Goal: Communication & Community: Share content

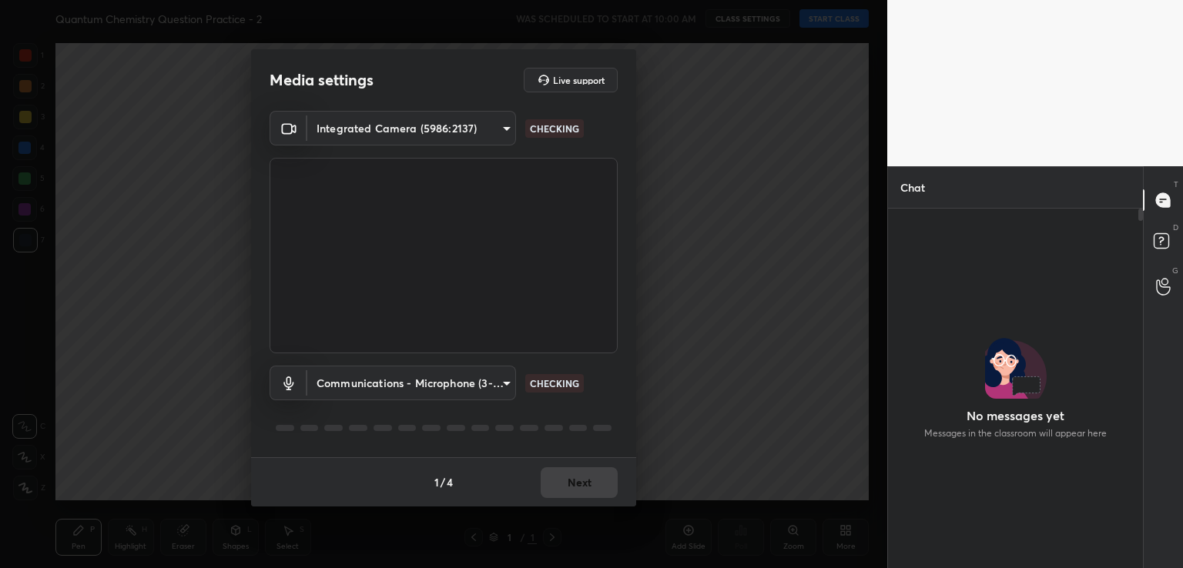
scroll to position [5, 5]
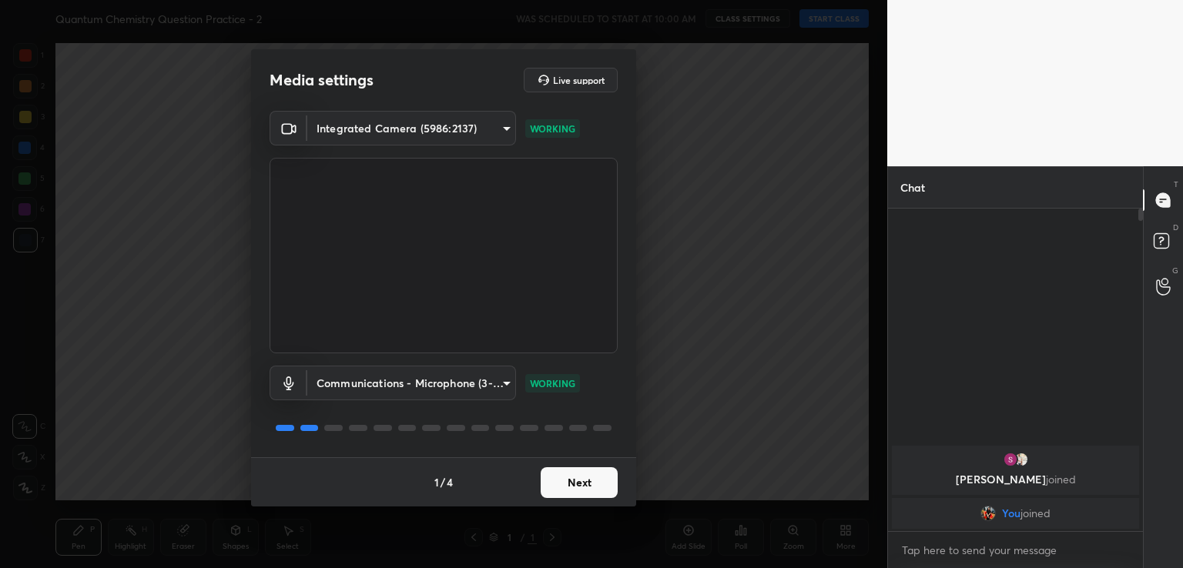
click at [575, 473] on button "Next" at bounding box center [579, 482] width 77 height 31
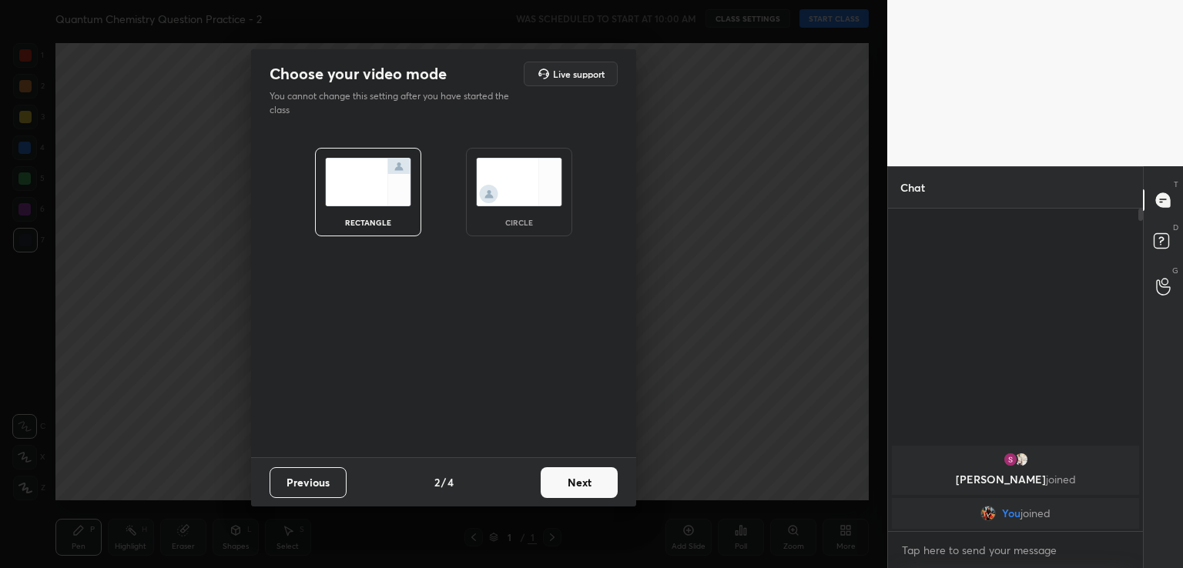
click at [541, 219] on div "circle" at bounding box center [519, 223] width 62 height 8
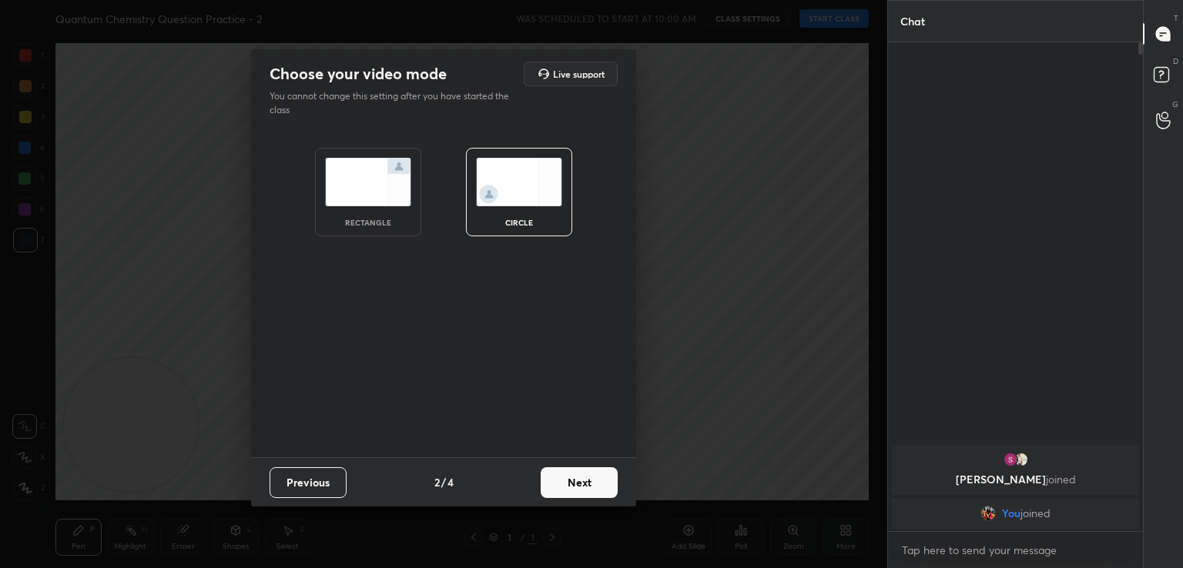
scroll to position [357, 250]
click at [588, 472] on button "Next" at bounding box center [579, 482] width 77 height 31
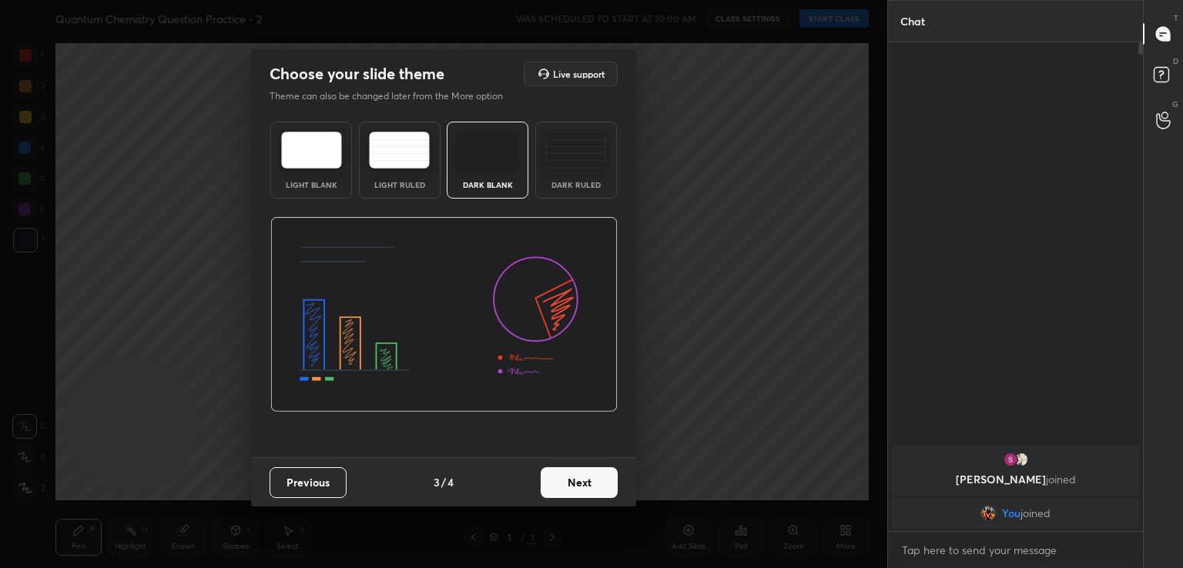
click at [592, 483] on button "Next" at bounding box center [579, 482] width 77 height 31
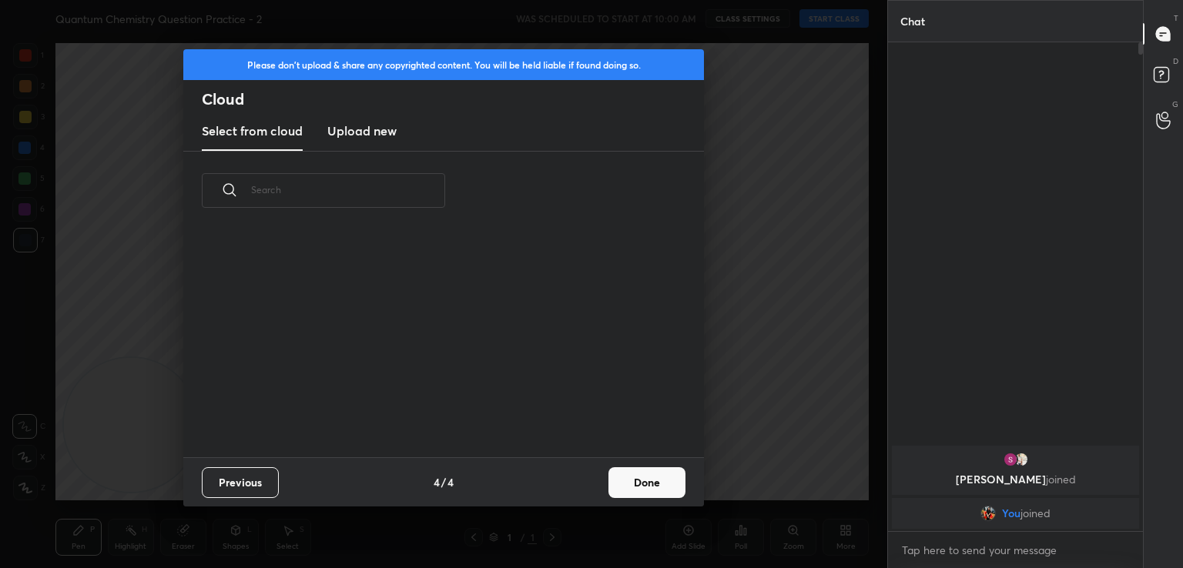
scroll to position [228, 494]
click at [637, 485] on button "Done" at bounding box center [646, 482] width 77 height 31
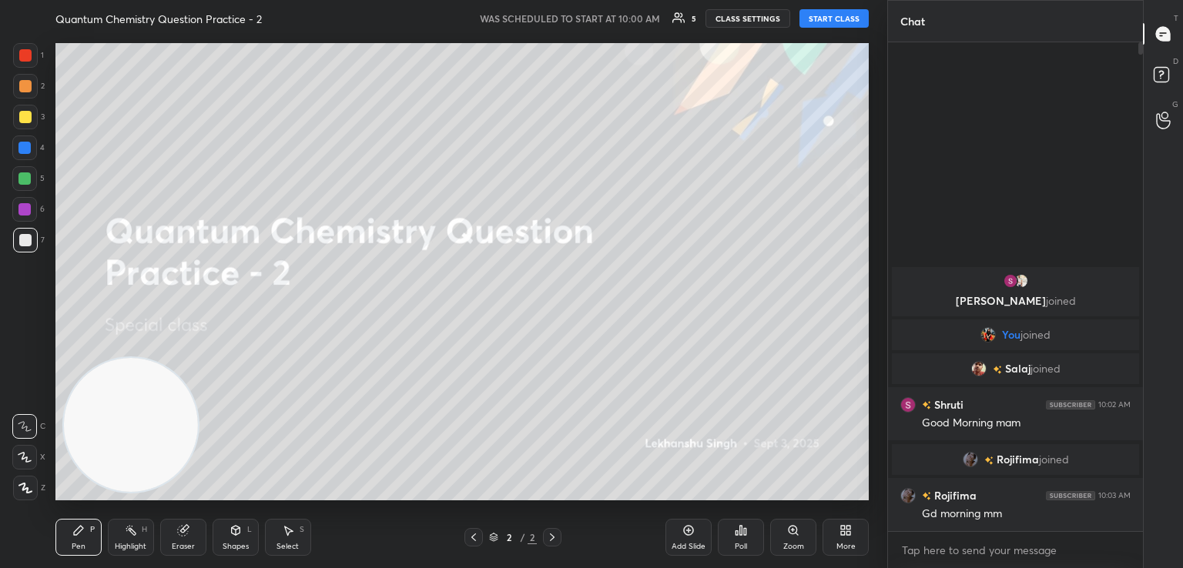
click at [830, 20] on button "START CLASS" at bounding box center [833, 18] width 69 height 18
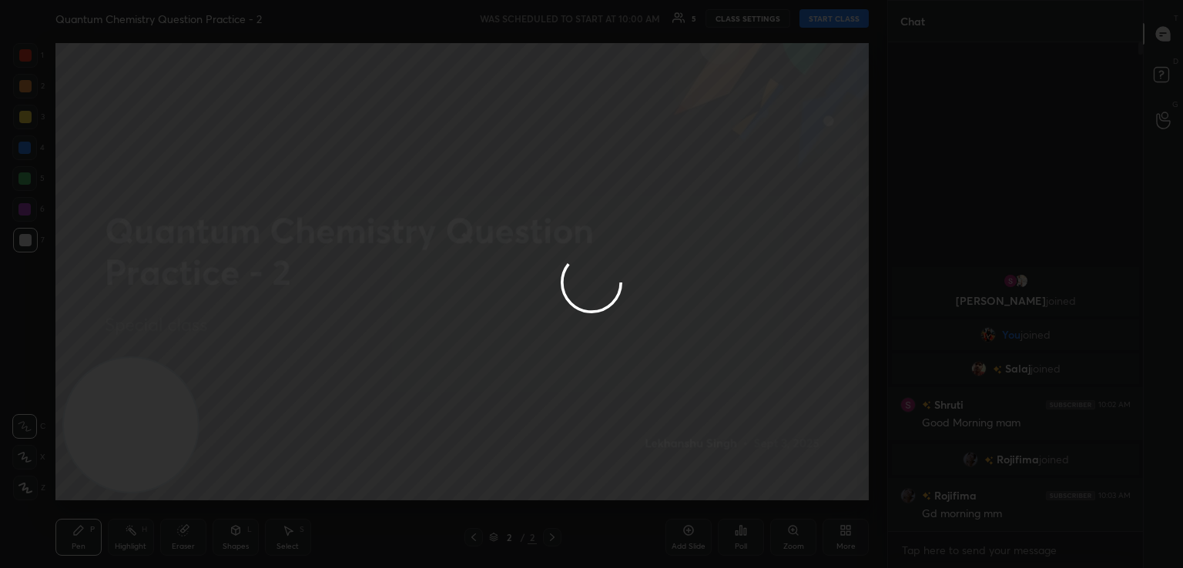
type textarea "x"
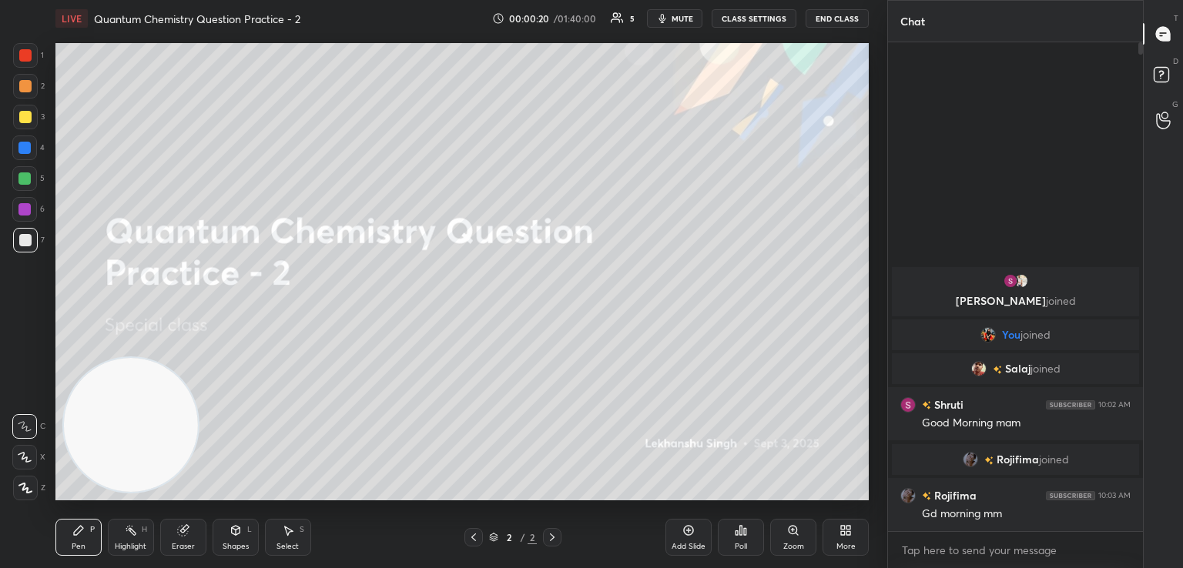
click at [682, 13] on span "mute" at bounding box center [683, 18] width 22 height 11
click at [695, 12] on button "unmute" at bounding box center [674, 18] width 55 height 18
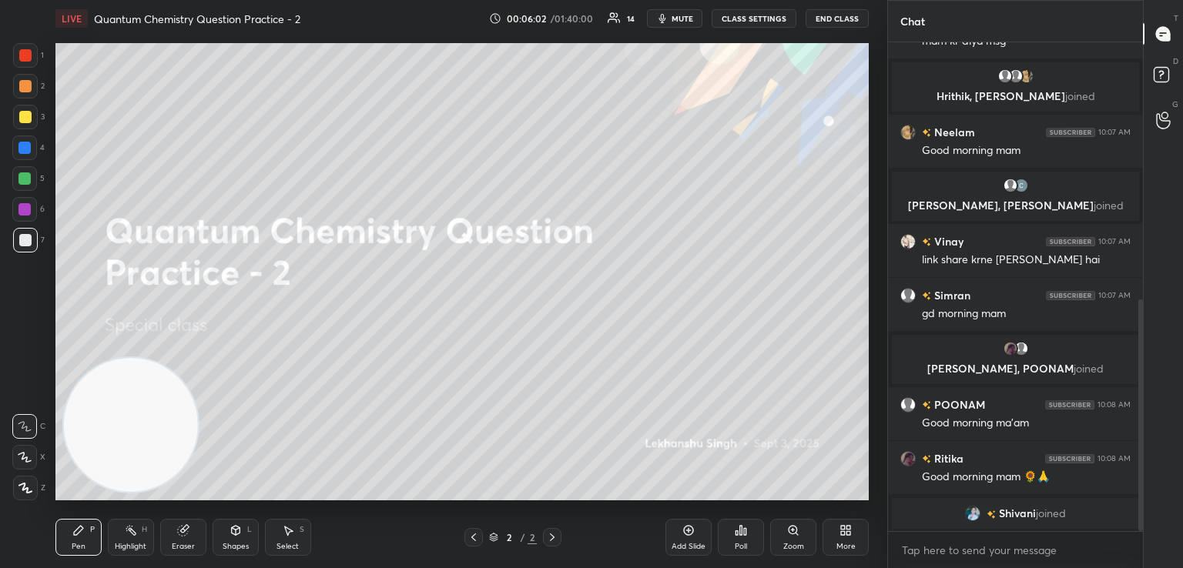
scroll to position [568, 0]
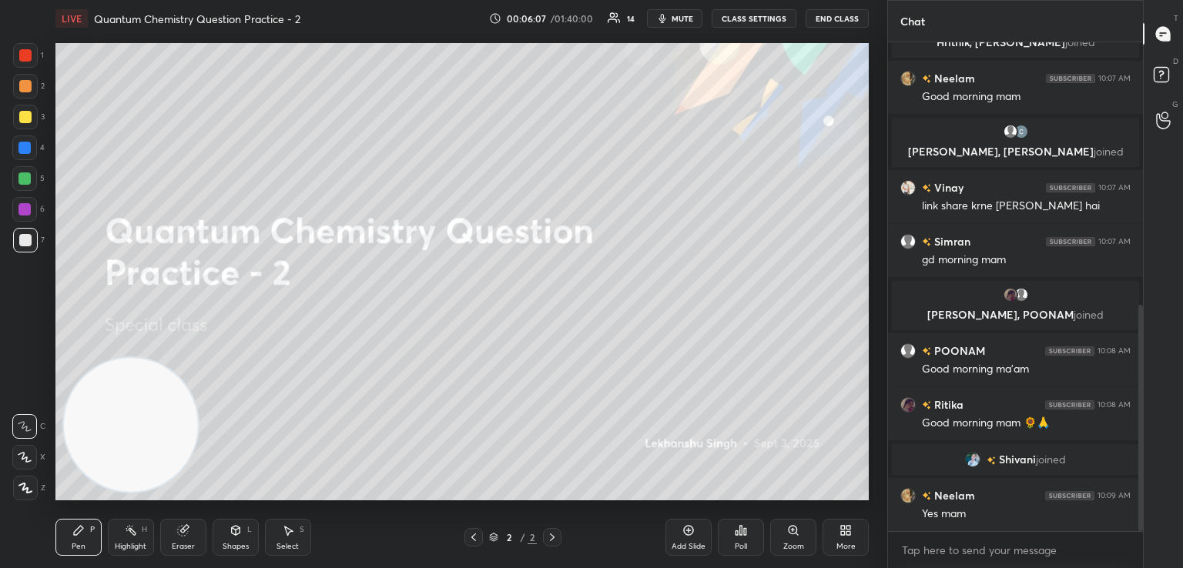
click at [695, 537] on div "Add Slide" at bounding box center [688, 537] width 46 height 37
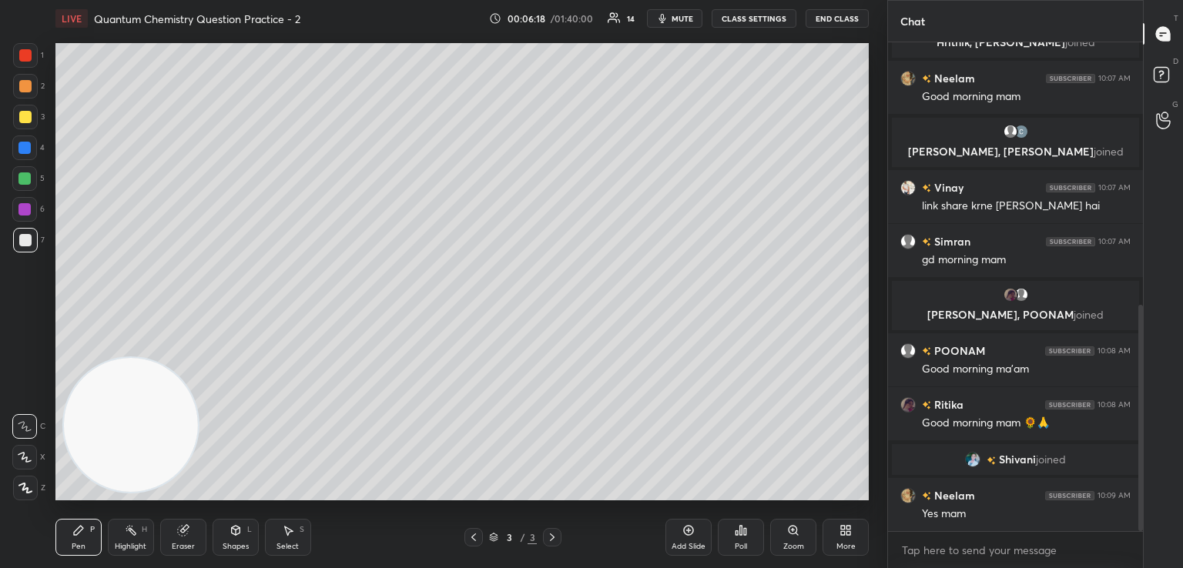
click at [24, 484] on icon at bounding box center [25, 488] width 12 height 9
click at [22, 116] on div at bounding box center [25, 117] width 12 height 12
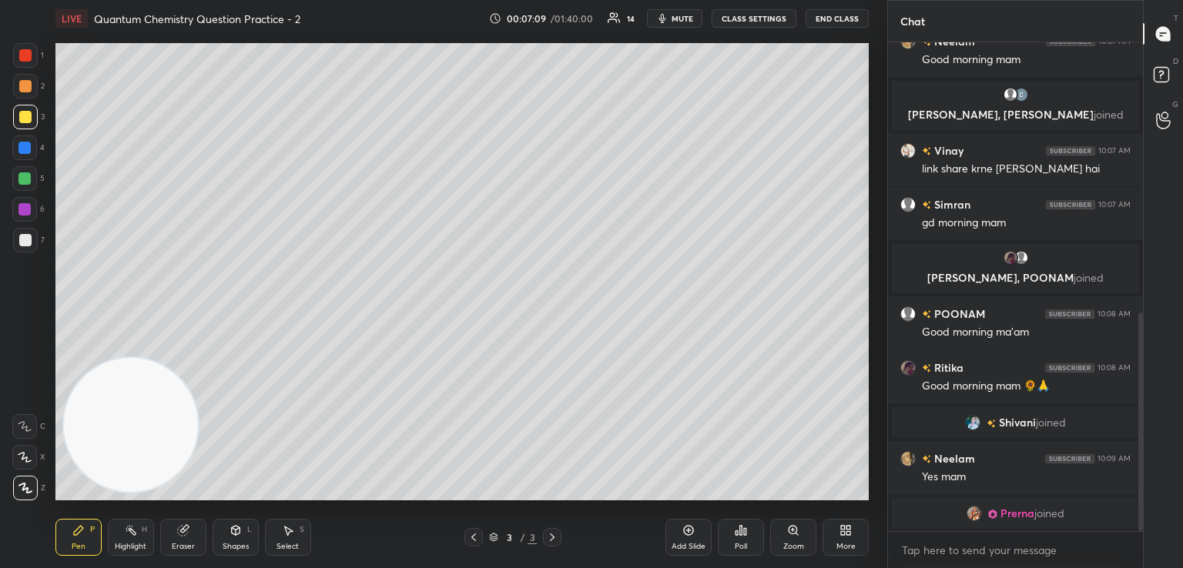
click at [184, 531] on icon at bounding box center [183, 531] width 10 height 10
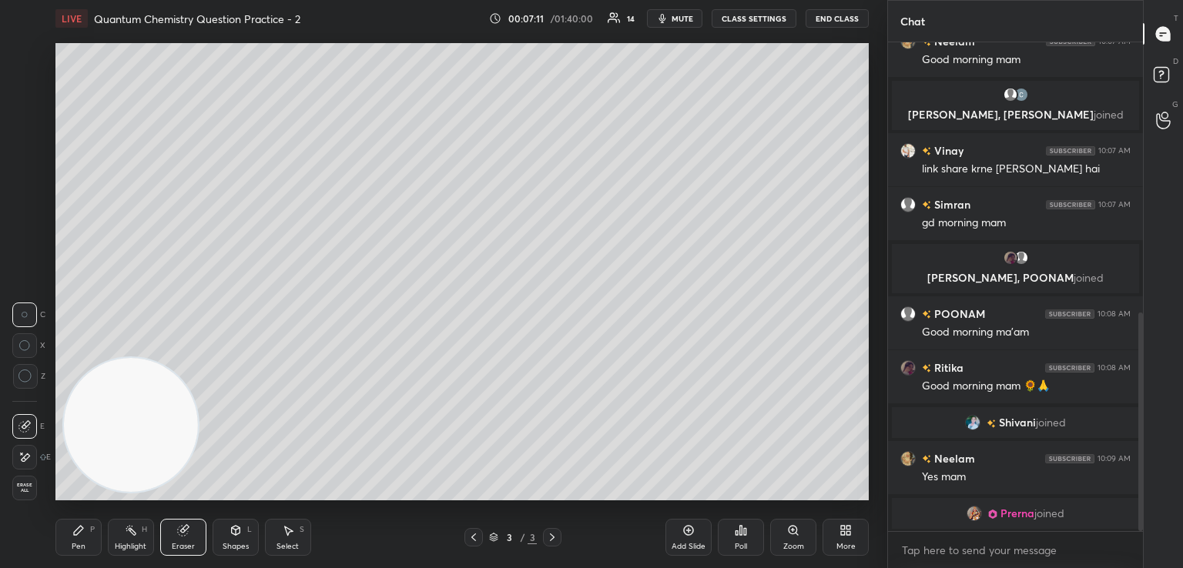
click at [71, 540] on div "Pen P" at bounding box center [78, 537] width 46 height 37
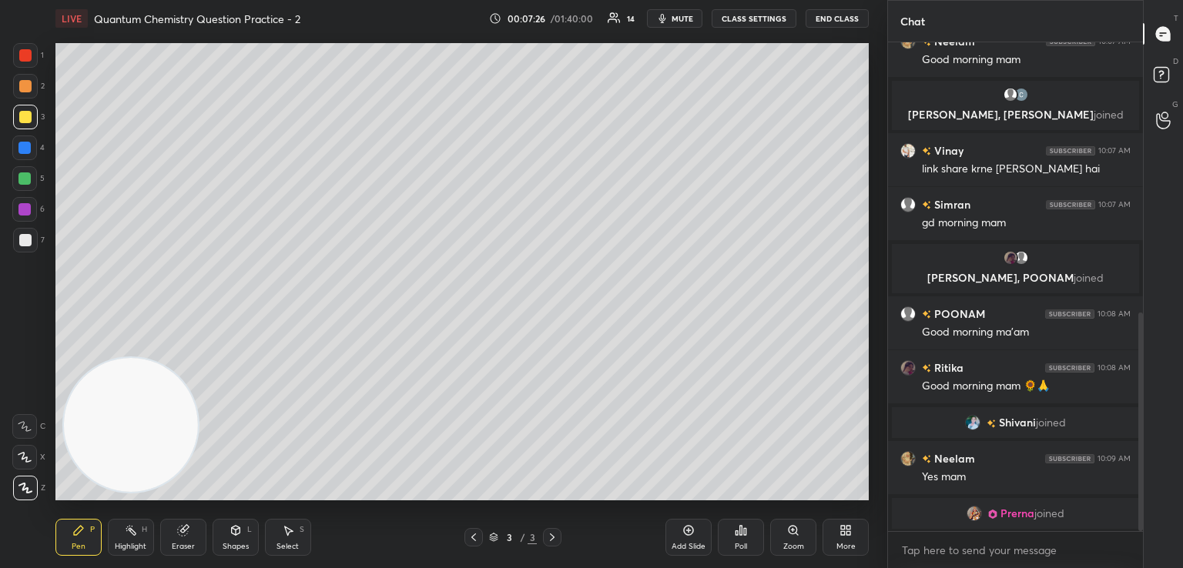
scroll to position [644, 0]
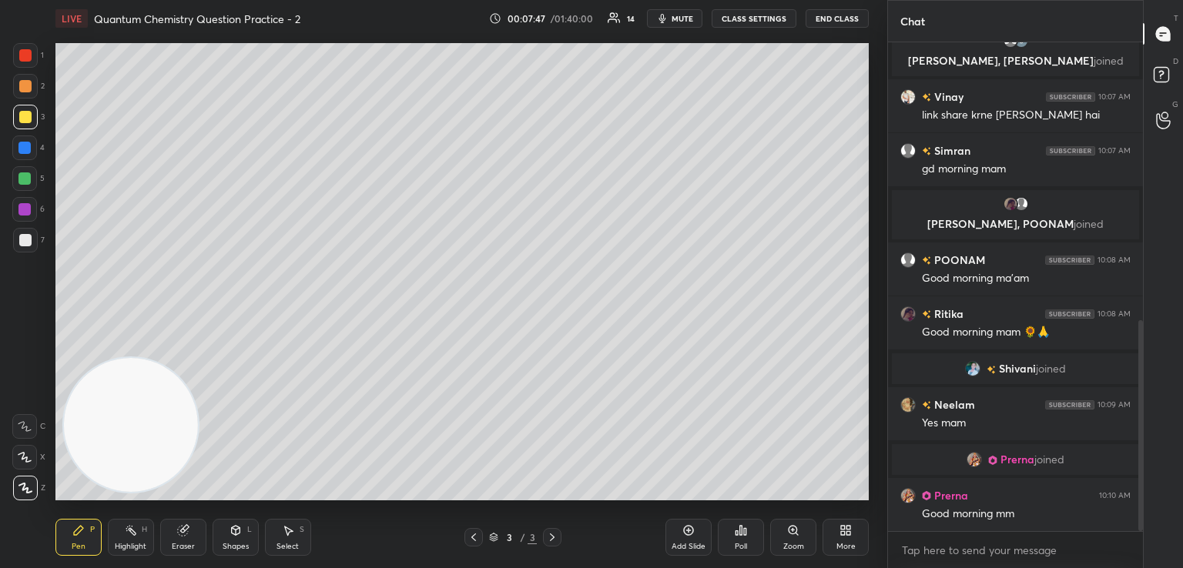
click at [173, 535] on div "Eraser" at bounding box center [183, 537] width 46 height 37
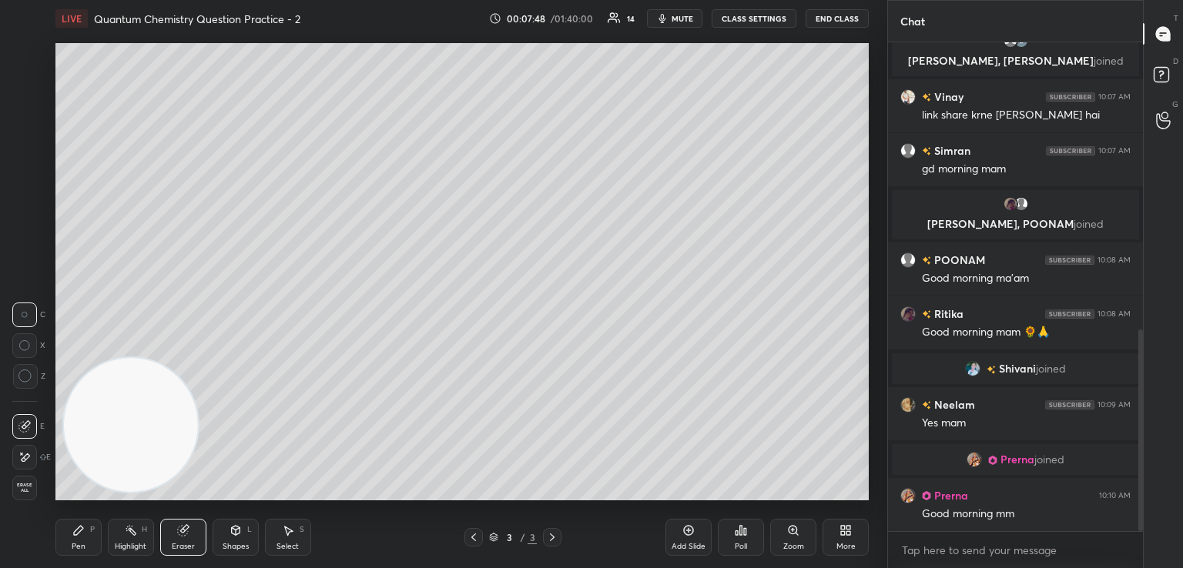
scroll to position [698, 0]
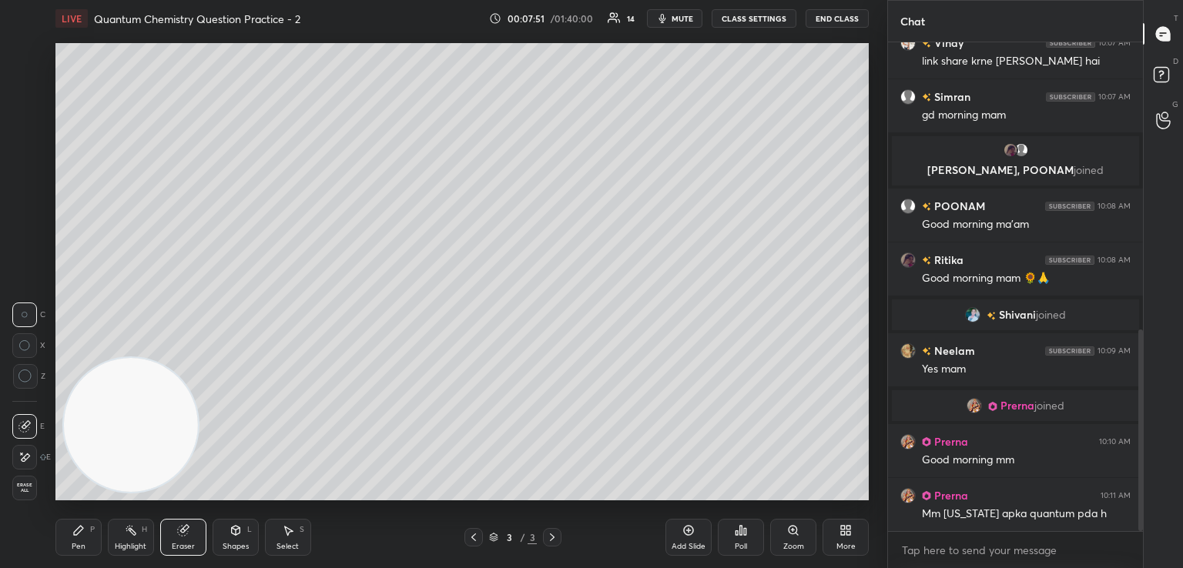
click at [76, 534] on icon at bounding box center [78, 530] width 9 height 9
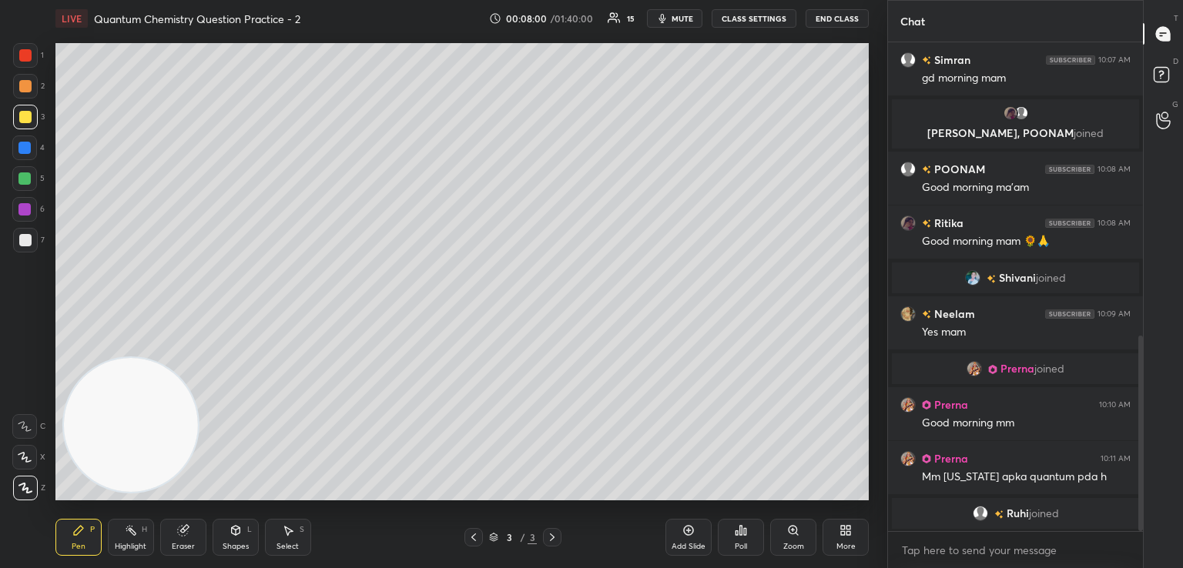
scroll to position [863, 0]
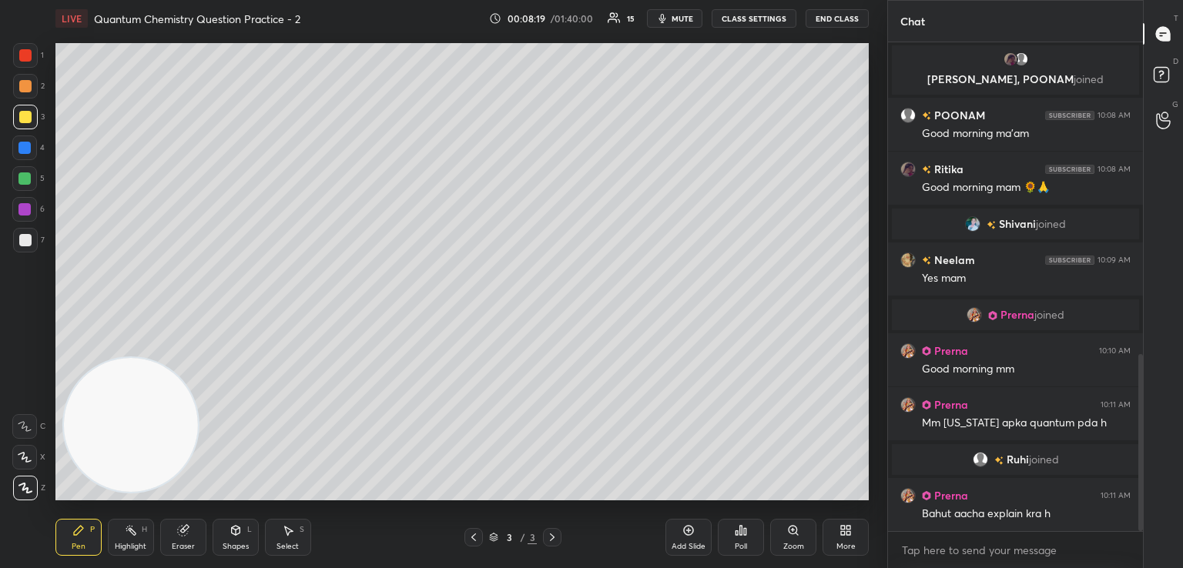
click at [736, 530] on icon at bounding box center [741, 530] width 12 height 12
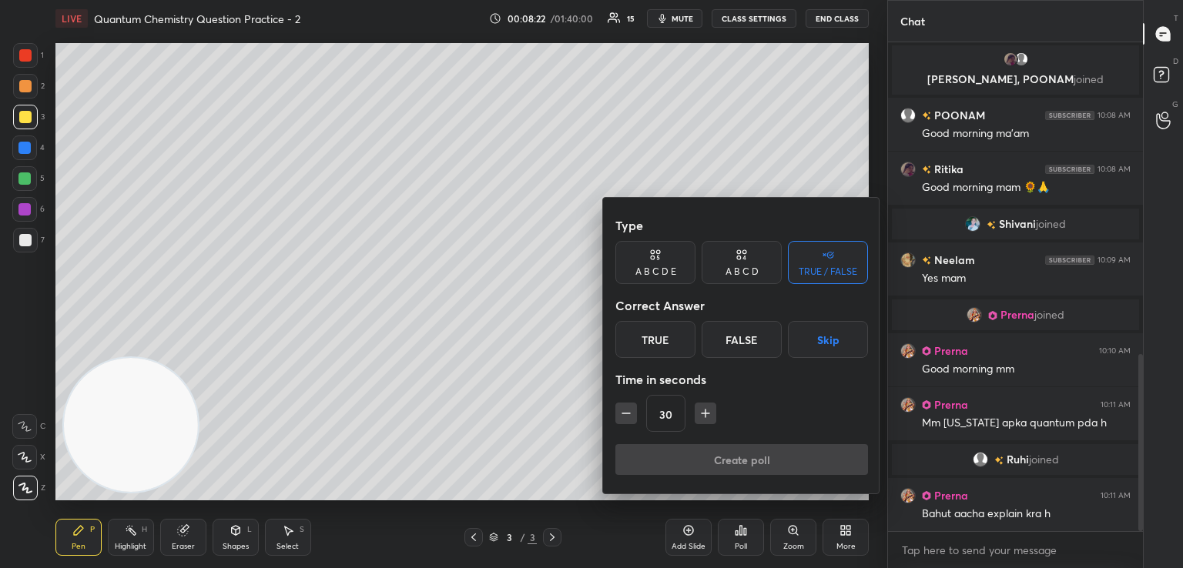
click at [734, 263] on div "A B C D" at bounding box center [742, 262] width 80 height 43
click at [792, 341] on div "D" at bounding box center [793, 339] width 45 height 37
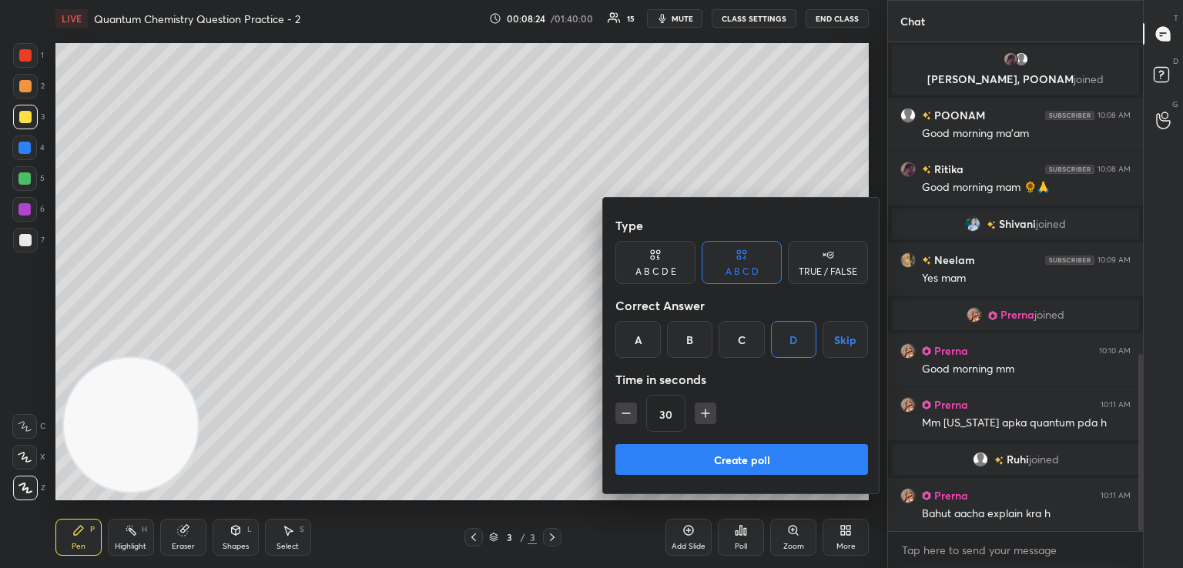
click at [705, 407] on icon "button" at bounding box center [705, 413] width 15 height 15
click at [705, 410] on icon "button" at bounding box center [705, 414] width 0 height 8
click at [702, 413] on icon "button" at bounding box center [705, 413] width 15 height 15
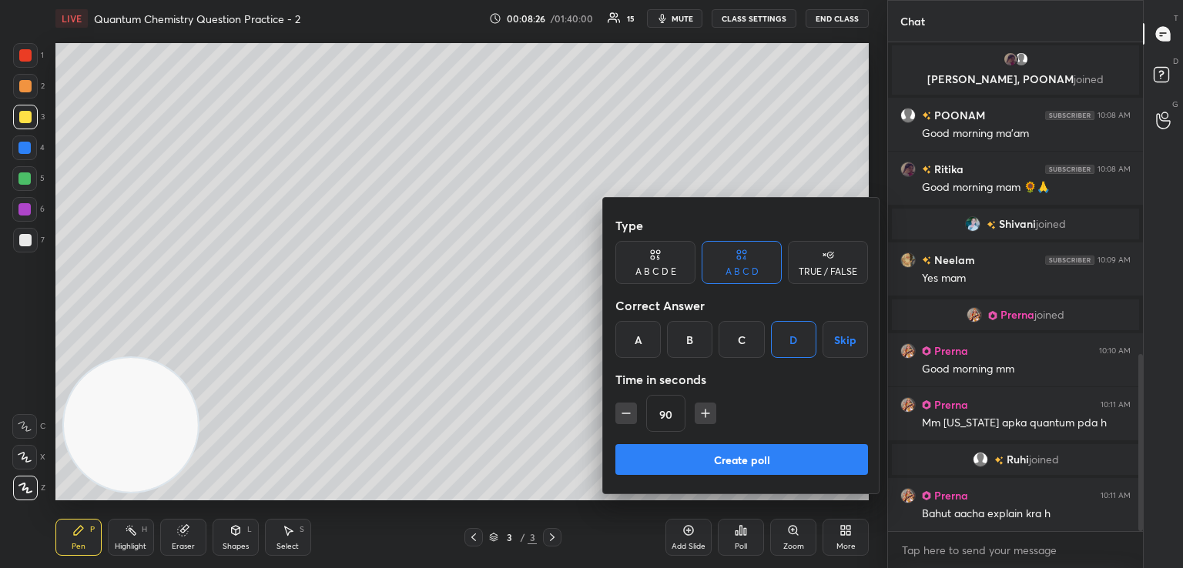
type input "105"
click at [709, 456] on button "Create poll" at bounding box center [741, 459] width 253 height 31
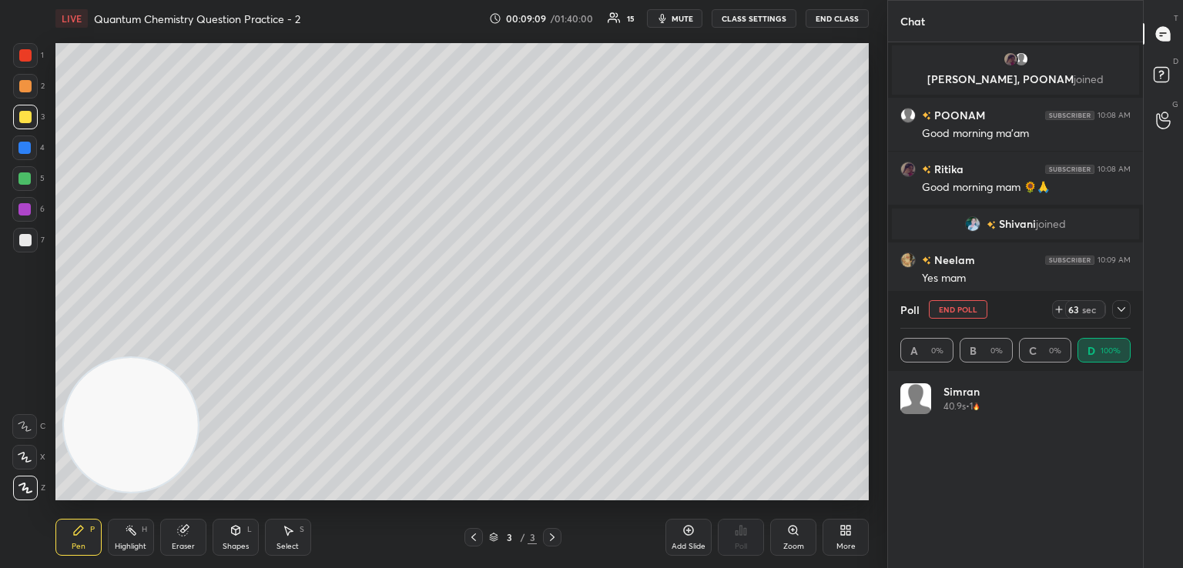
scroll to position [180, 226]
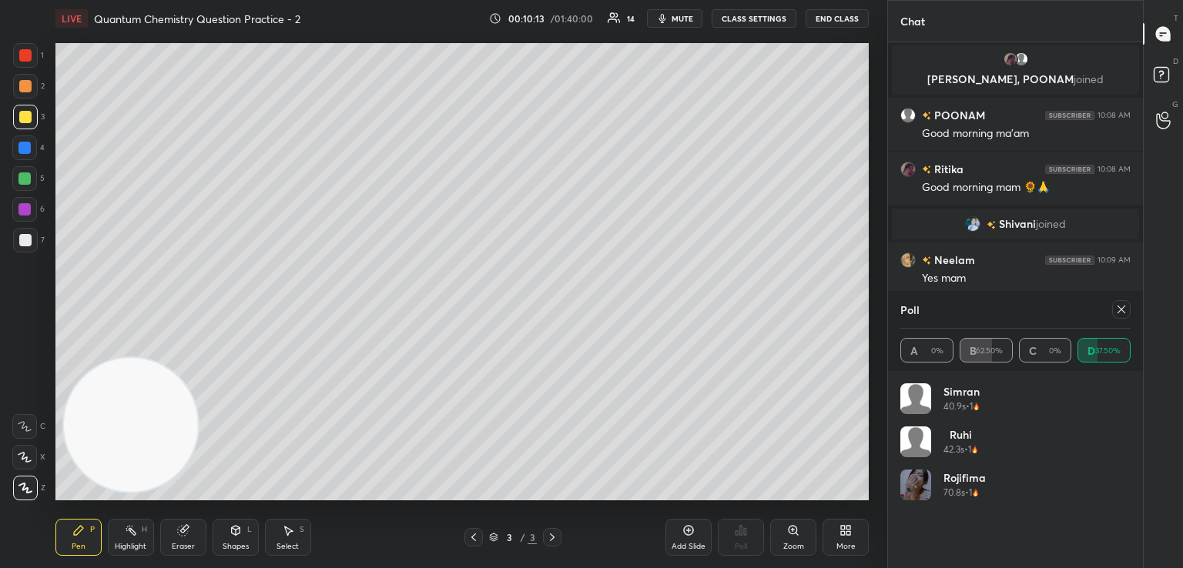
click at [1117, 310] on icon at bounding box center [1121, 309] width 12 height 12
type textarea "x"
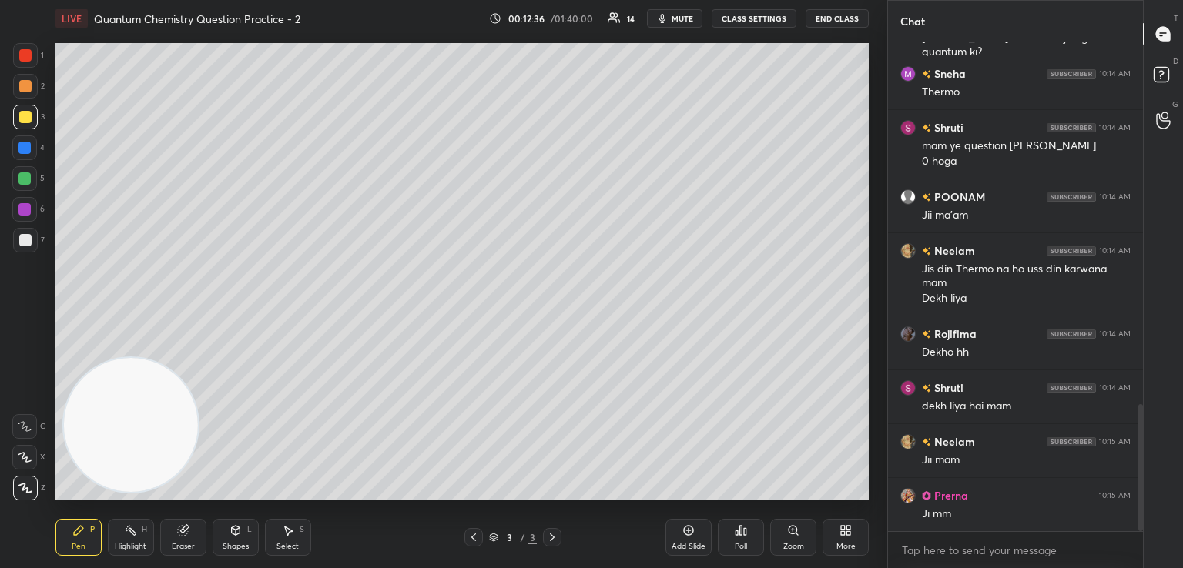
scroll to position [1446, 0]
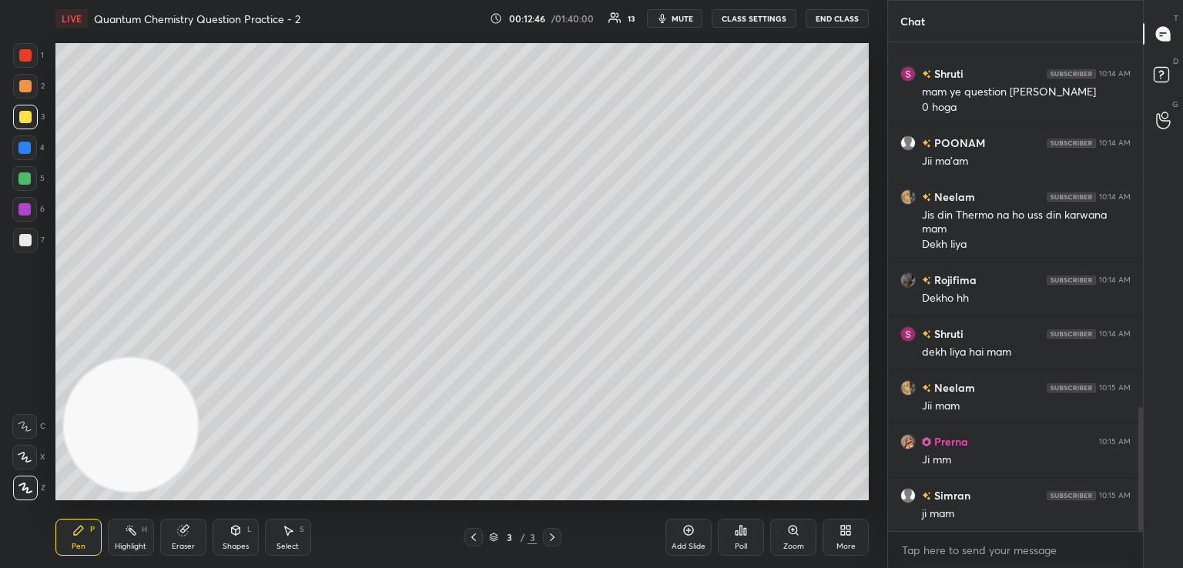
click at [28, 241] on div at bounding box center [25, 240] width 12 height 12
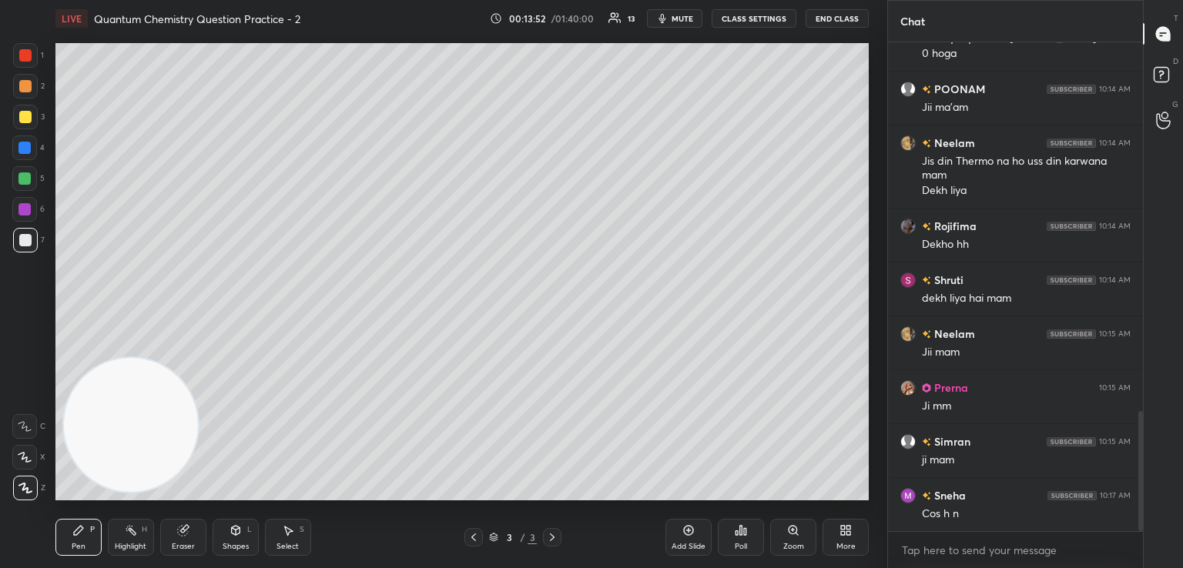
click at [183, 534] on icon at bounding box center [183, 531] width 10 height 10
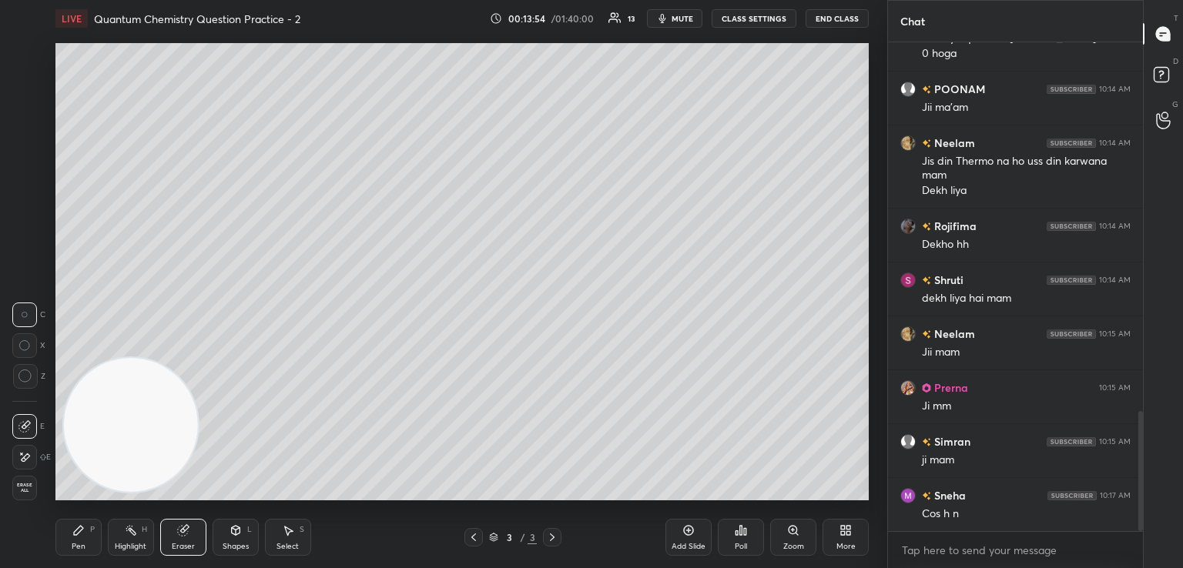
click at [85, 534] on div "Pen P" at bounding box center [78, 537] width 46 height 37
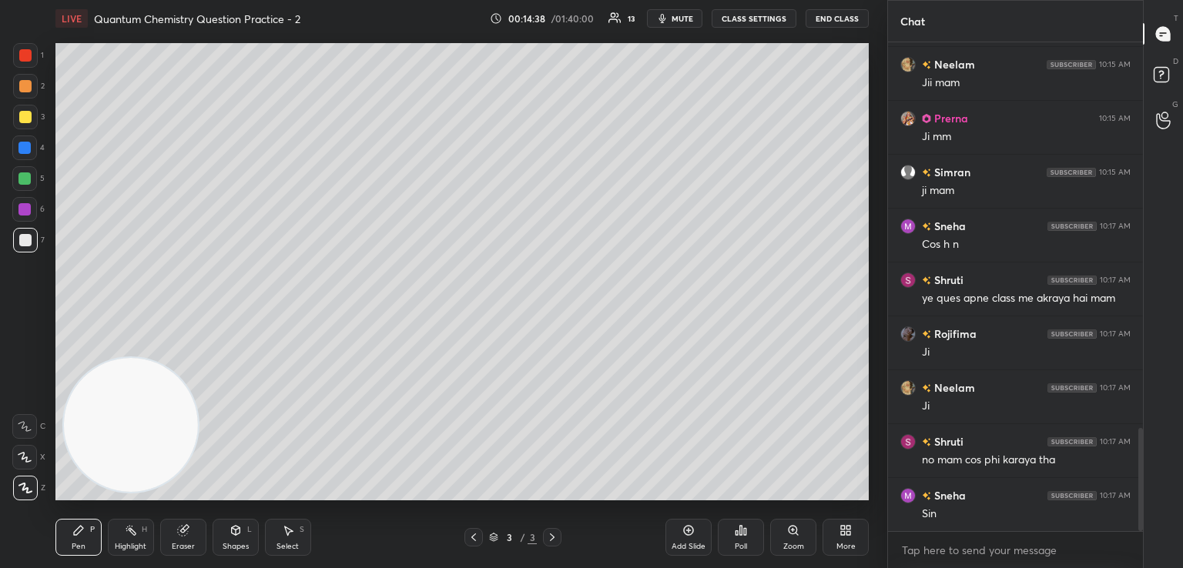
scroll to position [1824, 0]
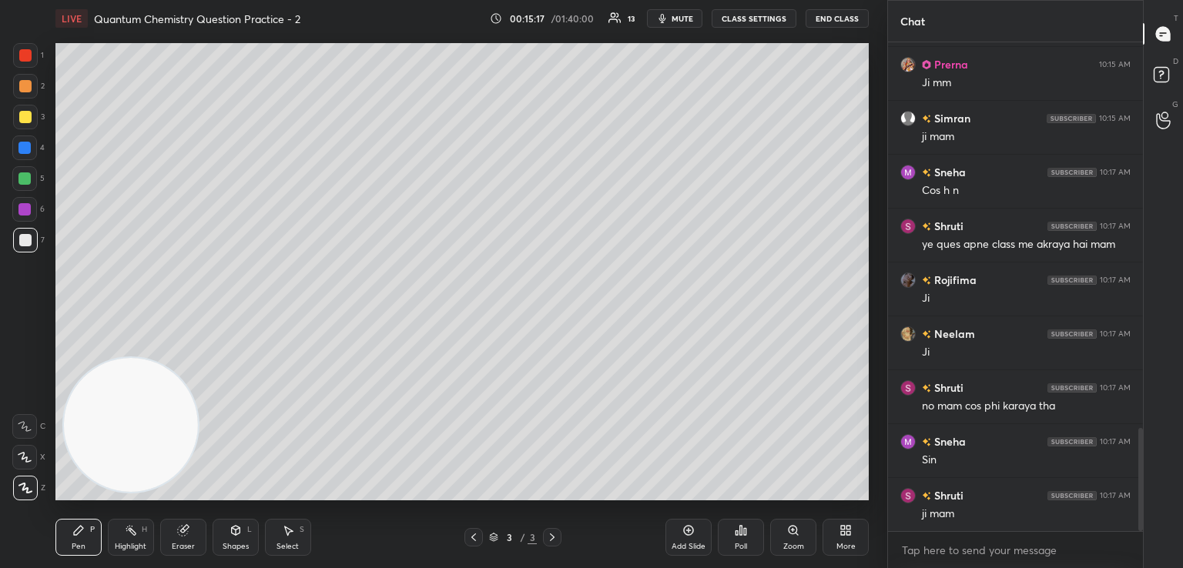
click at [849, 540] on div "More" at bounding box center [846, 537] width 46 height 37
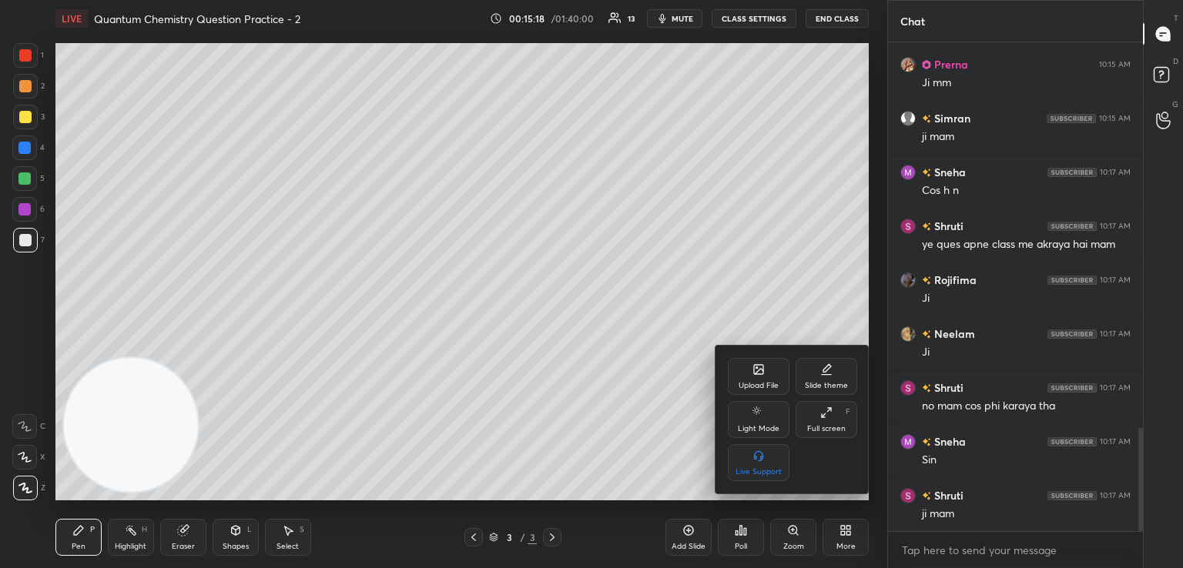
click at [769, 368] on div "Upload File" at bounding box center [759, 376] width 62 height 37
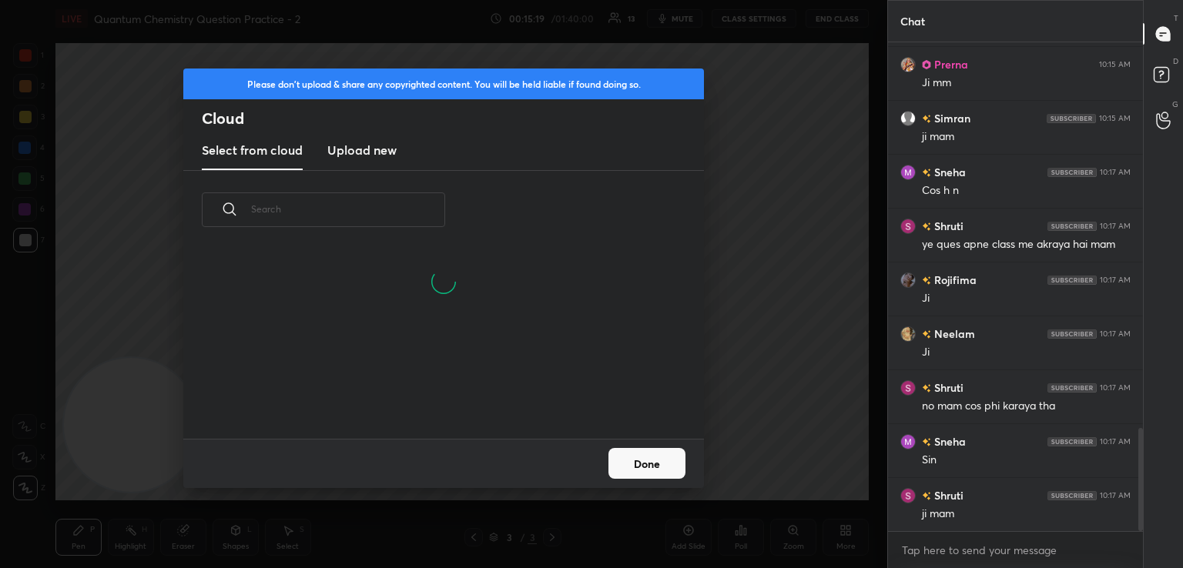
click at [350, 141] on h3 "Upload new" at bounding box center [361, 150] width 69 height 18
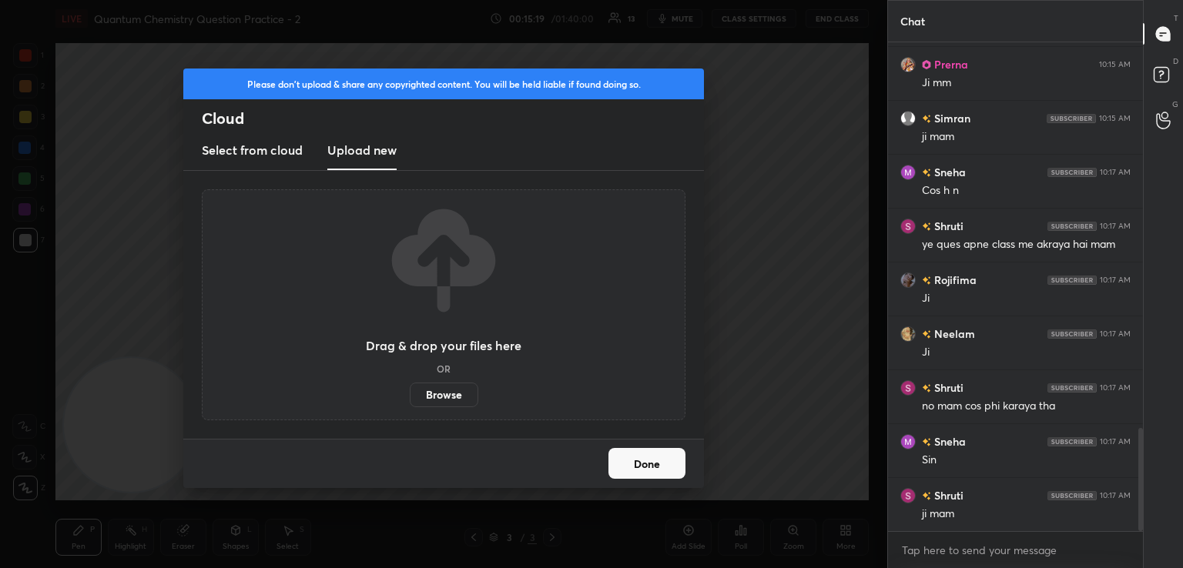
click at [441, 390] on label "Browse" at bounding box center [444, 395] width 69 height 25
click at [410, 390] on input "Browse" at bounding box center [410, 395] width 0 height 25
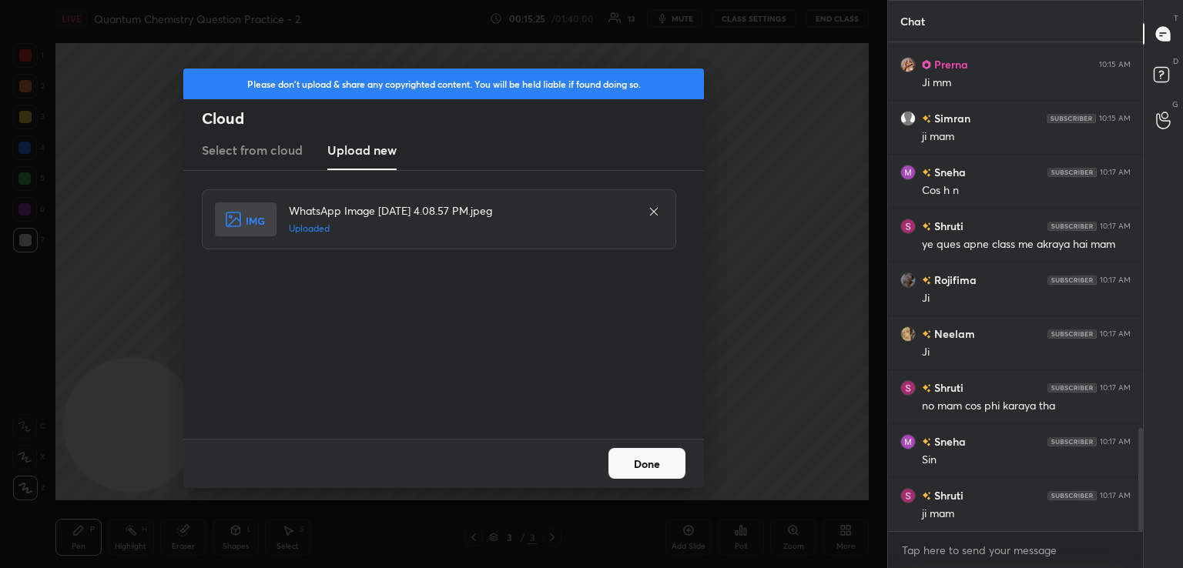
click at [655, 456] on button "Done" at bounding box center [646, 463] width 77 height 31
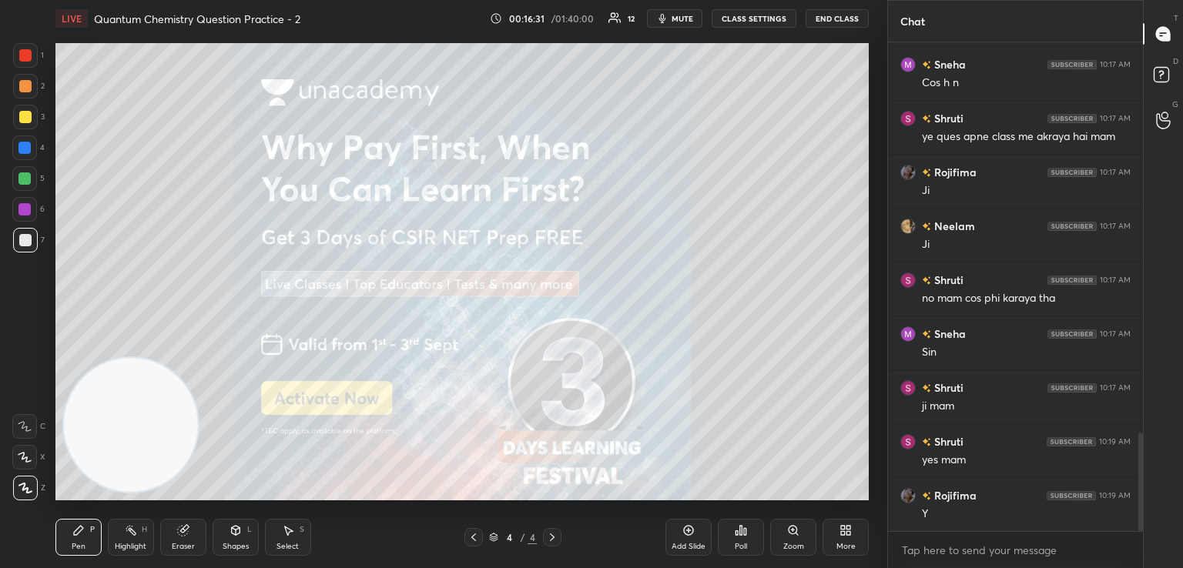
scroll to position [1985, 0]
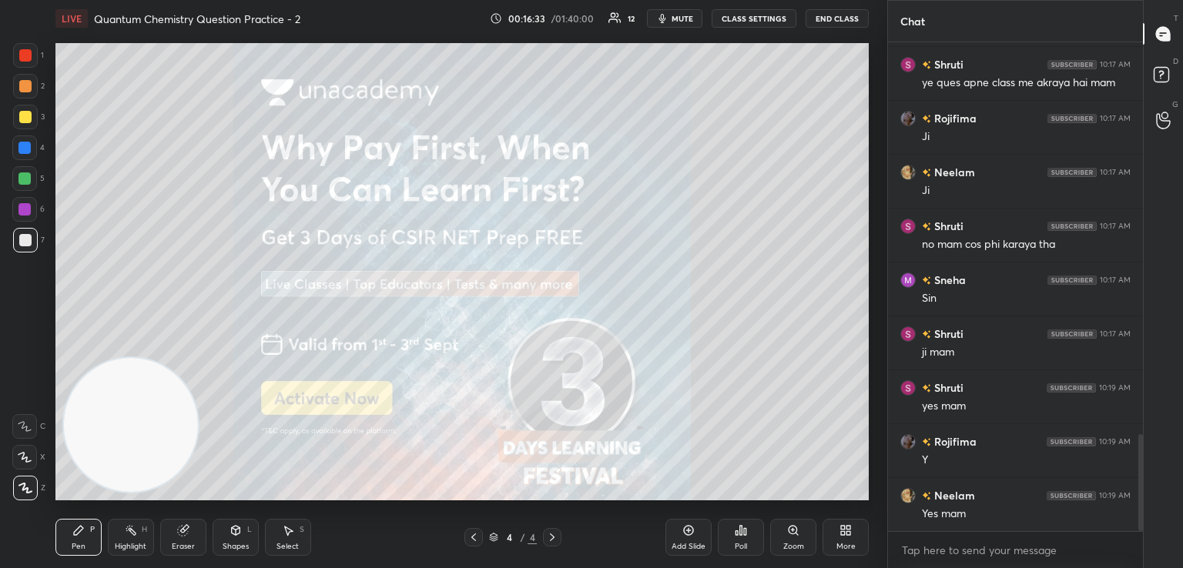
click at [548, 538] on icon at bounding box center [552, 537] width 12 height 12
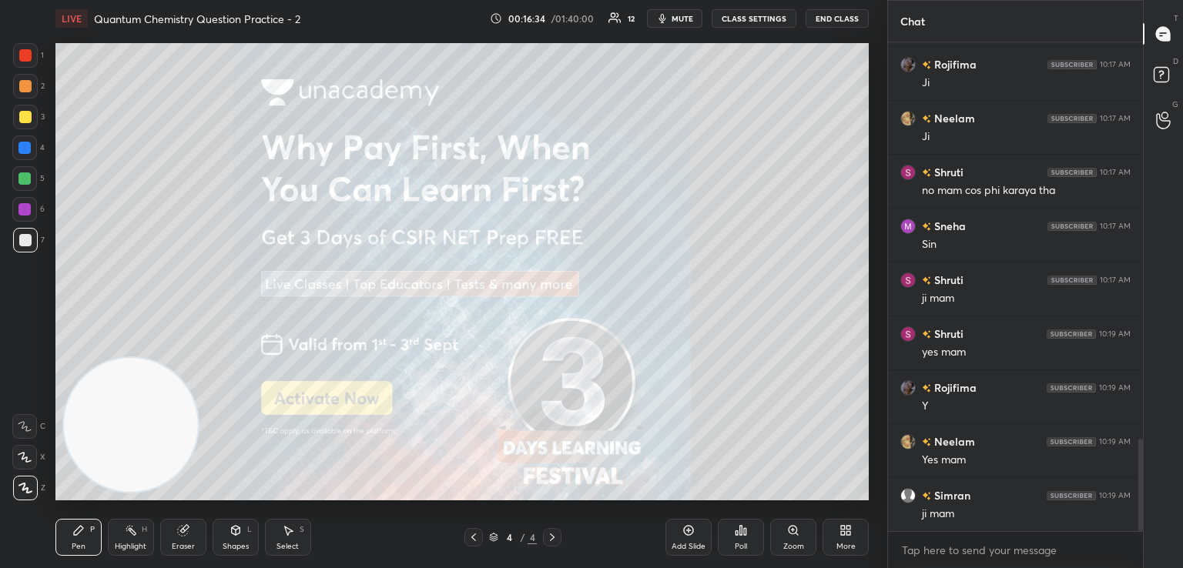
click at [839, 538] on div "More" at bounding box center [846, 537] width 46 height 37
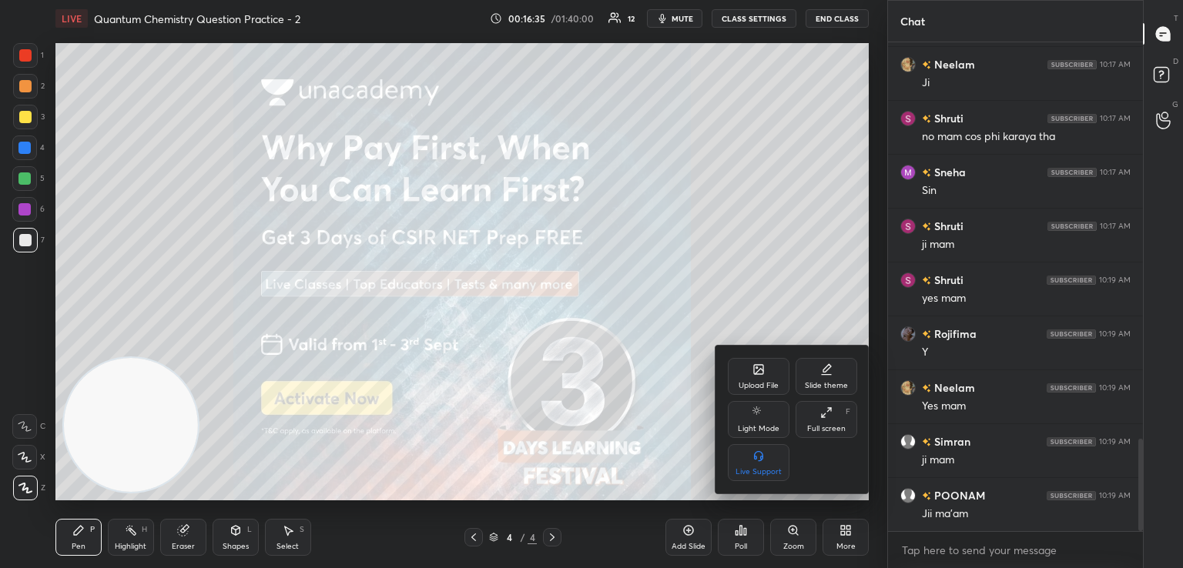
click at [761, 372] on icon at bounding box center [759, 371] width 8 height 5
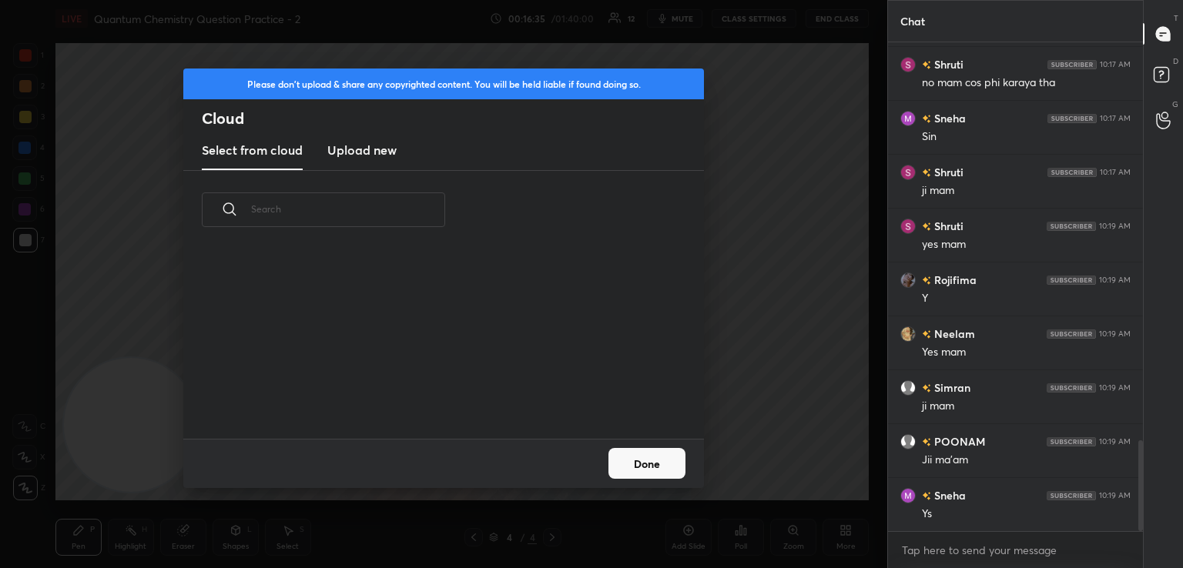
scroll to position [189, 494]
click at [376, 156] on h3 "Upload new" at bounding box center [361, 150] width 69 height 18
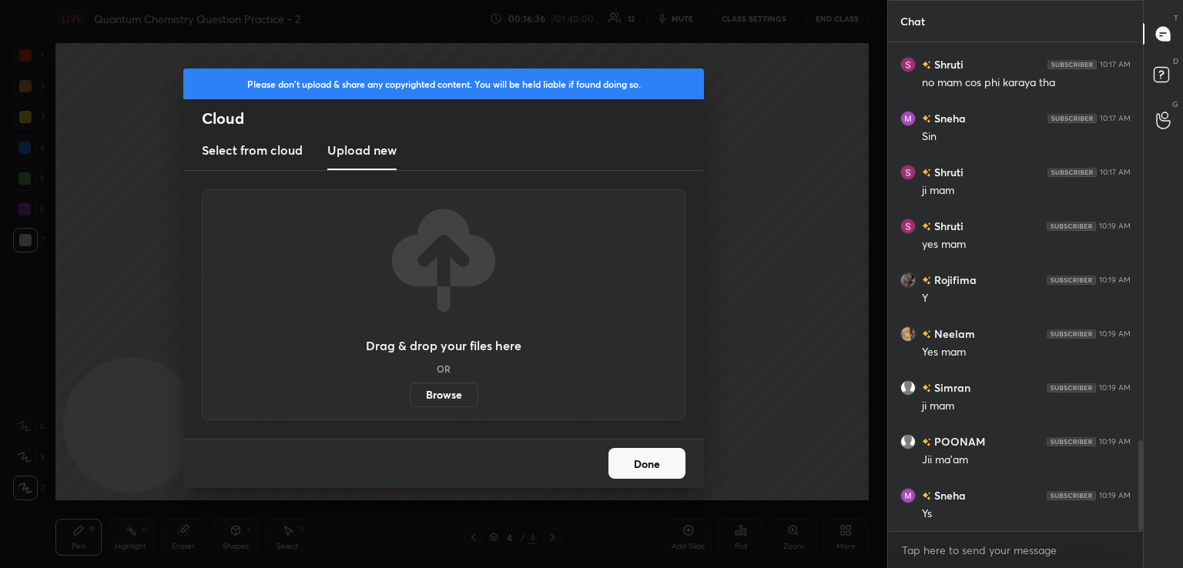
click at [444, 392] on label "Browse" at bounding box center [444, 395] width 69 height 25
click at [410, 392] on input "Browse" at bounding box center [410, 395] width 0 height 25
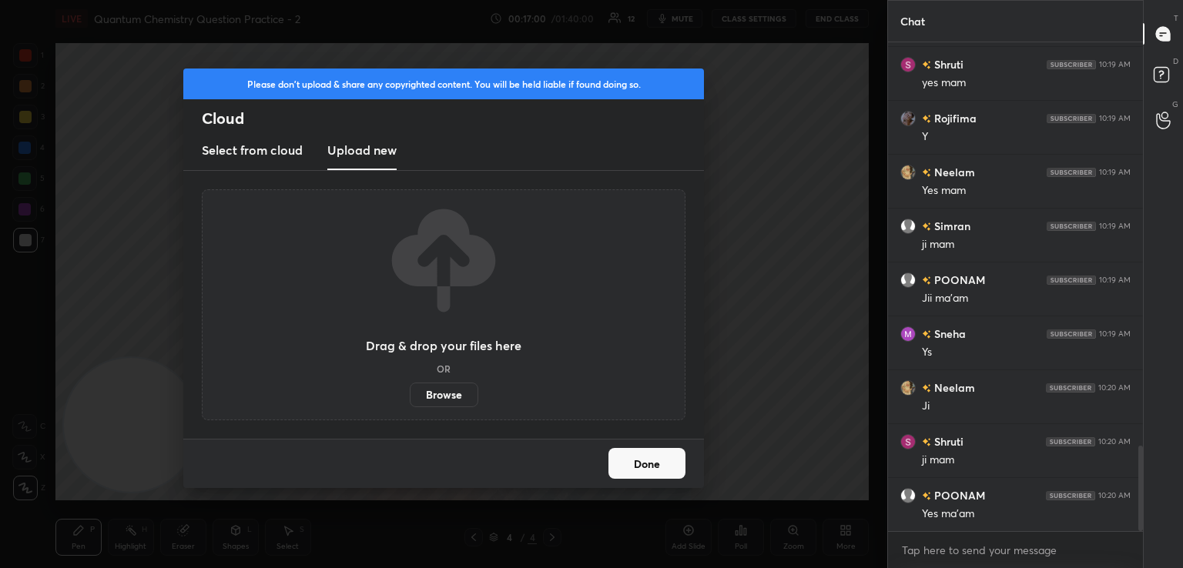
click at [444, 394] on label "Browse" at bounding box center [444, 395] width 69 height 25
click at [410, 394] on input "Browse" at bounding box center [410, 395] width 0 height 25
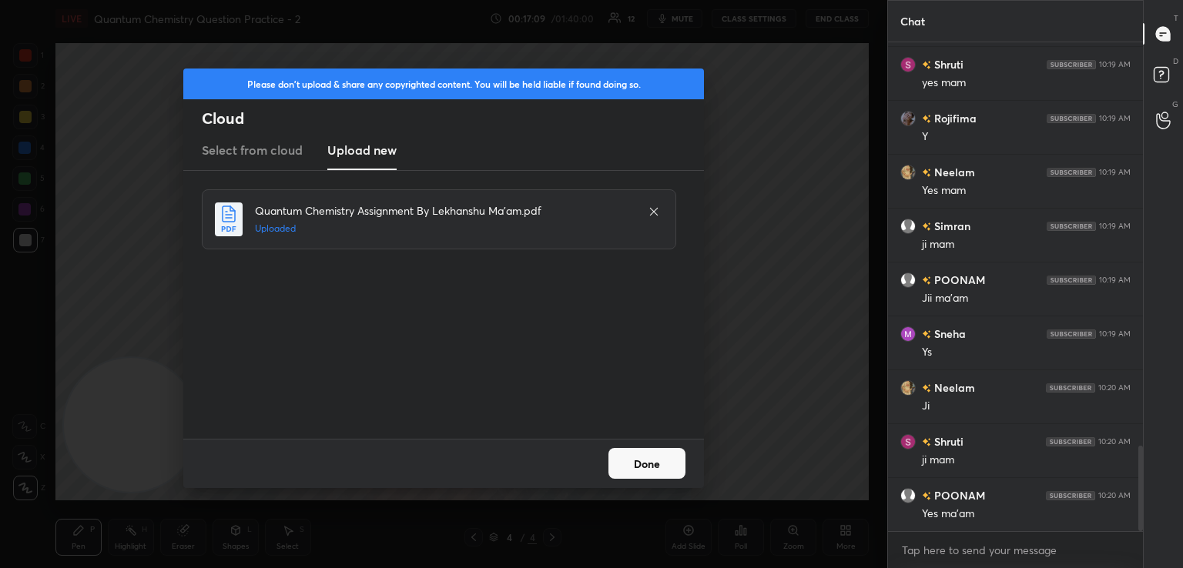
click at [640, 462] on button "Done" at bounding box center [646, 463] width 77 height 31
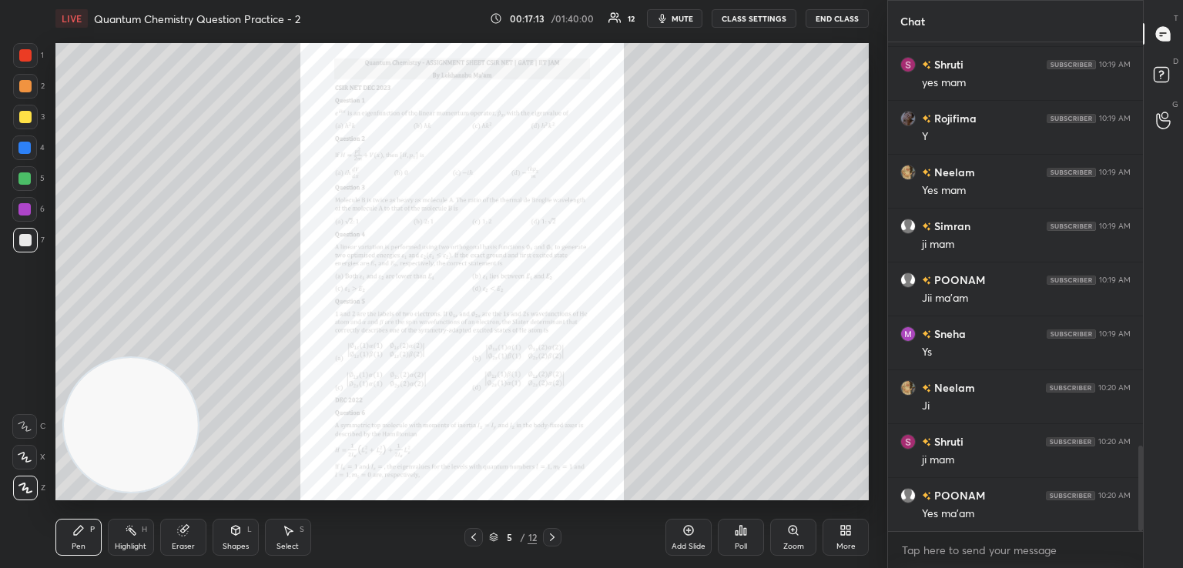
click at [554, 539] on icon at bounding box center [552, 537] width 12 height 12
click at [801, 534] on div "Zoom" at bounding box center [793, 537] width 46 height 37
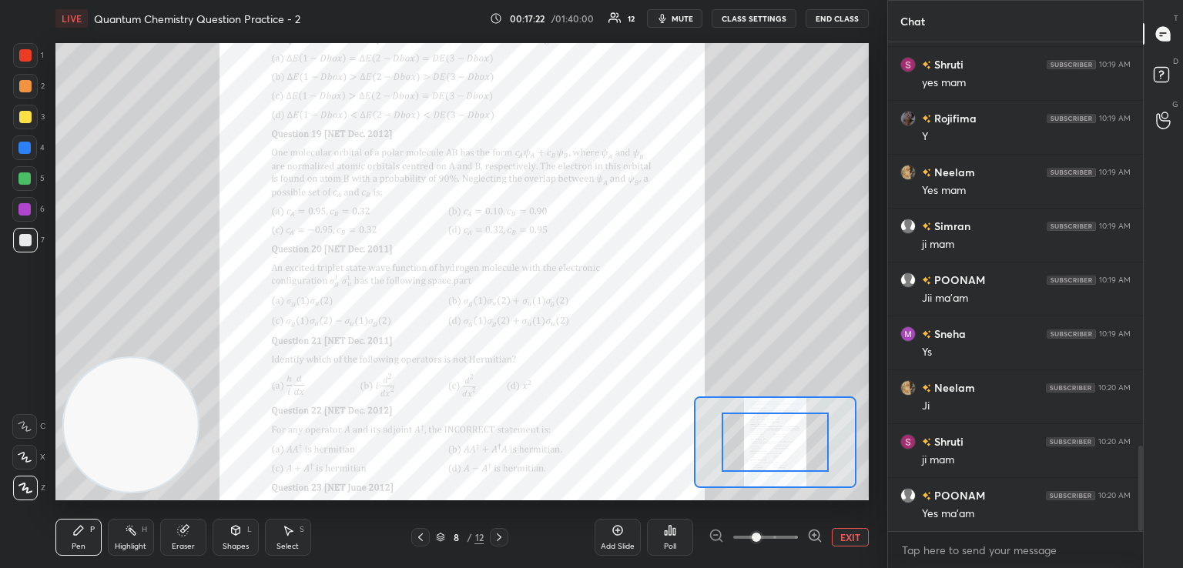
click at [801, 534] on div at bounding box center [766, 537] width 114 height 18
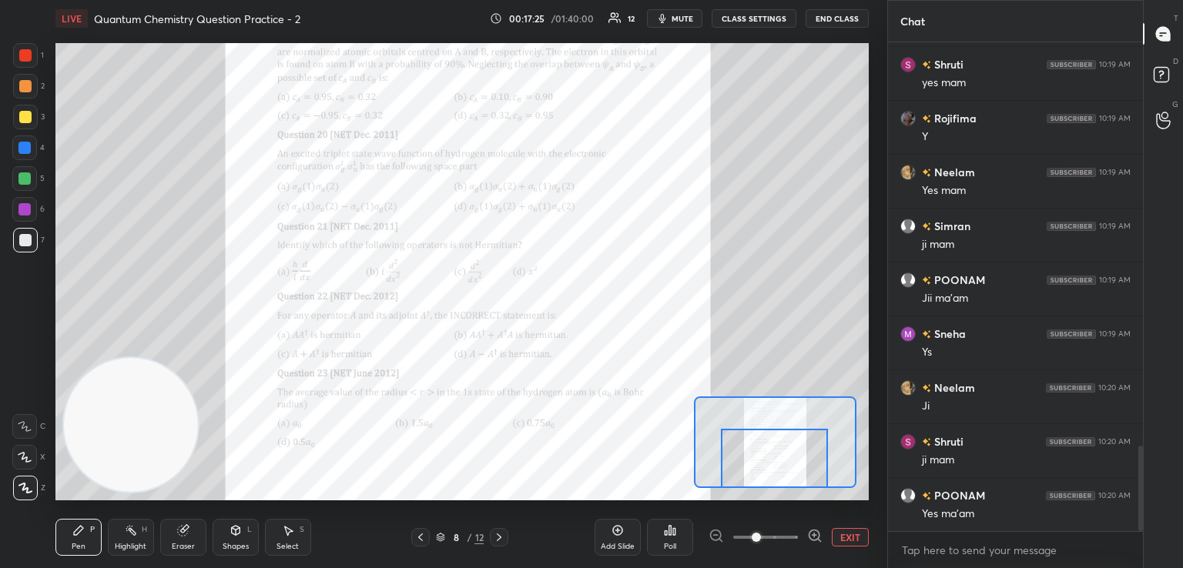
drag, startPoint x: 821, startPoint y: 460, endPoint x: 821, endPoint y: 478, distance: 18.5
click at [821, 478] on div at bounding box center [774, 458] width 106 height 59
click at [816, 533] on icon at bounding box center [814, 535] width 15 height 15
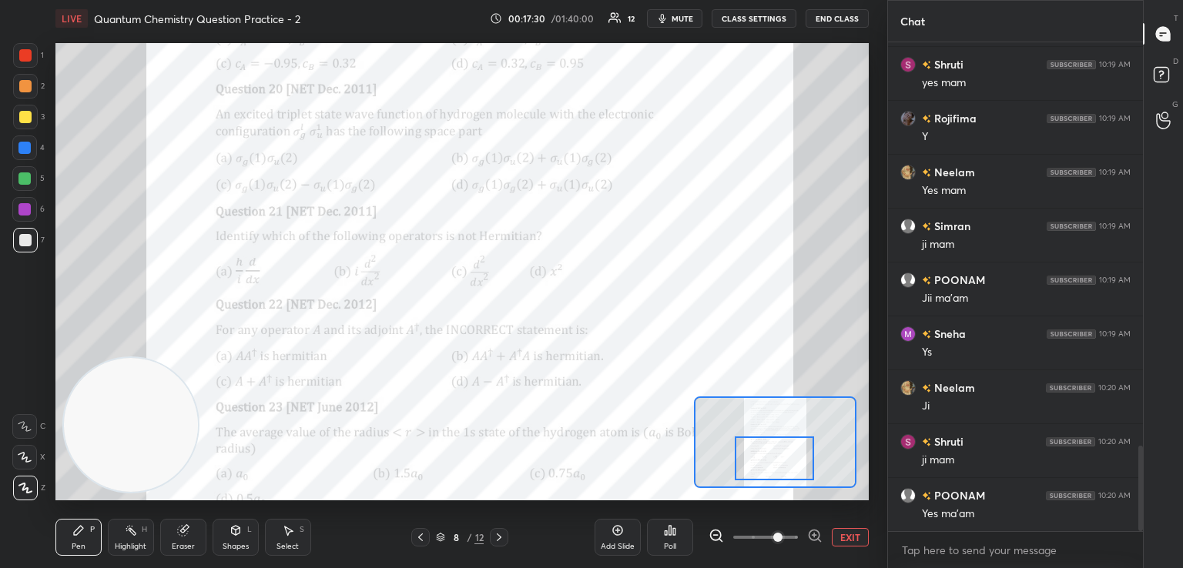
click at [816, 533] on icon at bounding box center [814, 535] width 15 height 15
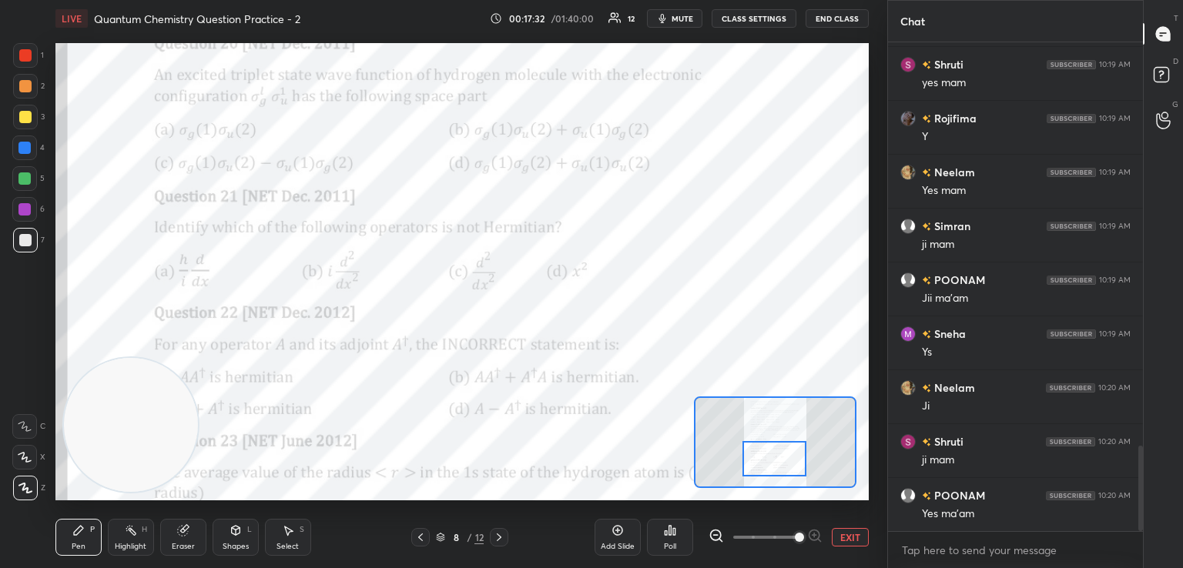
click at [789, 463] on div at bounding box center [774, 458] width 64 height 35
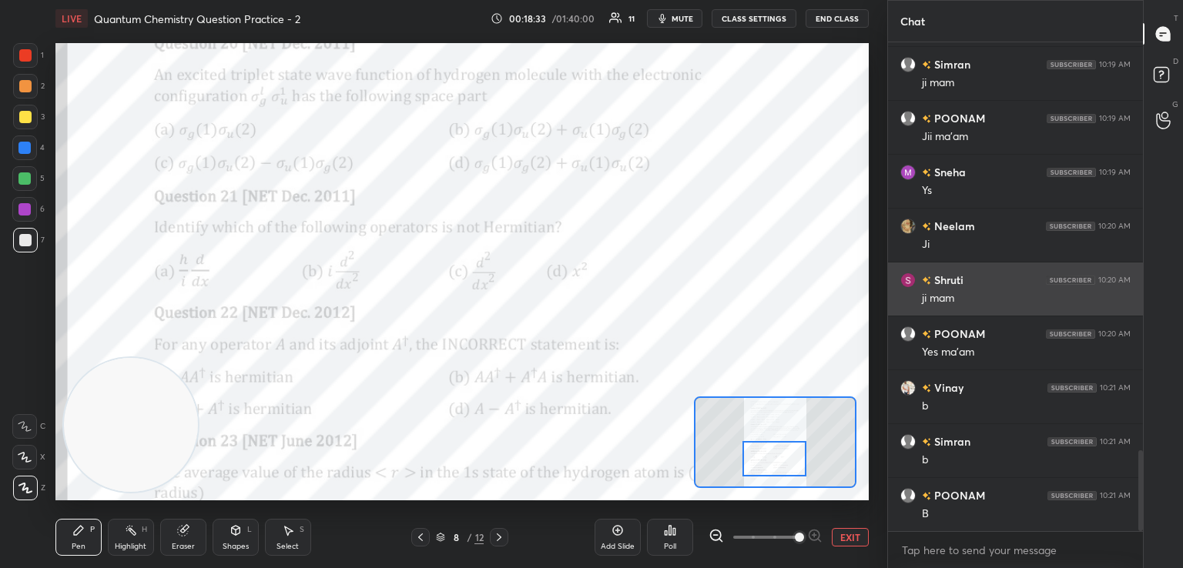
scroll to position [2524, 0]
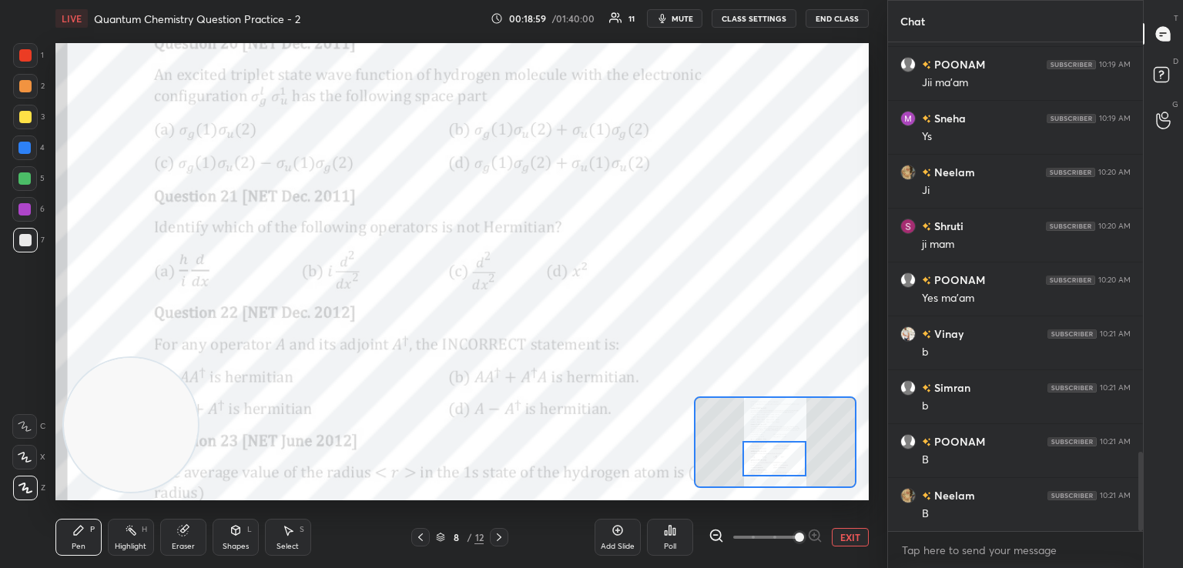
click at [29, 59] on div at bounding box center [25, 55] width 12 height 12
click at [22, 426] on icon at bounding box center [25, 426] width 14 height 11
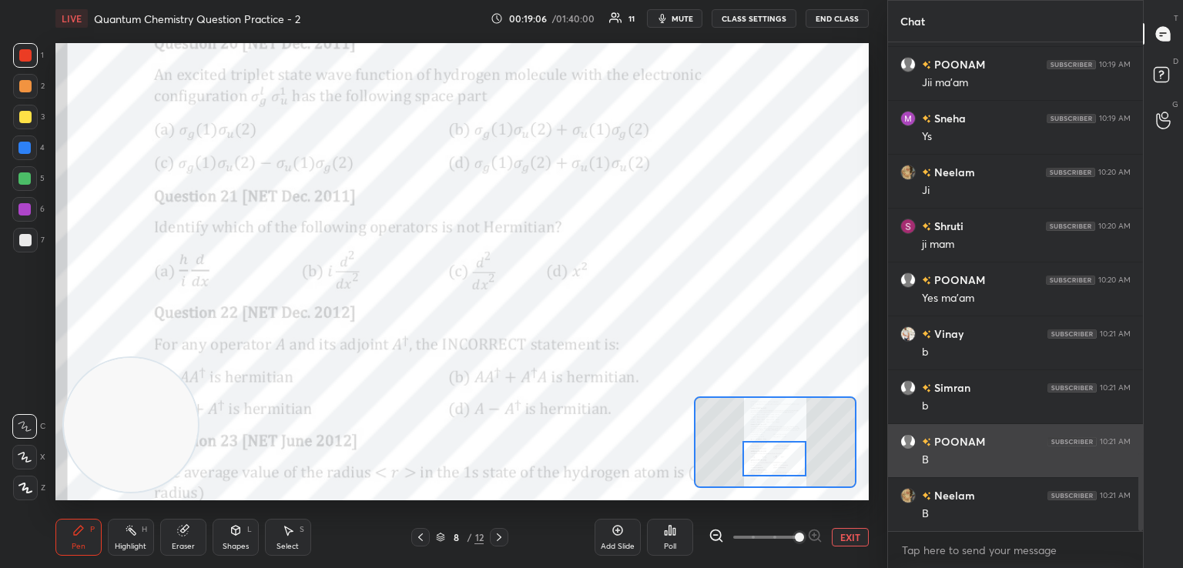
scroll to position [2578, 0]
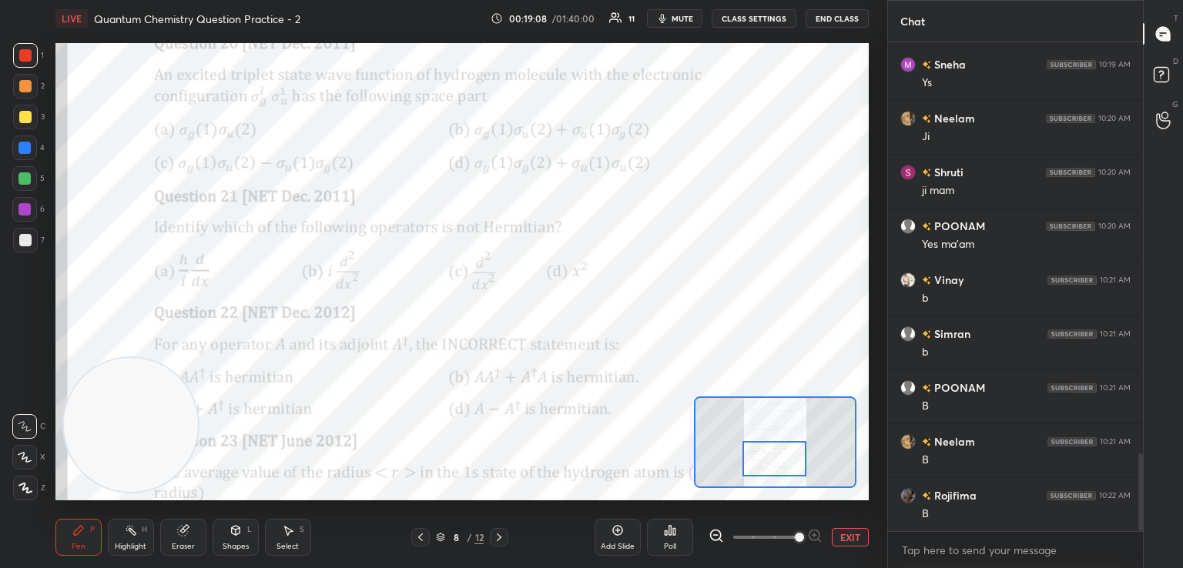
click at [183, 534] on icon at bounding box center [183, 531] width 10 height 10
click at [74, 534] on icon at bounding box center [78, 530] width 9 height 9
click at [183, 534] on icon at bounding box center [183, 531] width 10 height 10
click at [25, 465] on div at bounding box center [24, 457] width 25 height 25
click at [68, 540] on div "Pen P" at bounding box center [78, 537] width 46 height 37
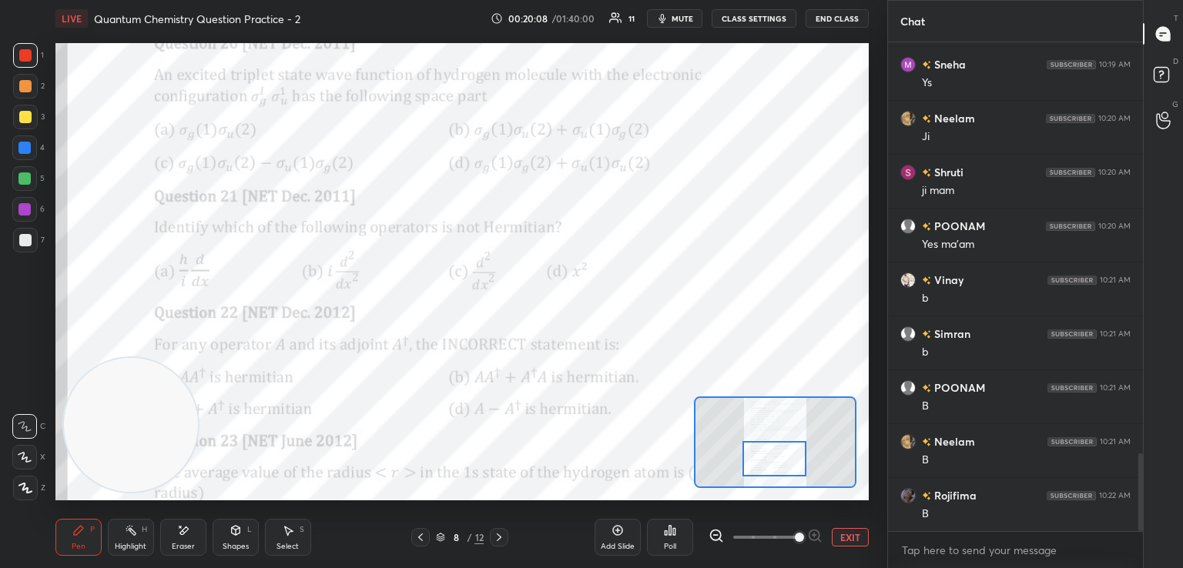
scroll to position [2632, 0]
click at [22, 209] on div at bounding box center [24, 209] width 12 height 12
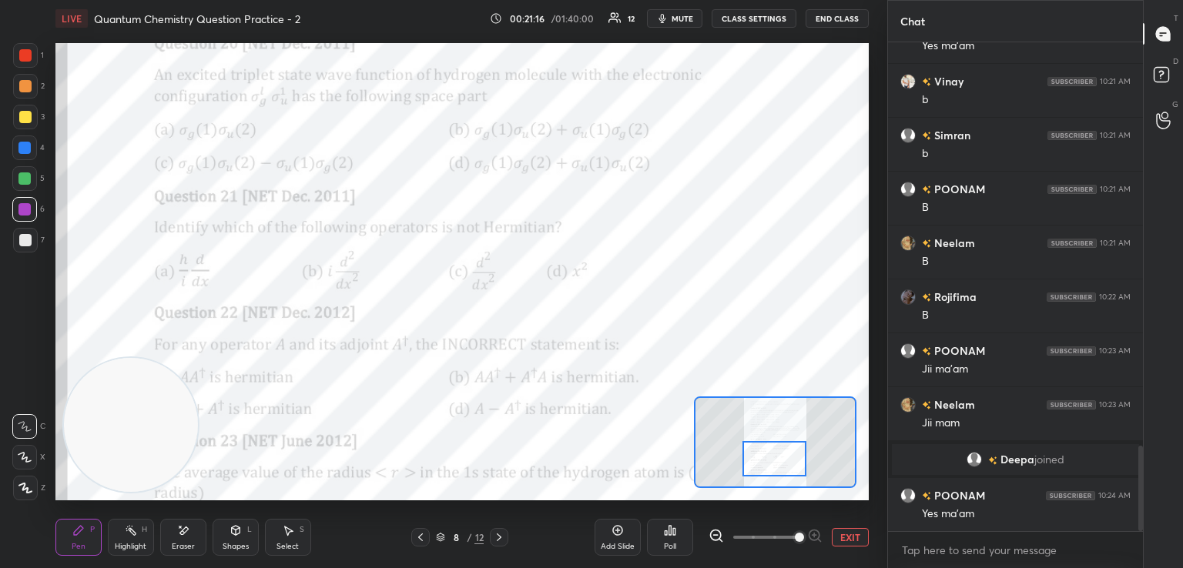
scroll to position [2312, 0]
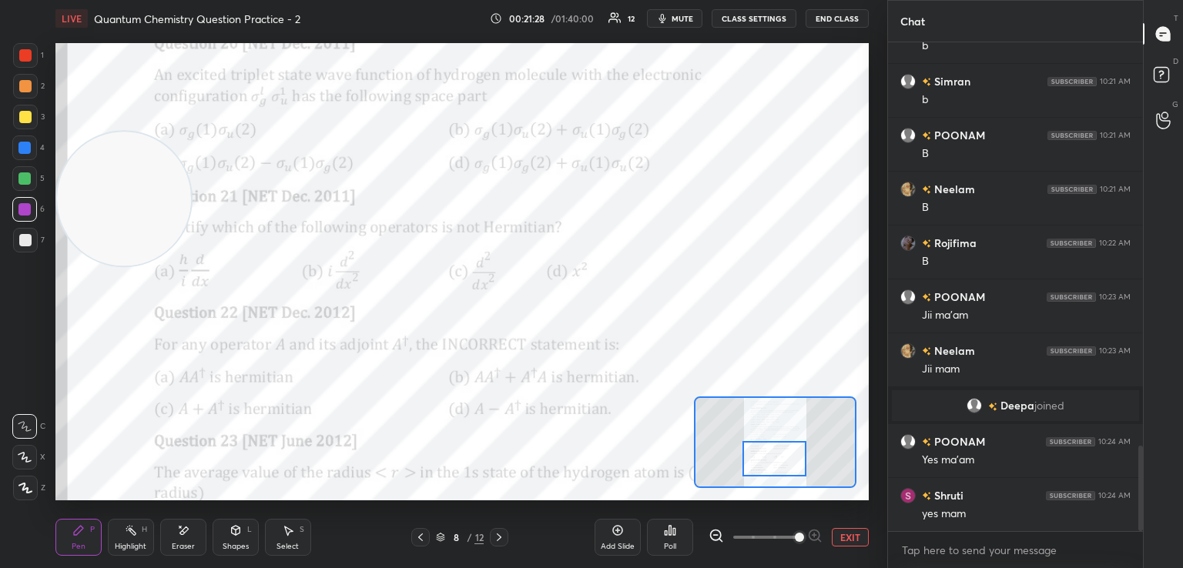
click at [670, 534] on icon at bounding box center [670, 530] width 2 height 9
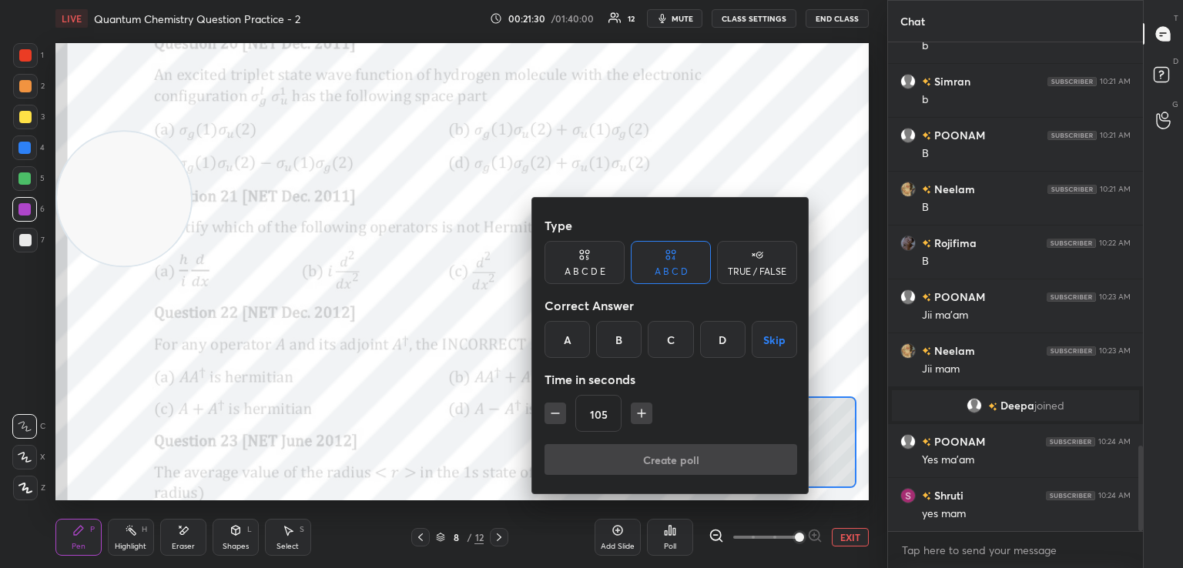
click at [721, 340] on div "D" at bounding box center [722, 339] width 45 height 37
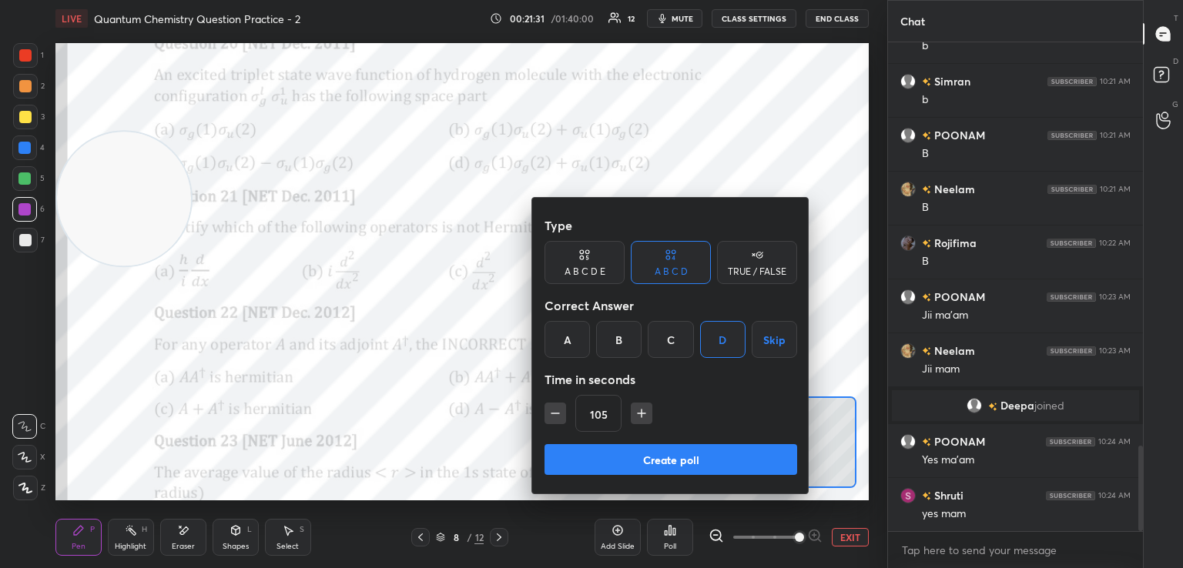
click at [568, 413] on div "105" at bounding box center [670, 413] width 253 height 37
click at [558, 419] on icon "button" at bounding box center [555, 413] width 15 height 15
click at [557, 418] on icon "button" at bounding box center [555, 413] width 15 height 15
click at [558, 419] on icon "button" at bounding box center [555, 413] width 15 height 15
click at [560, 420] on icon "button" at bounding box center [555, 413] width 15 height 15
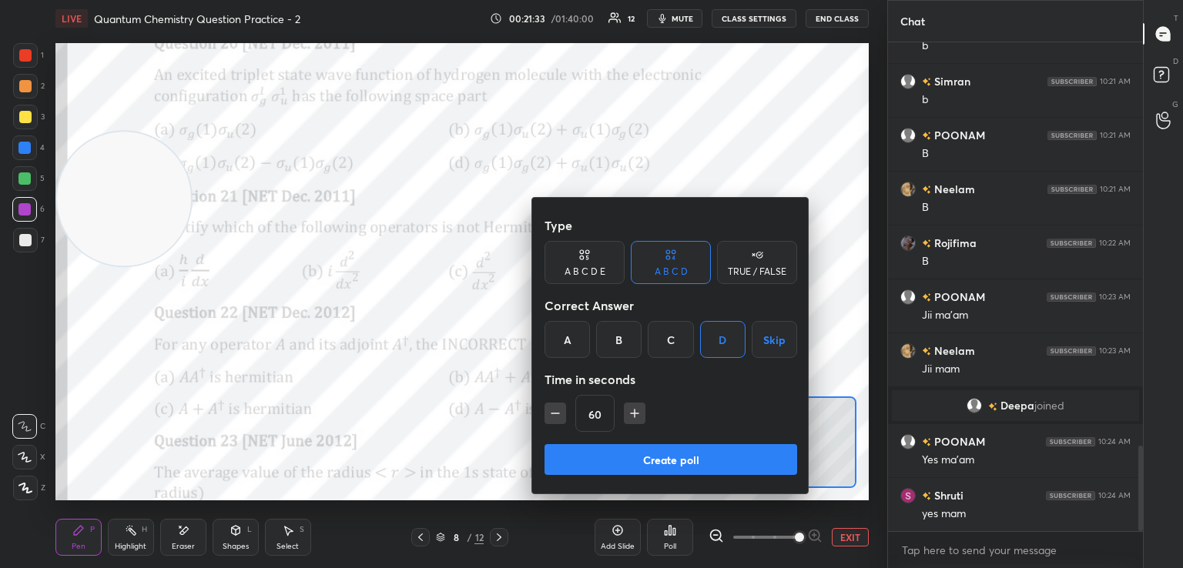
type input "45"
click at [645, 463] on button "Create poll" at bounding box center [670, 459] width 253 height 31
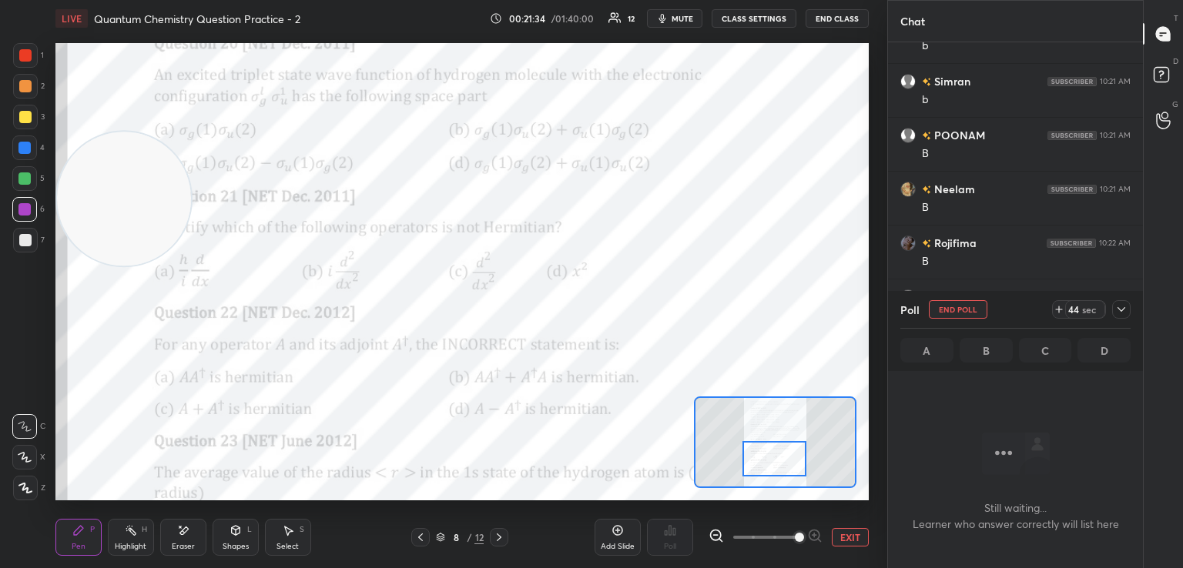
scroll to position [5, 5]
click at [1118, 305] on icon at bounding box center [1121, 309] width 12 height 12
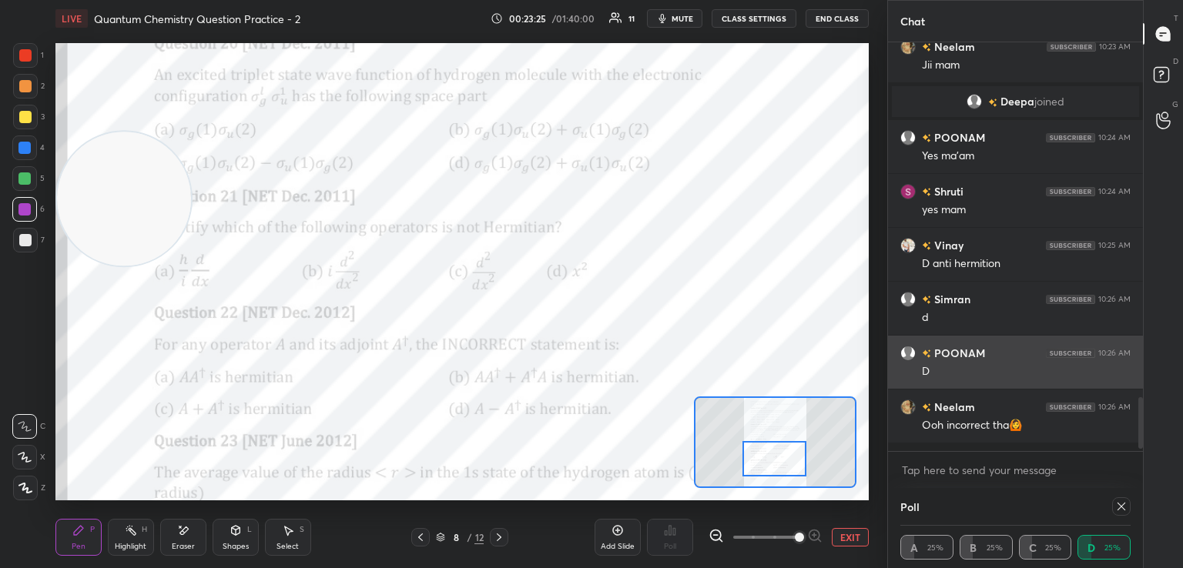
scroll to position [5, 5]
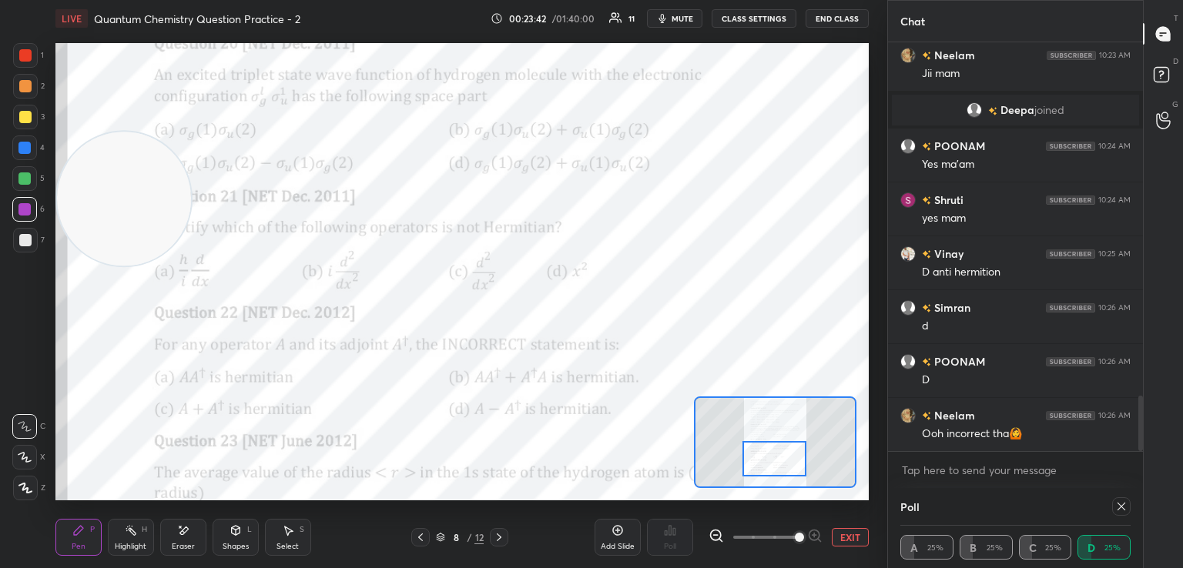
click at [1116, 506] on icon at bounding box center [1121, 507] width 12 height 12
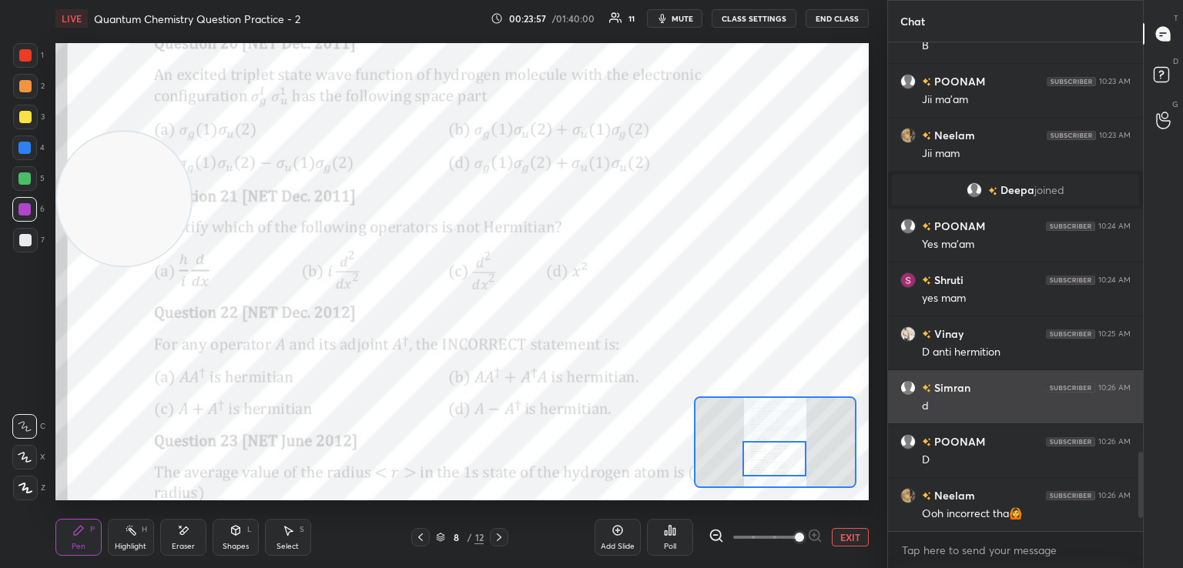
scroll to position [2581, 0]
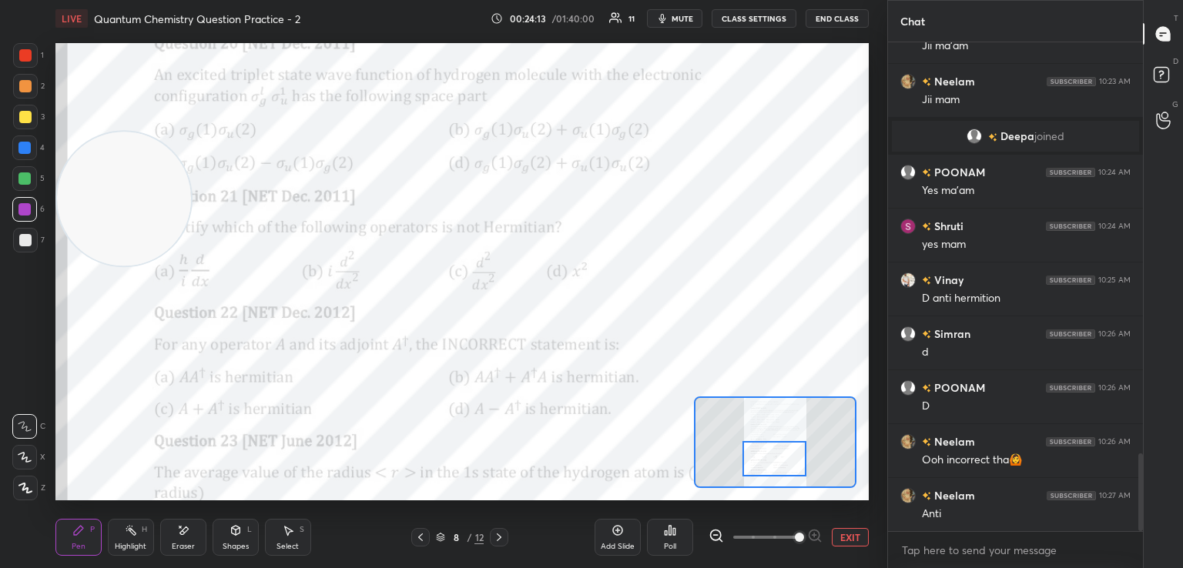
click at [498, 532] on icon at bounding box center [499, 537] width 12 height 12
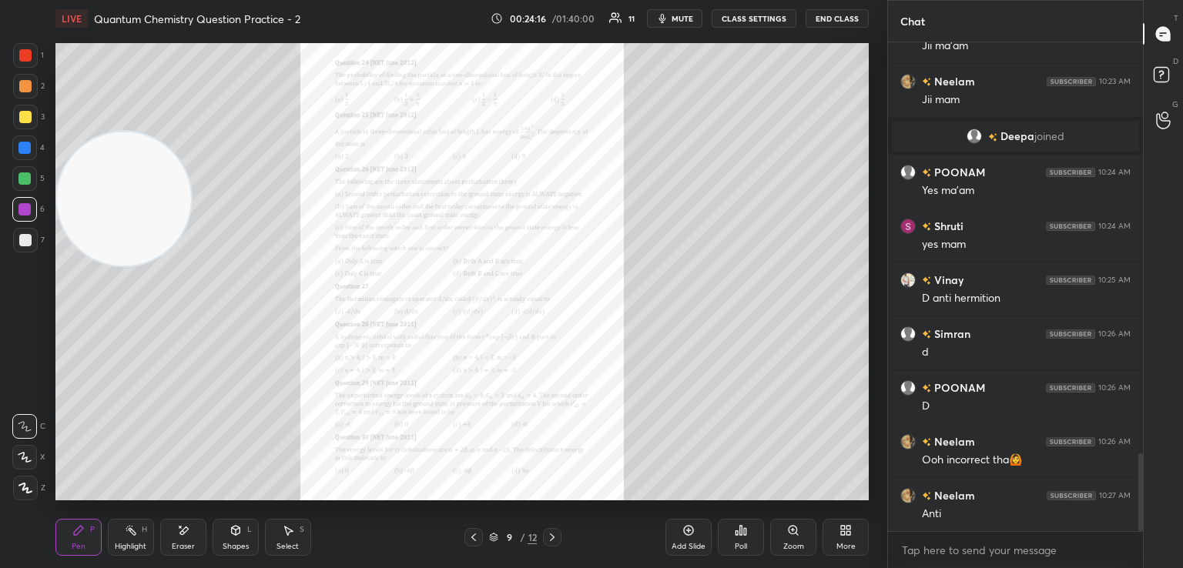
click at [796, 531] on icon at bounding box center [793, 530] width 8 height 8
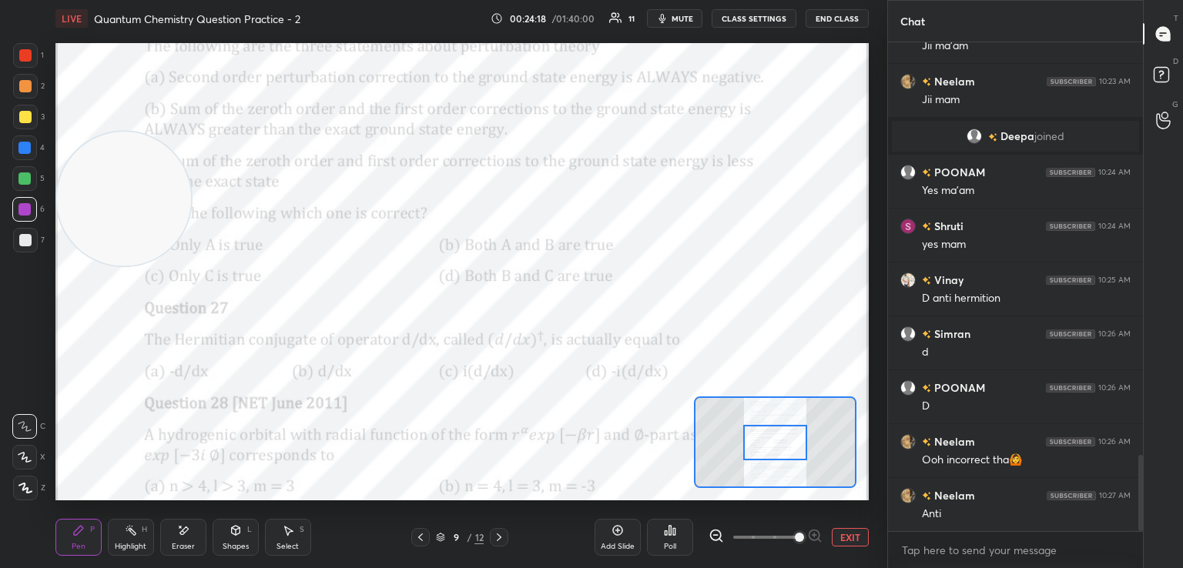
scroll to position [2635, 0]
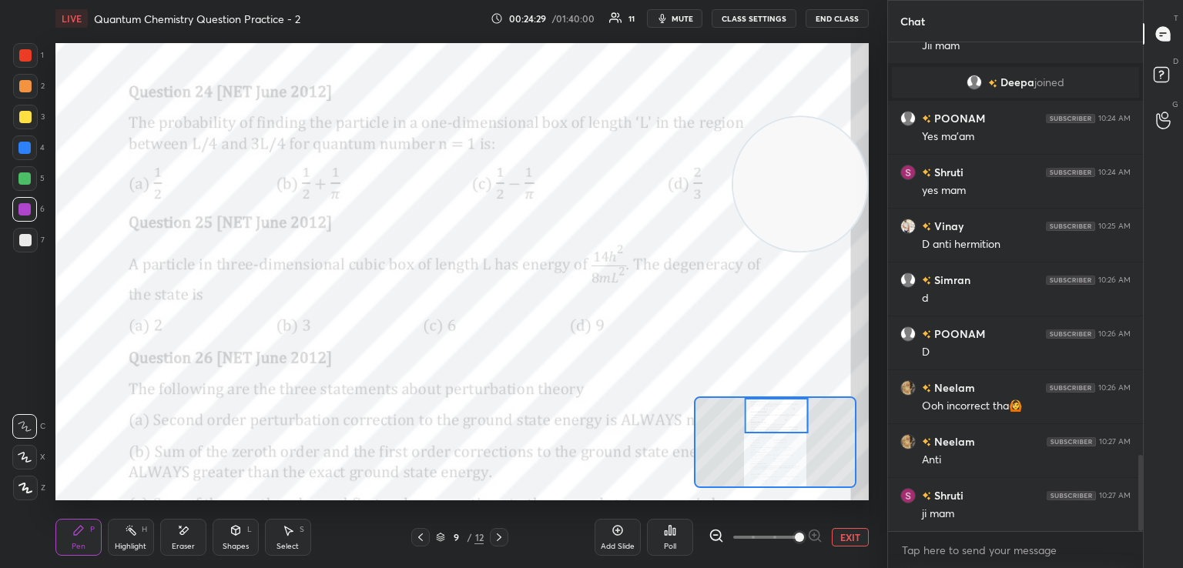
click at [22, 55] on div at bounding box center [25, 55] width 12 height 12
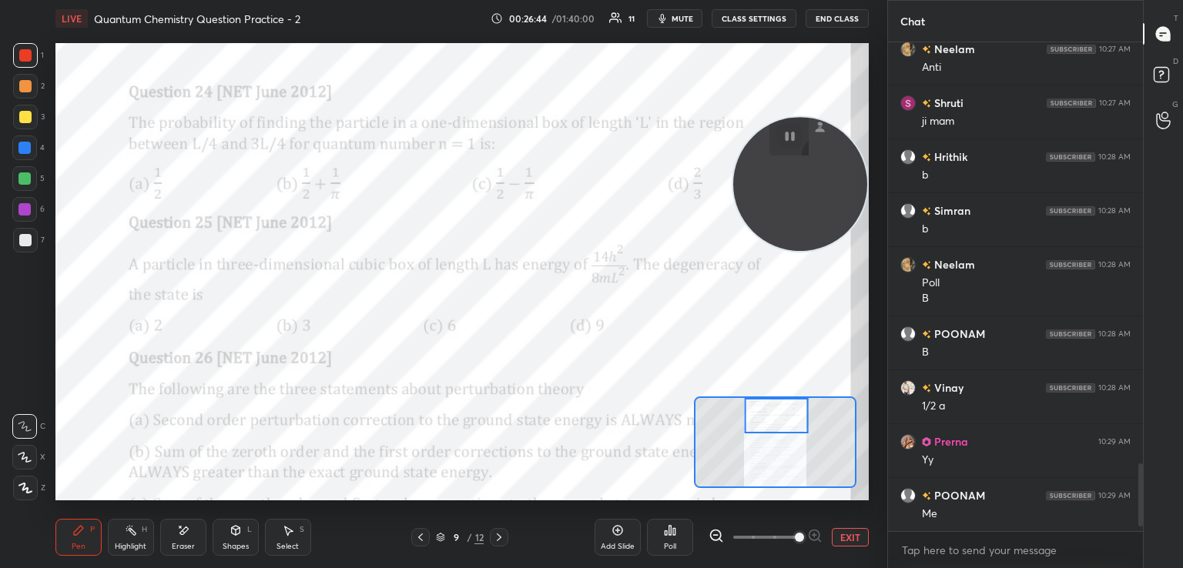
scroll to position [3298, 0]
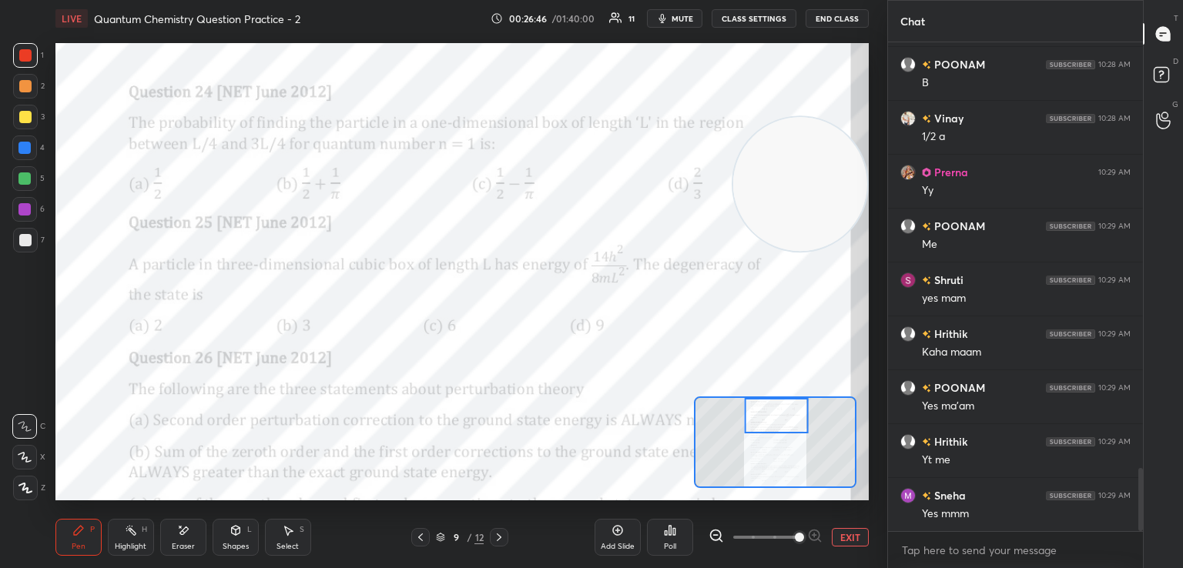
click at [955, 543] on body "1 2 3 4 5 6 7 C X Z E E Erase all H H LIVE Quantum Chemistry Question Practice …" at bounding box center [591, 284] width 1183 height 568
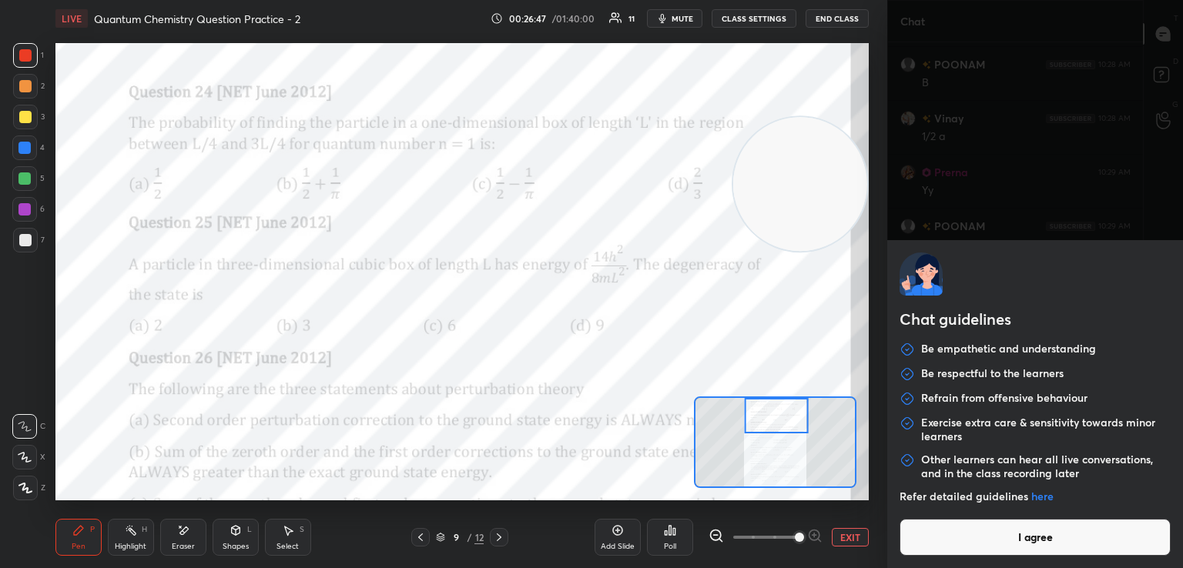
click at [955, 543] on button "I agree" at bounding box center [1035, 537] width 271 height 37
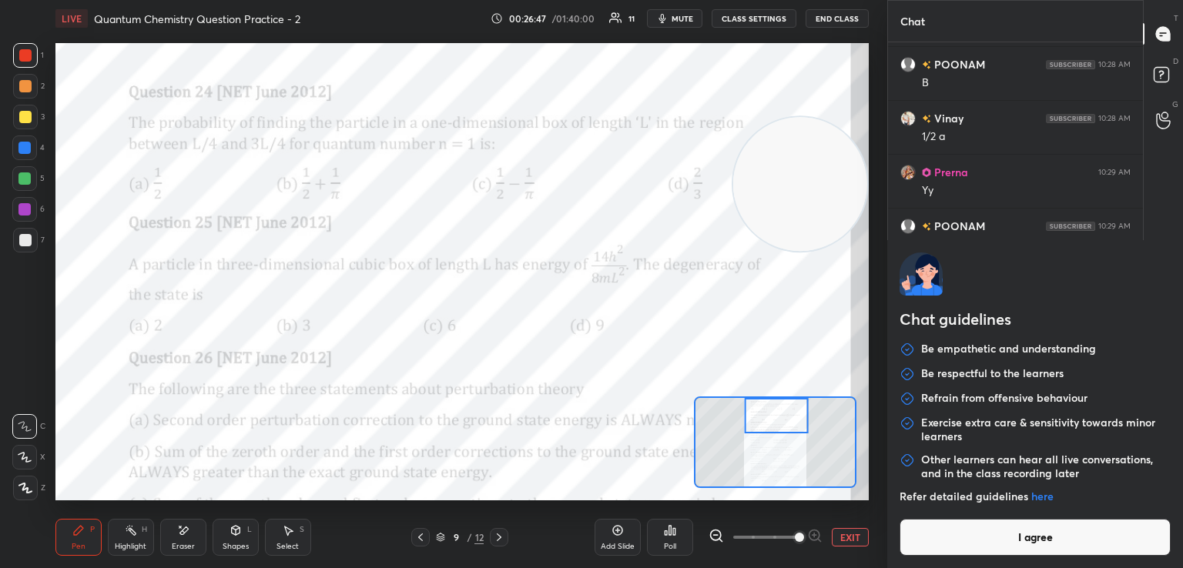
type textarea "x"
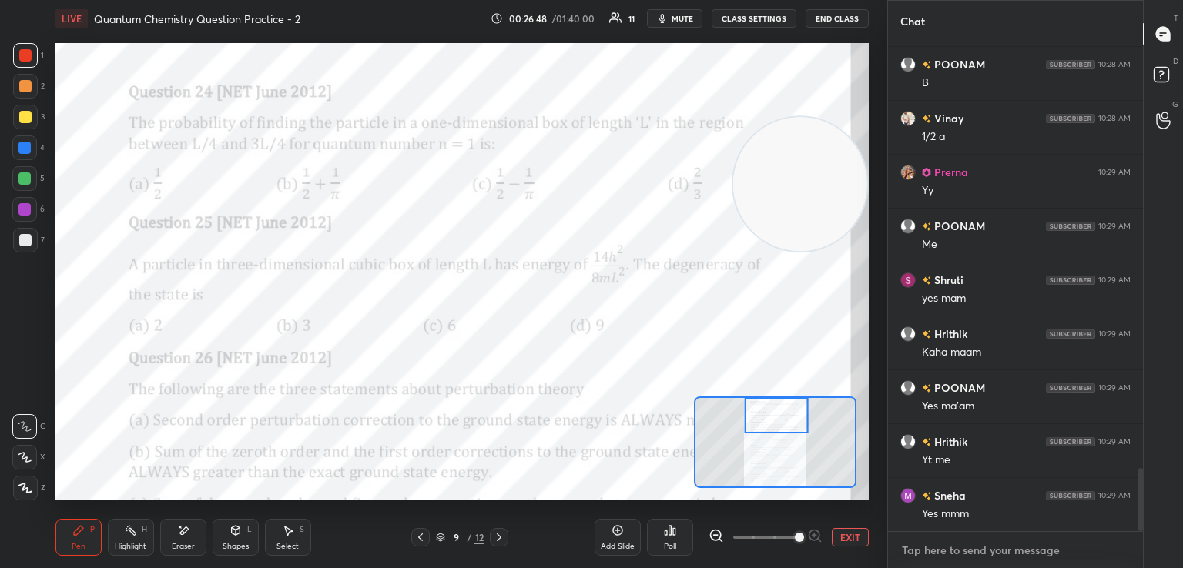
click at [955, 543] on textarea at bounding box center [1015, 550] width 230 height 25
paste textarea "[URL][DOMAIN_NAME]"
type textarea "[URL][DOMAIN_NAME]"
type textarea "x"
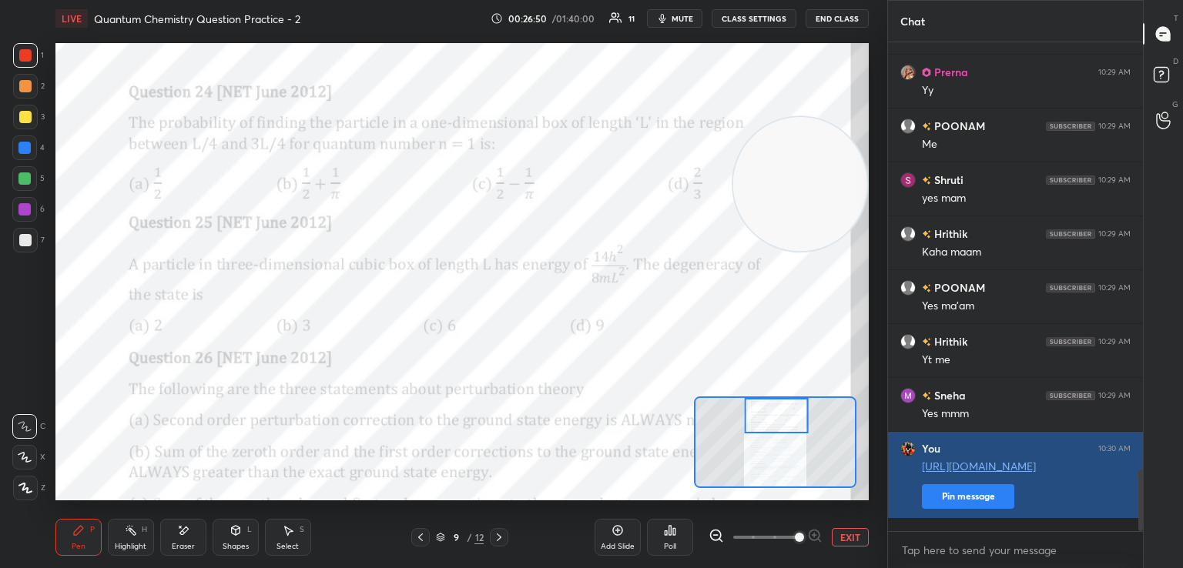
click at [974, 509] on button "Pin message" at bounding box center [968, 496] width 92 height 25
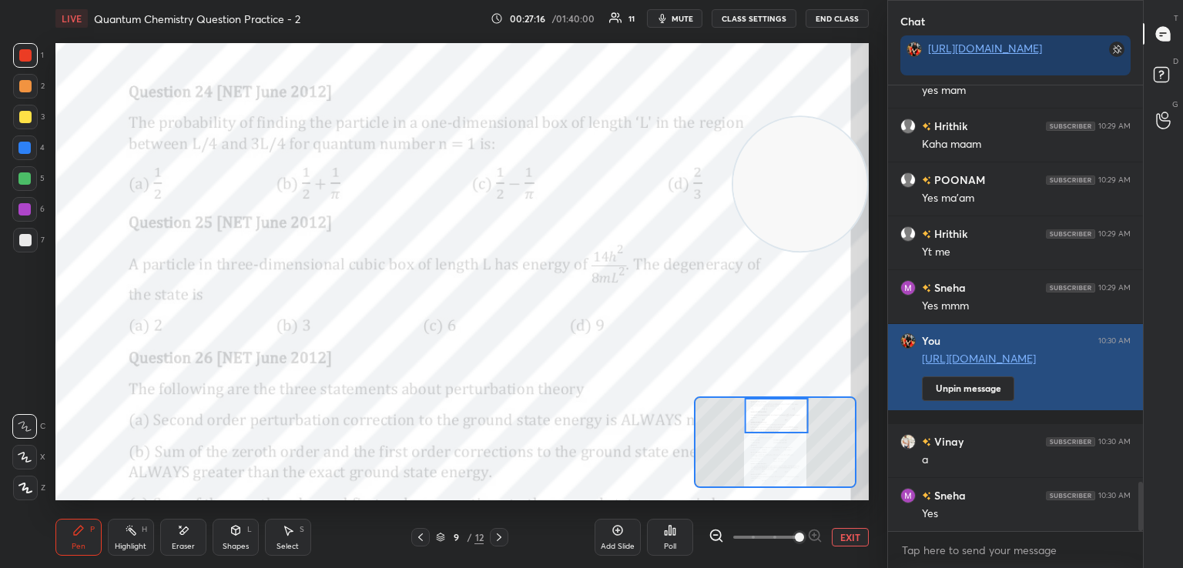
scroll to position [3603, 0]
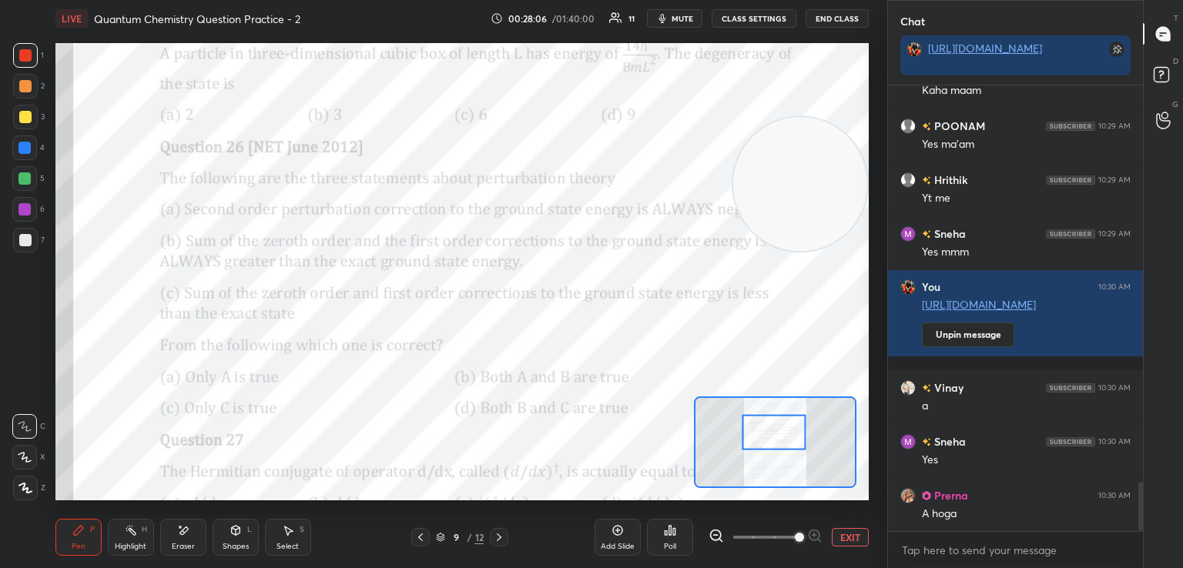
click at [745, 434] on div at bounding box center [774, 431] width 64 height 35
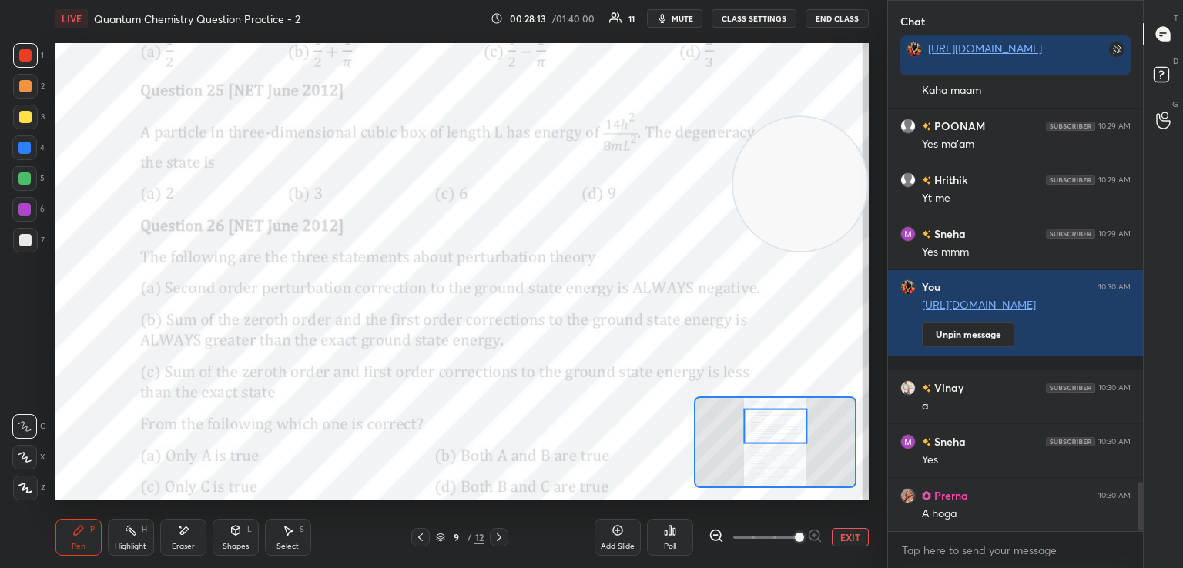
click at [795, 432] on div at bounding box center [775, 425] width 64 height 35
click at [804, 534] on span at bounding box center [799, 537] width 9 height 9
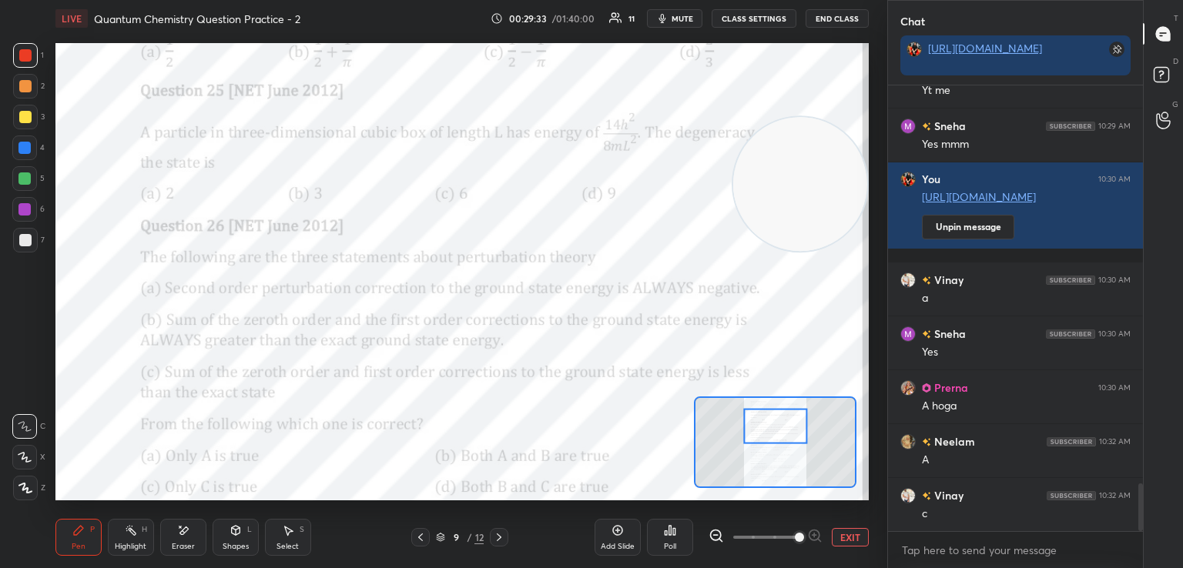
scroll to position [3764, 0]
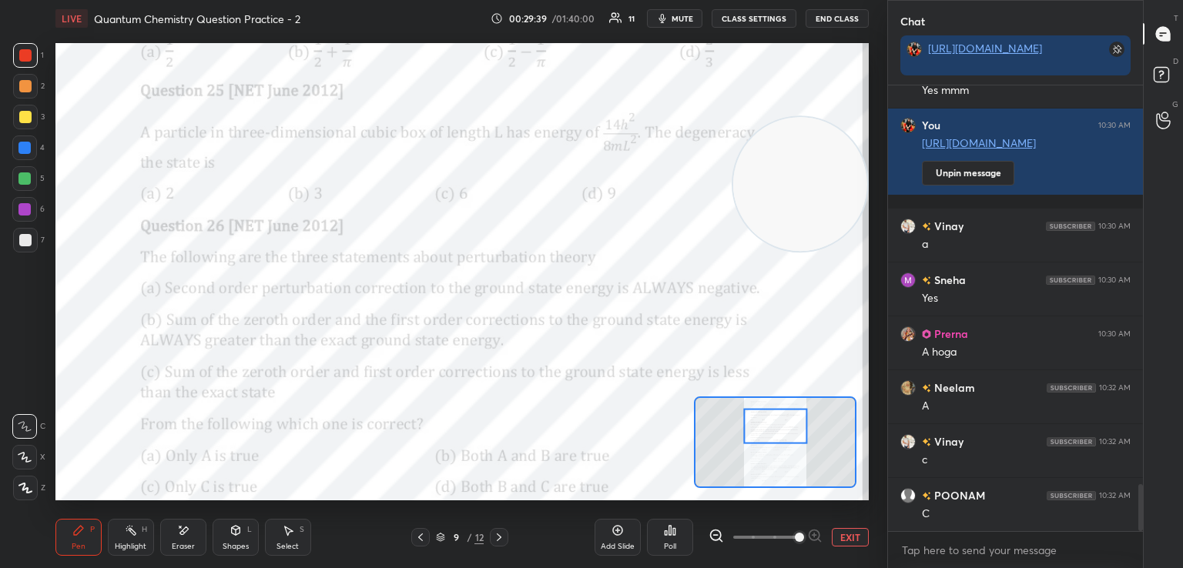
click at [26, 150] on div at bounding box center [24, 148] width 12 height 12
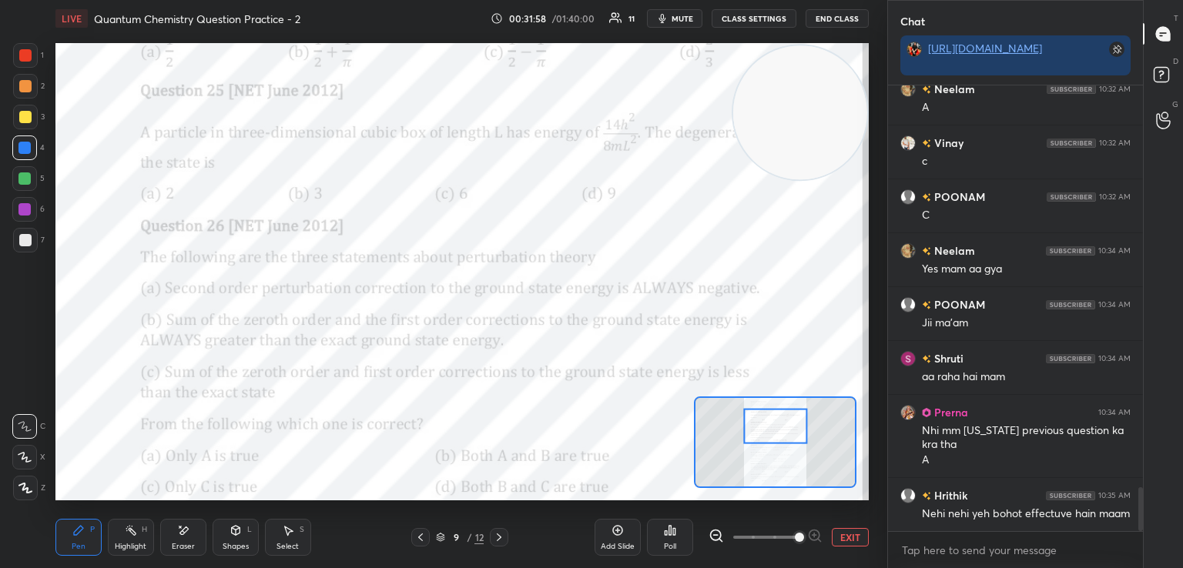
scroll to position [4117, 0]
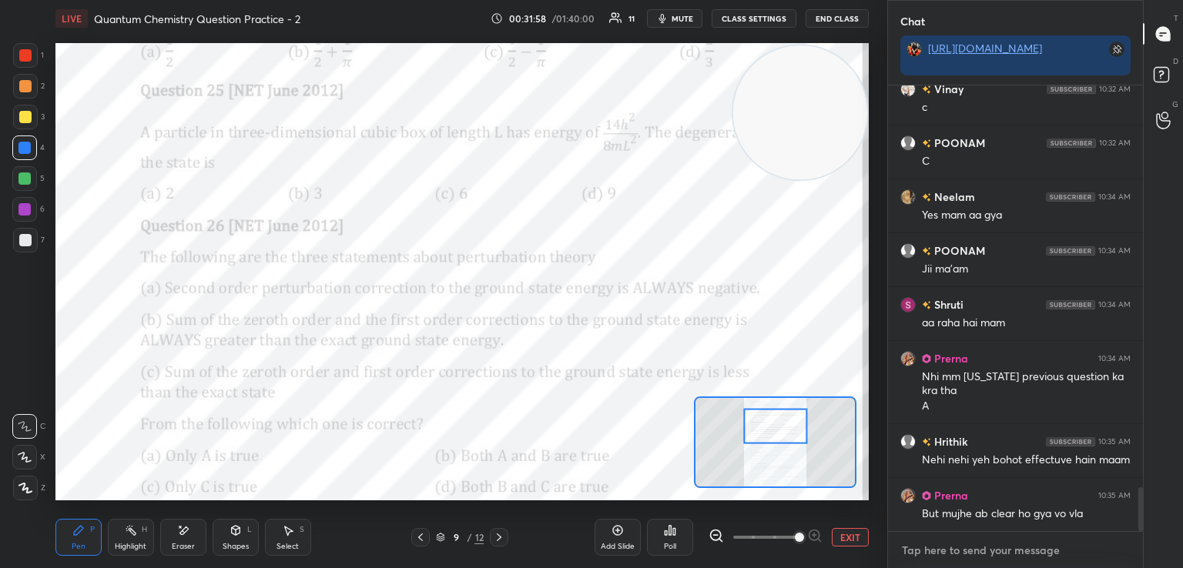
type textarea "x"
click at [978, 542] on textarea at bounding box center [1015, 550] width 230 height 25
paste textarea "[URL][DOMAIN_NAME]"
type textarea "[URL][DOMAIN_NAME]"
type textarea "x"
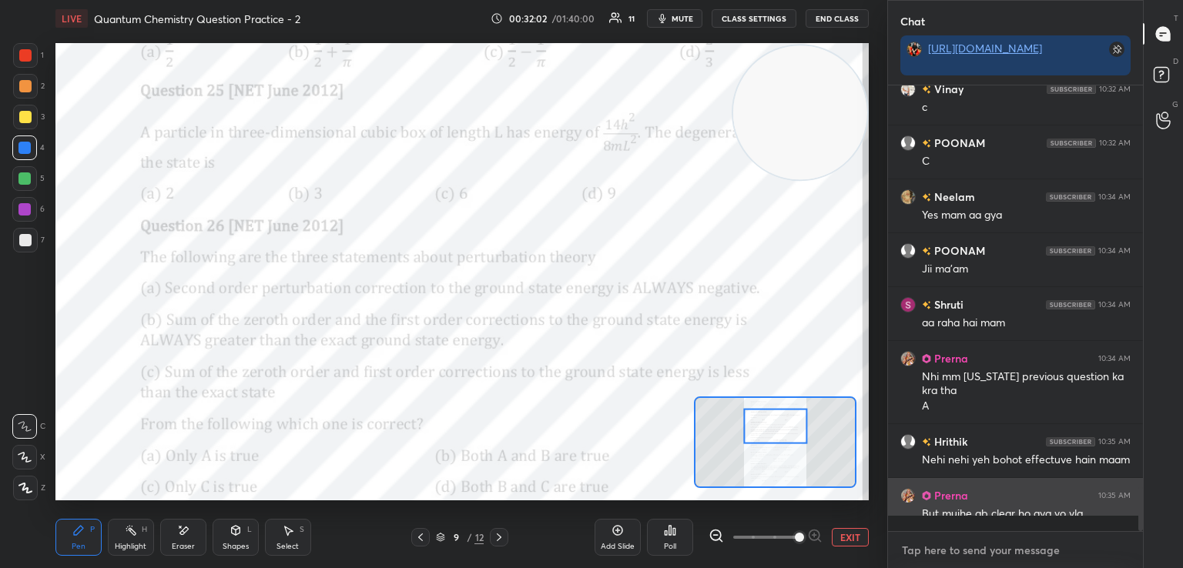
scroll to position [4231, 0]
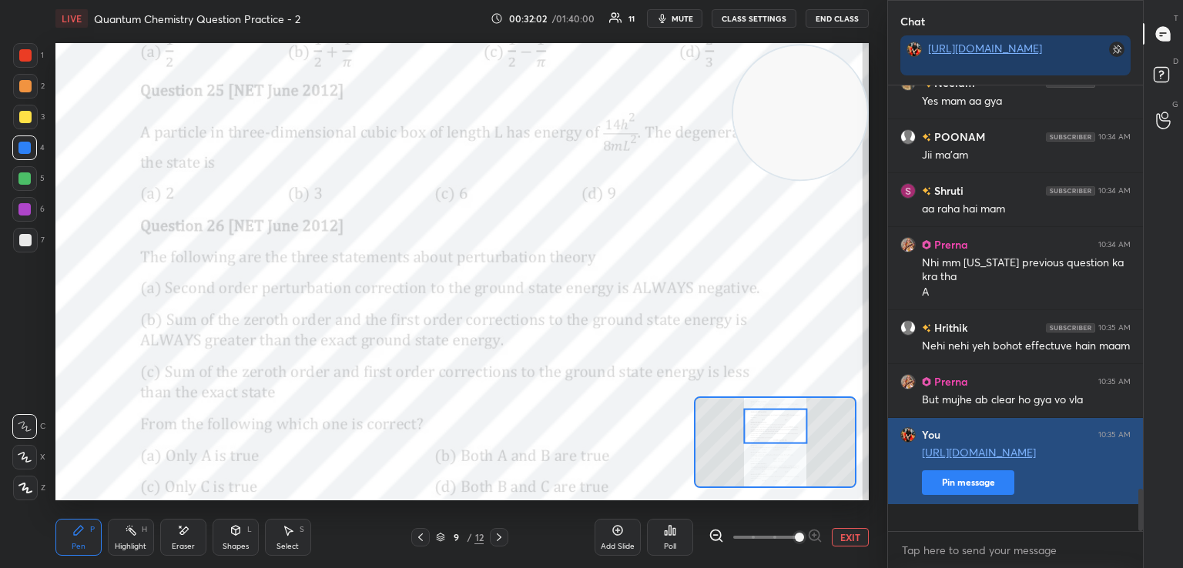
click at [997, 495] on button "Pin message" at bounding box center [968, 483] width 92 height 25
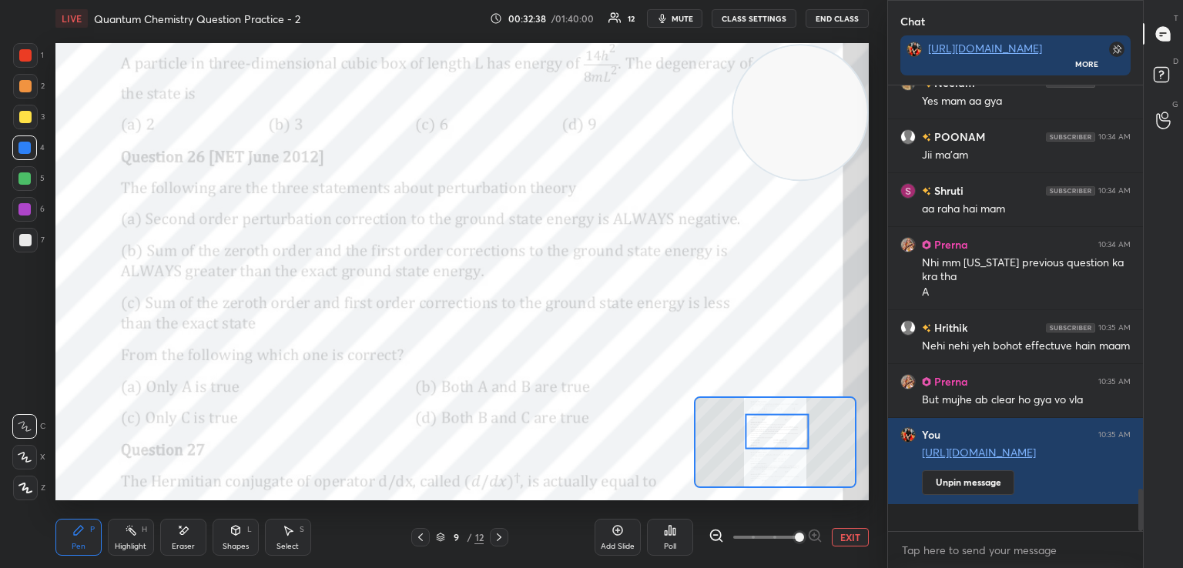
click at [782, 438] on div at bounding box center [777, 431] width 64 height 35
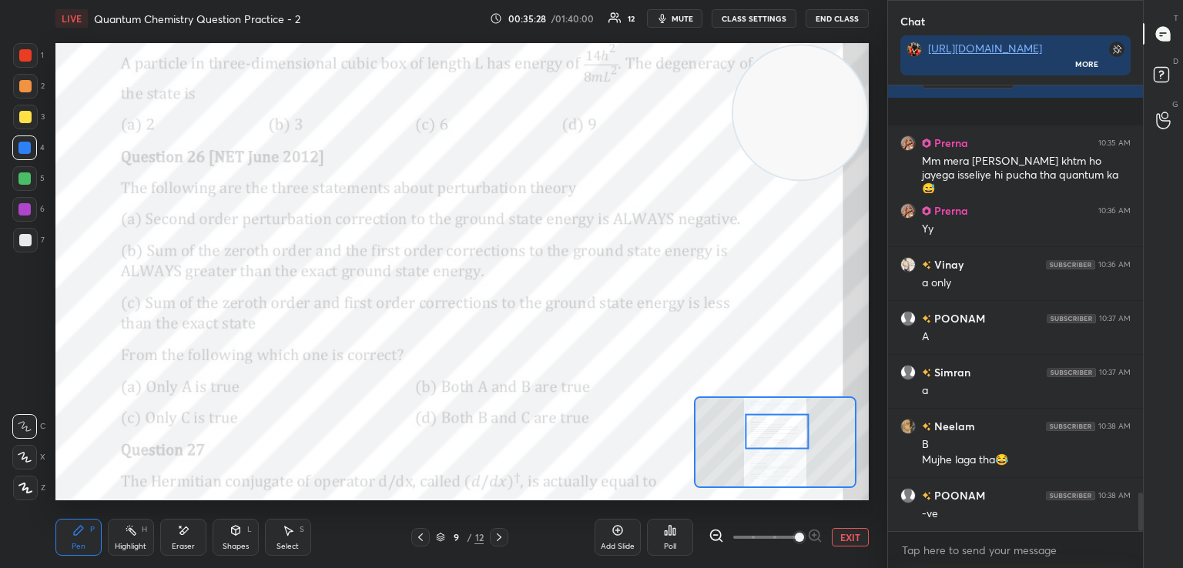
scroll to position [4692, 0]
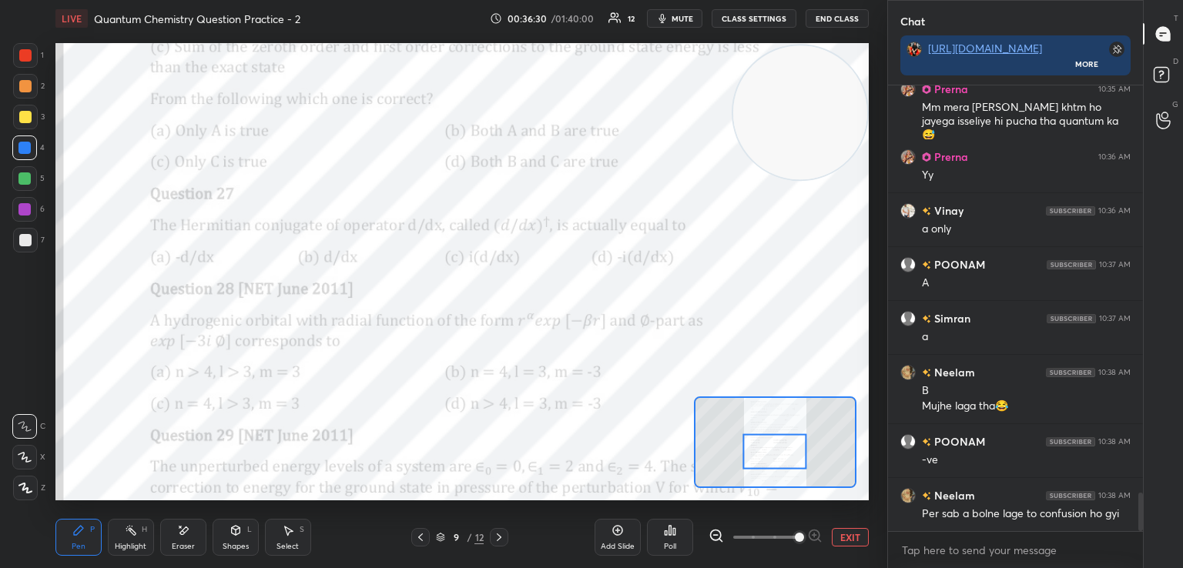
drag, startPoint x: 761, startPoint y: 424, endPoint x: 759, endPoint y: 444, distance: 20.2
click at [759, 444] on div at bounding box center [774, 451] width 64 height 35
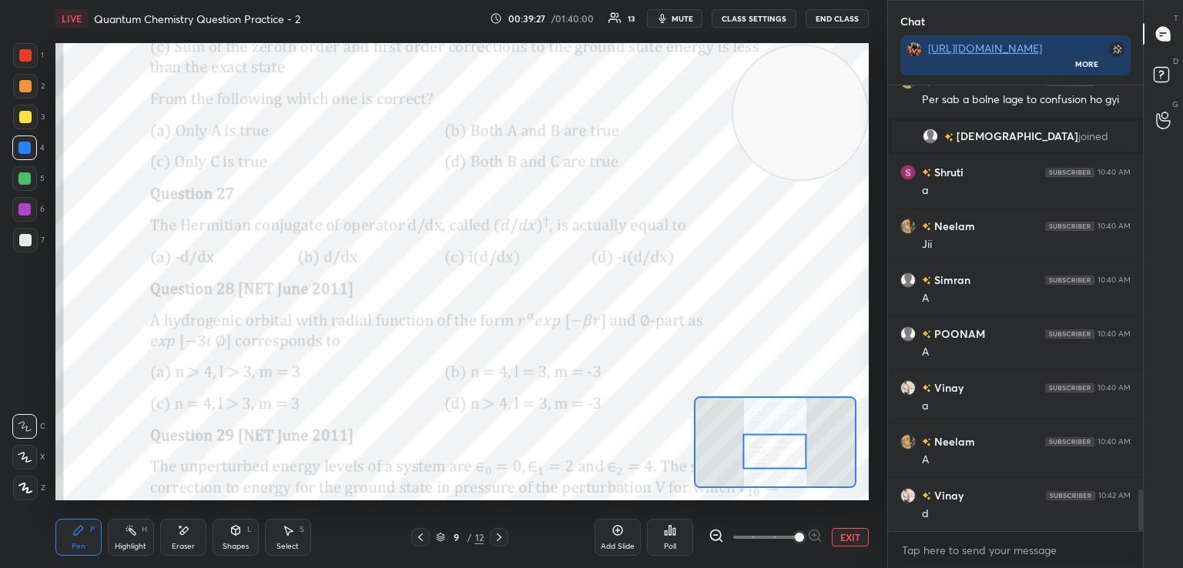
scroll to position [4437, 0]
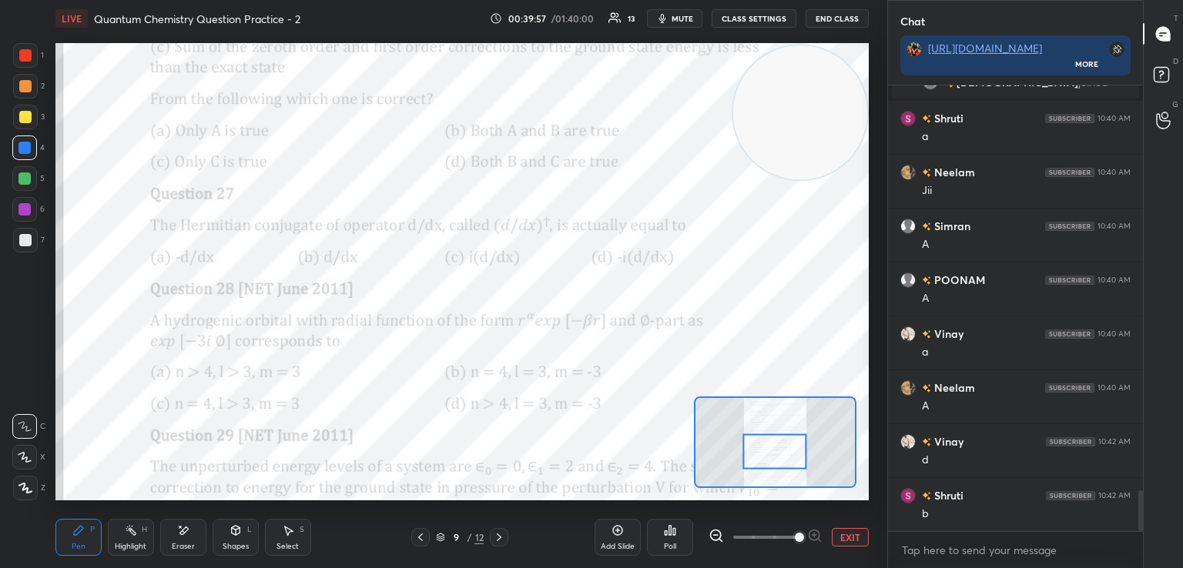
click at [672, 532] on icon at bounding box center [670, 530] width 12 height 12
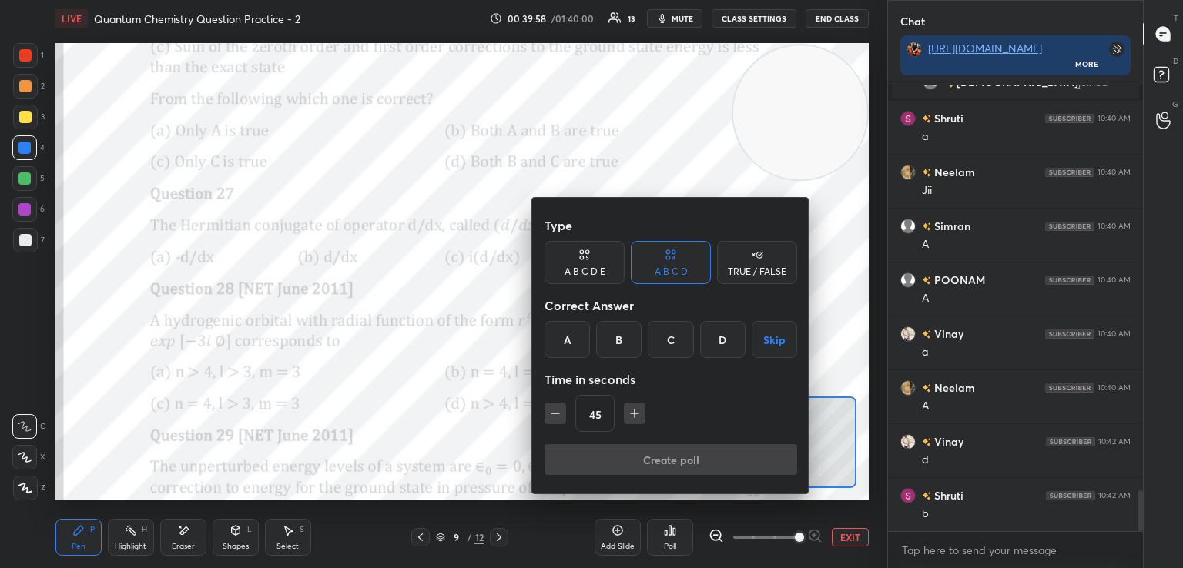
click at [622, 335] on div "B" at bounding box center [618, 339] width 45 height 37
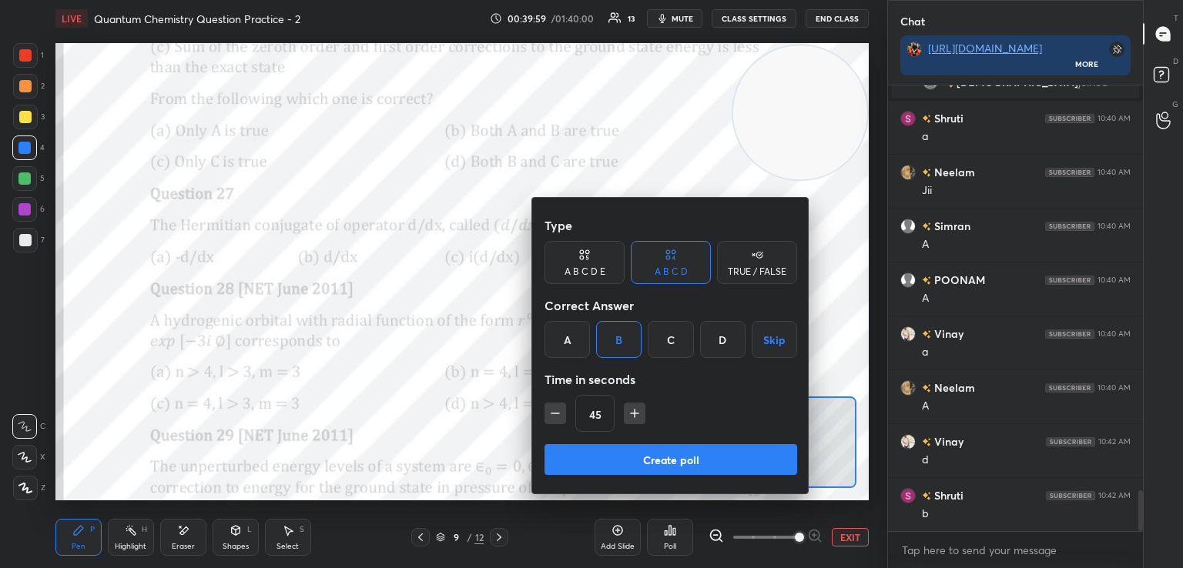
click at [639, 463] on button "Create poll" at bounding box center [670, 459] width 253 height 31
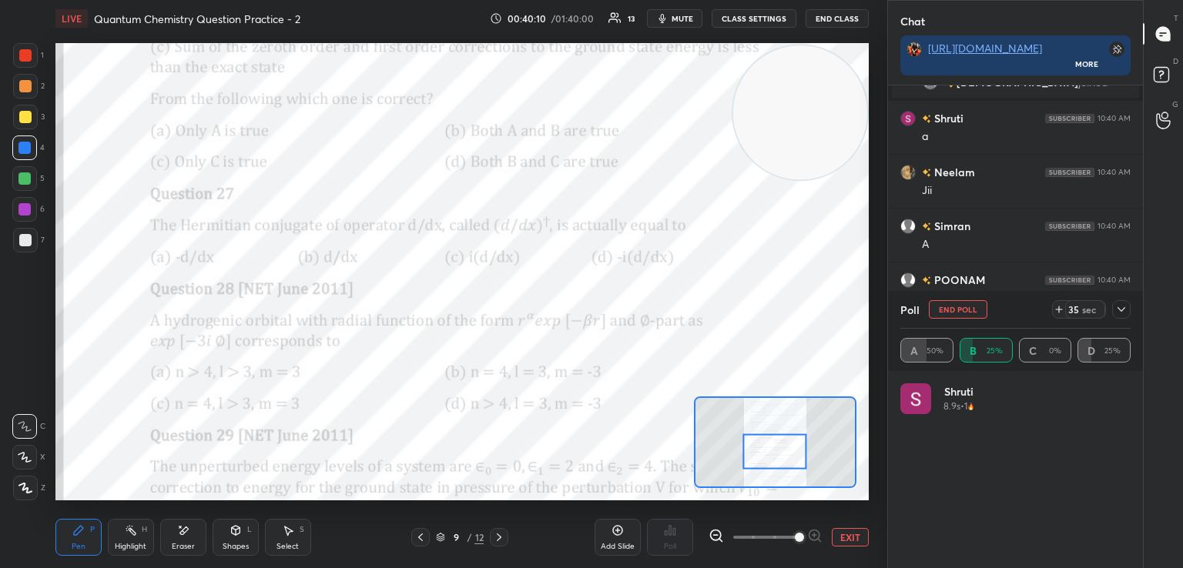
scroll to position [180, 226]
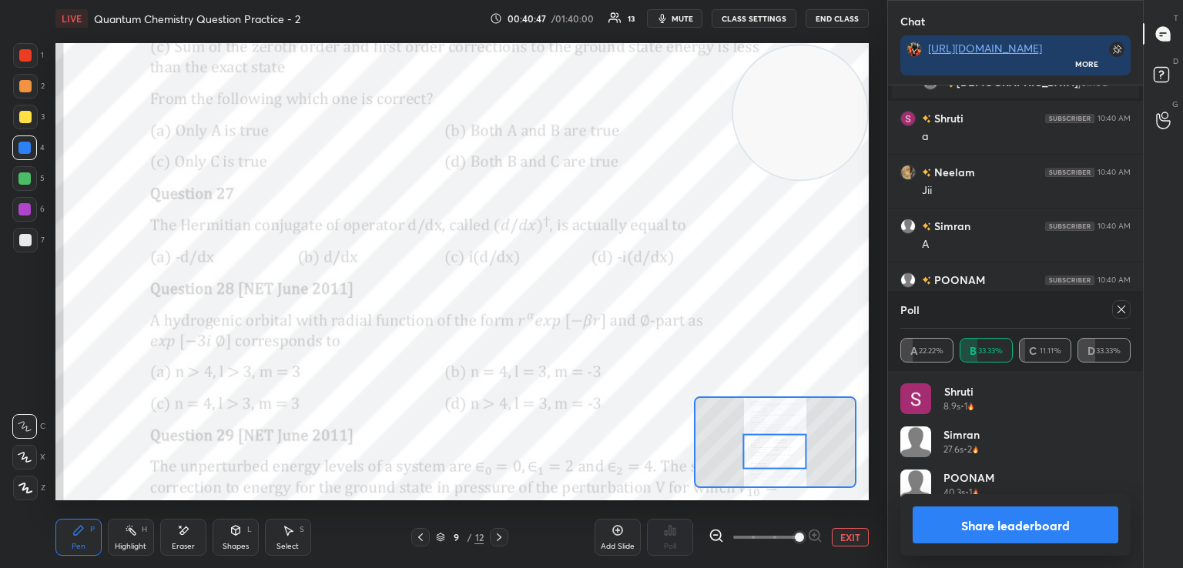
click at [987, 518] on button "Share leaderboard" at bounding box center [1016, 525] width 206 height 37
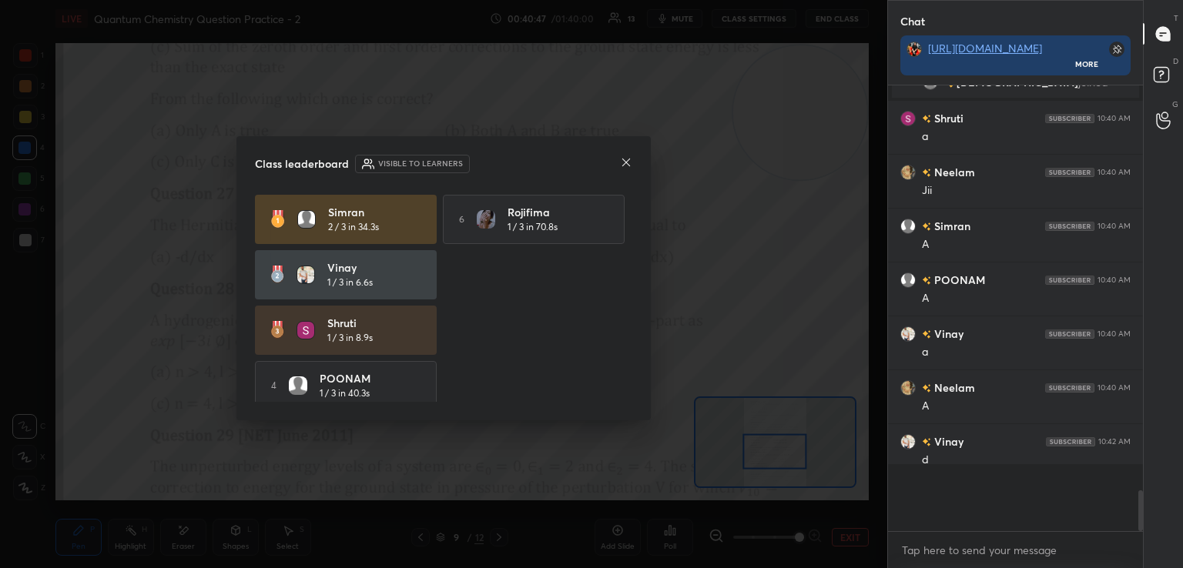
scroll to position [311, 250]
click at [625, 160] on icon at bounding box center [626, 162] width 12 height 12
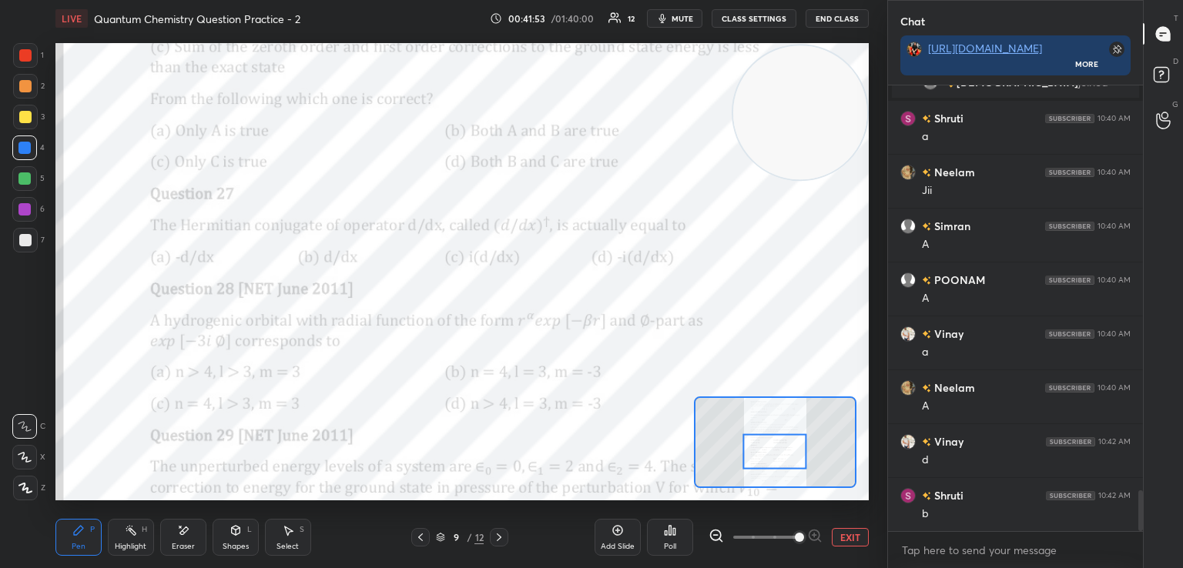
click at [736, 170] on video at bounding box center [800, 112] width 134 height 134
click at [733, 179] on video at bounding box center [800, 112] width 134 height 134
click at [749, 174] on video at bounding box center [800, 112] width 134 height 134
click at [173, 538] on div "Eraser" at bounding box center [183, 537] width 46 height 37
click at [74, 544] on div "Pen" at bounding box center [79, 547] width 14 height 8
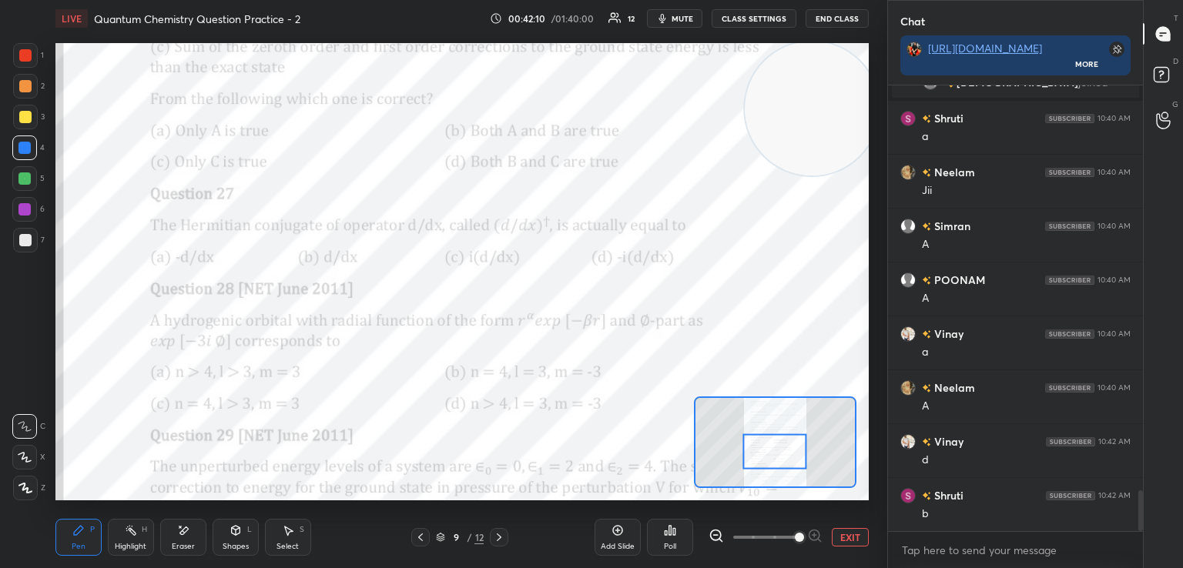
click at [189, 533] on div "Eraser" at bounding box center [183, 537] width 46 height 37
click at [86, 536] on div "Pen P" at bounding box center [78, 537] width 46 height 37
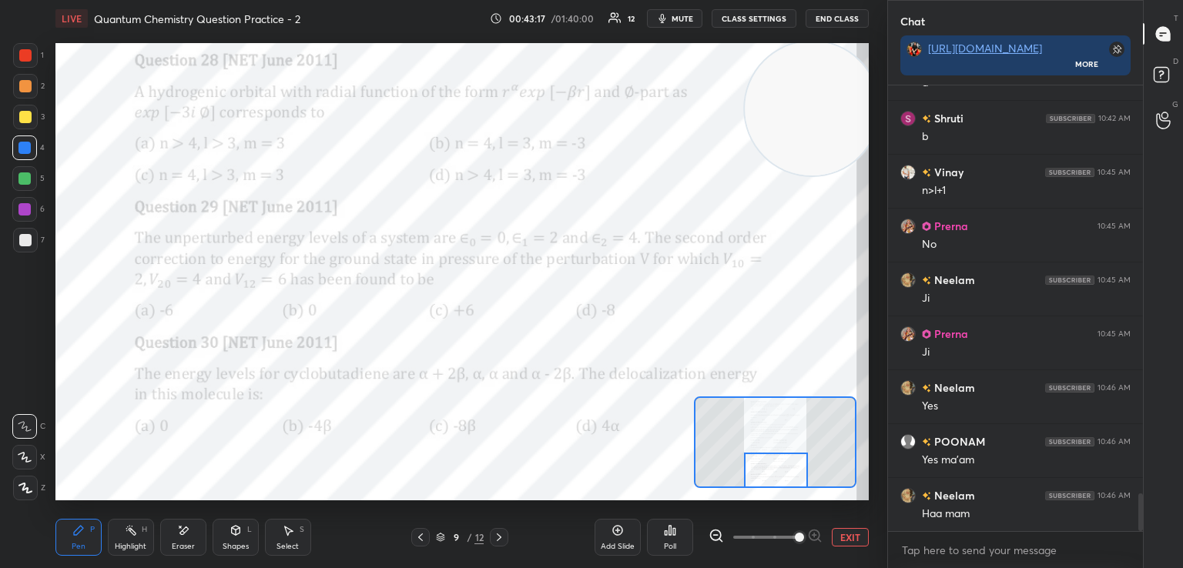
scroll to position [4869, 0]
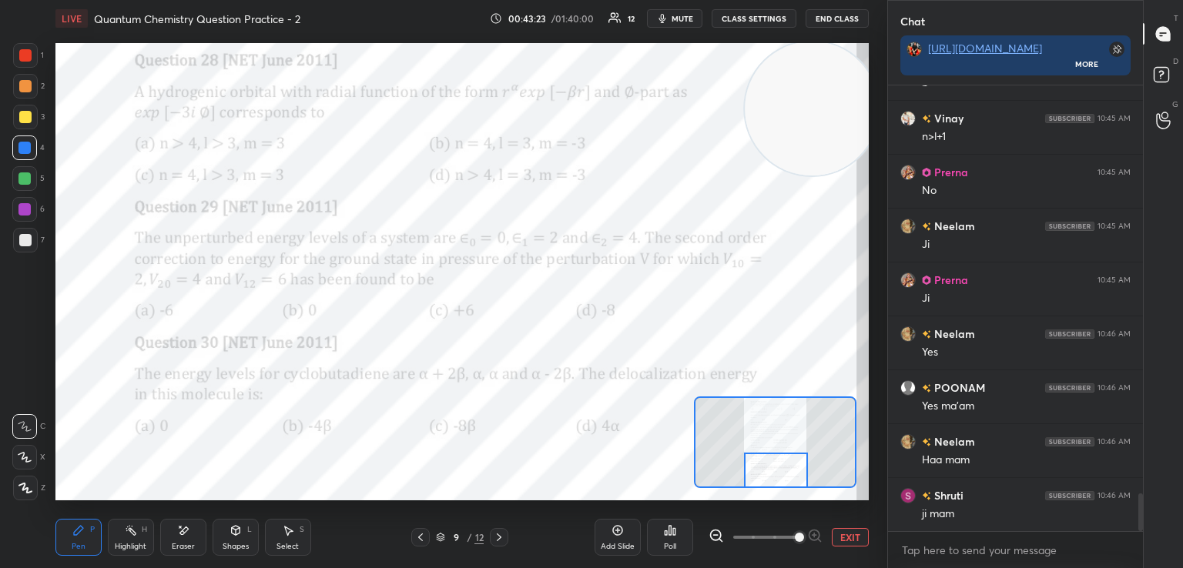
click at [498, 535] on icon at bounding box center [499, 538] width 5 height 8
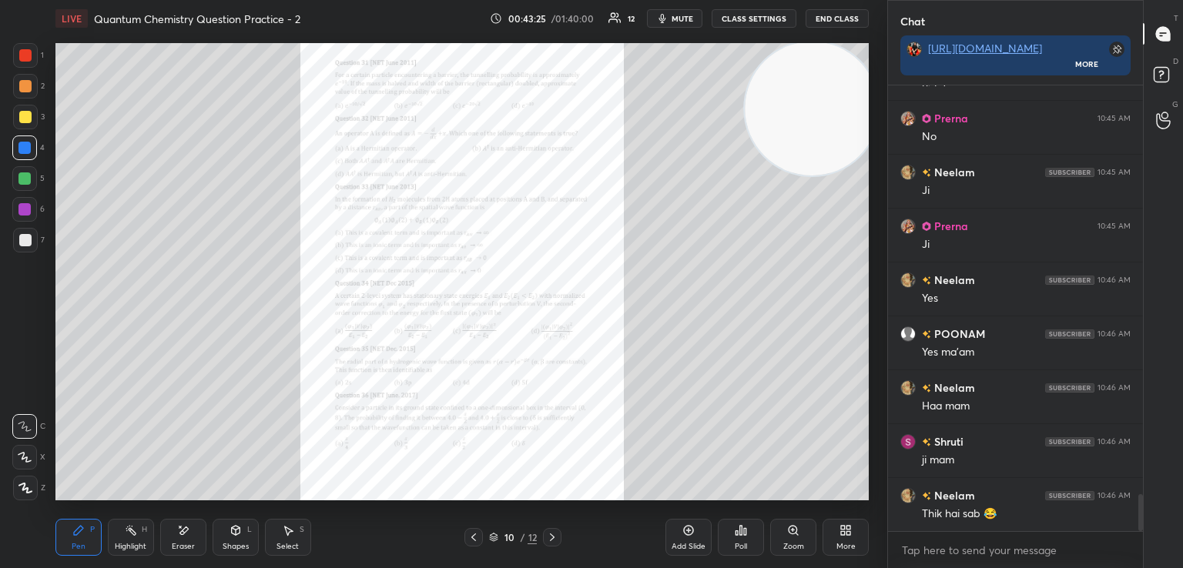
click at [794, 531] on icon at bounding box center [793, 530] width 8 height 8
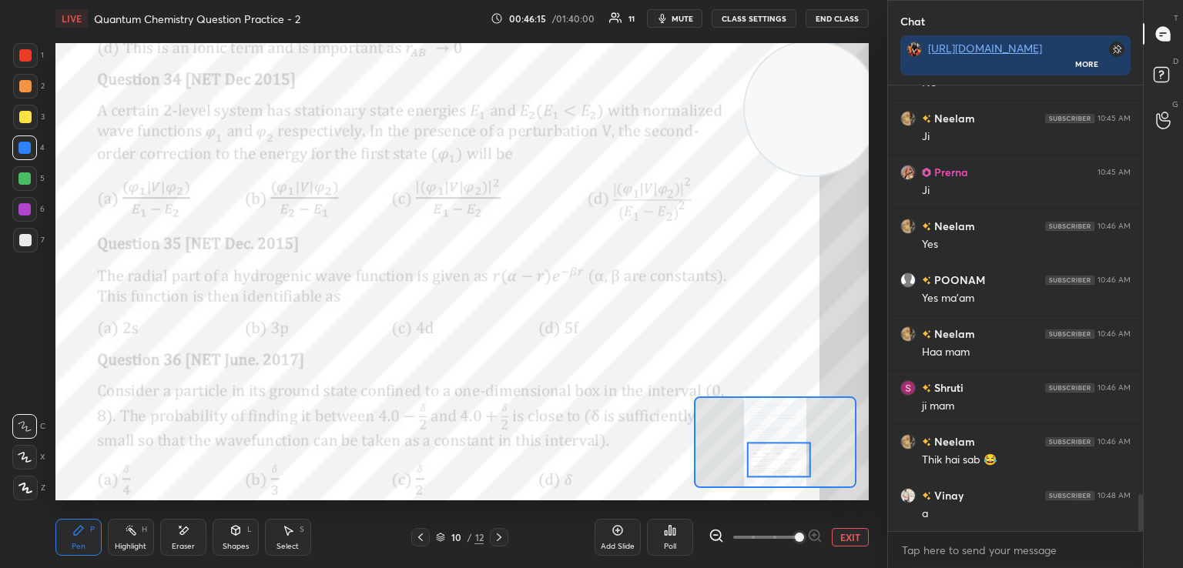
scroll to position [5030, 0]
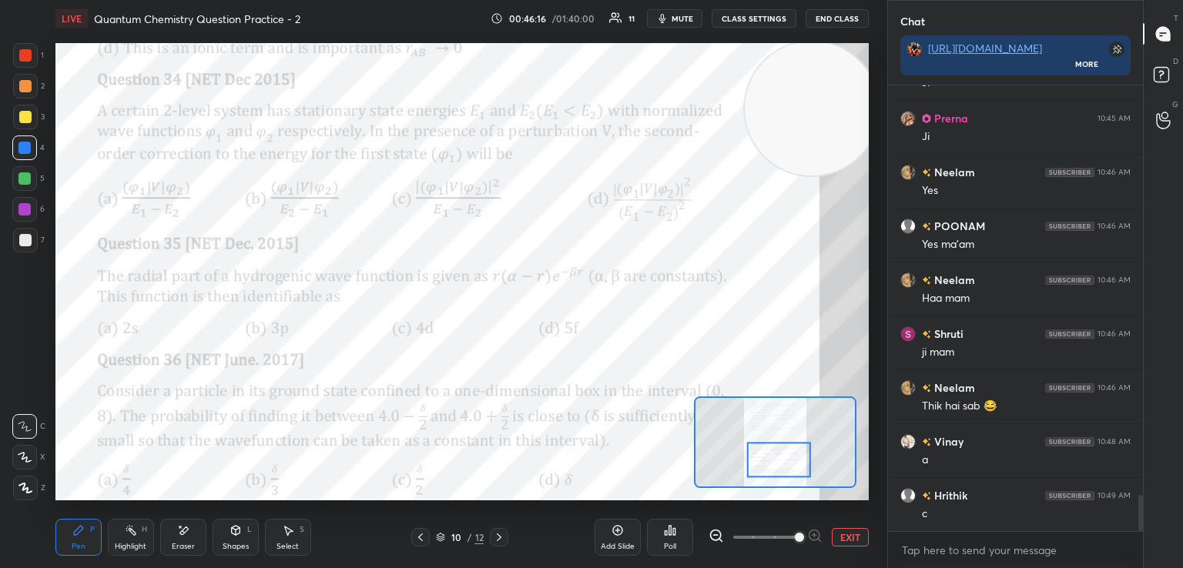
click at [692, 18] on span "mute" at bounding box center [683, 18] width 22 height 11
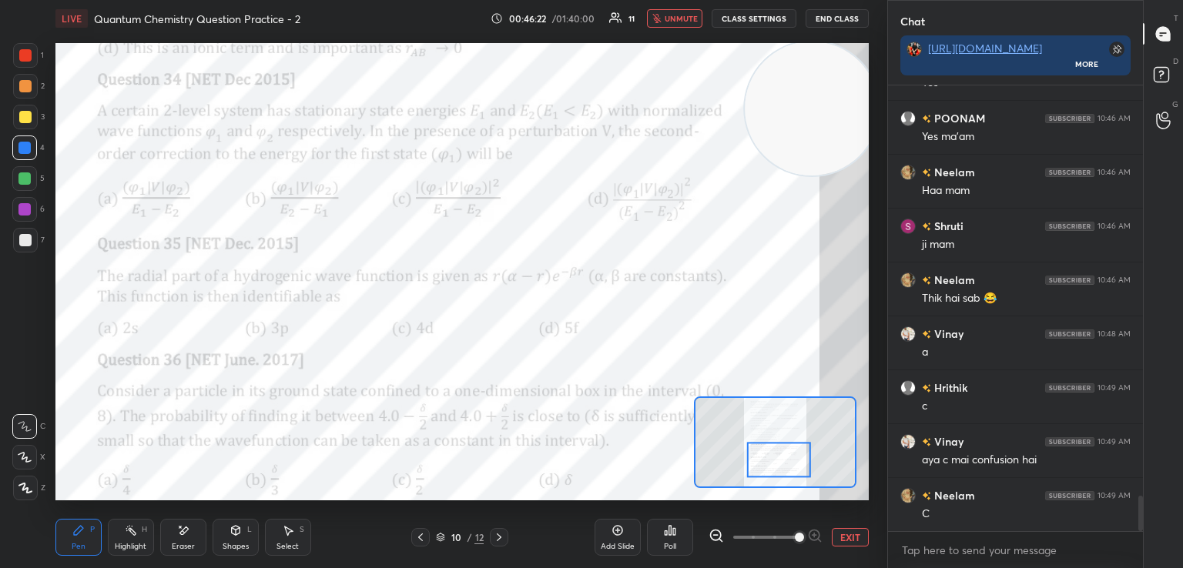
scroll to position [5192, 0]
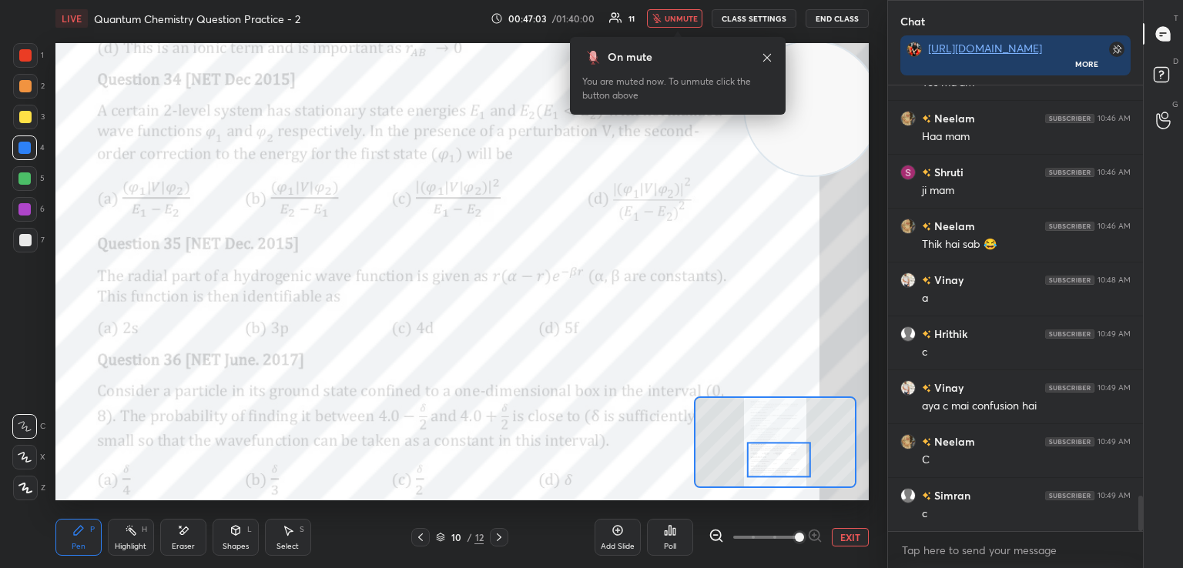
click at [690, 22] on span "unmute" at bounding box center [681, 18] width 33 height 11
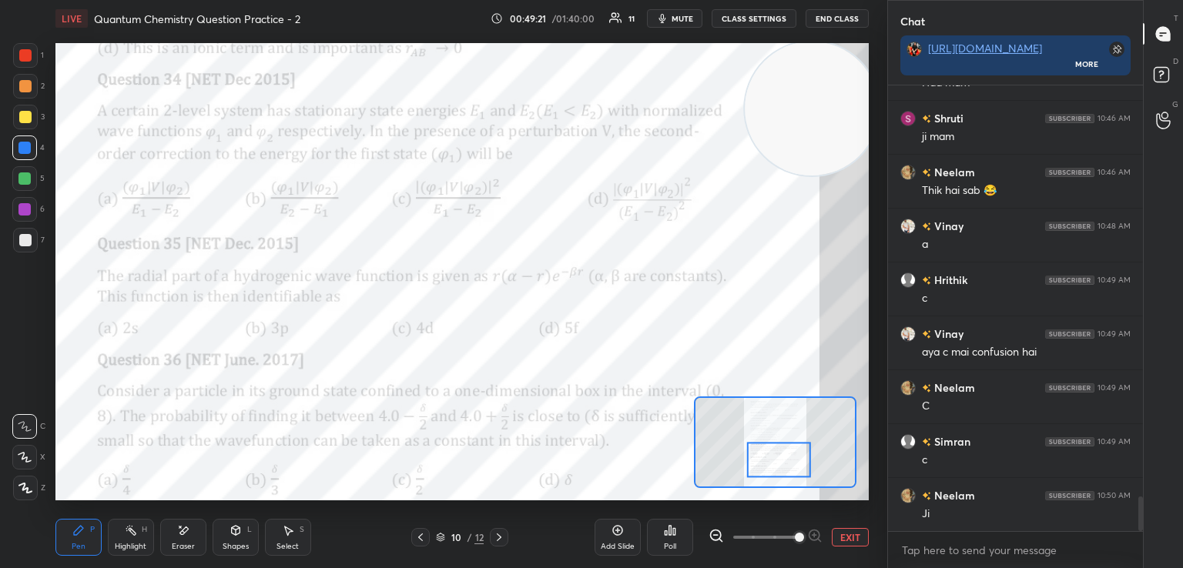
scroll to position [5300, 0]
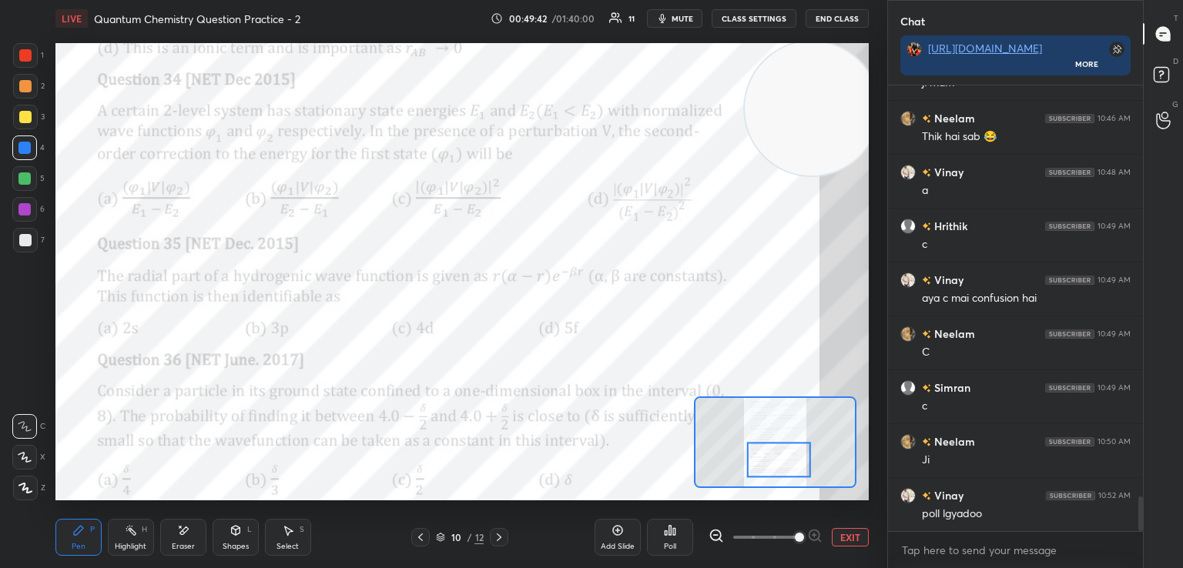
click at [670, 538] on div "Poll" at bounding box center [670, 537] width 46 height 37
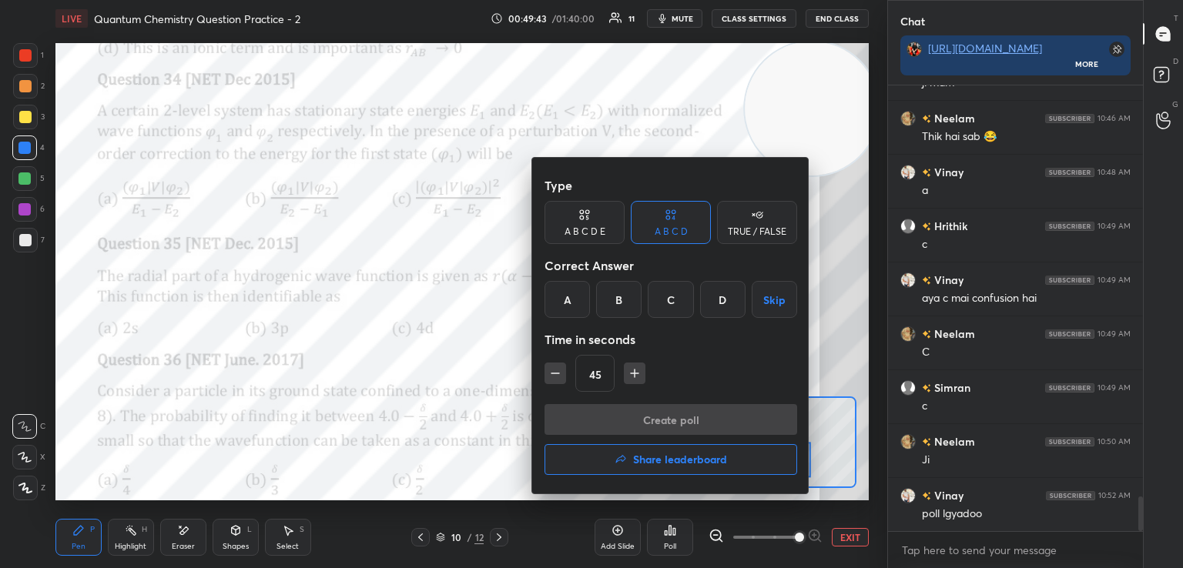
click at [623, 309] on div "B" at bounding box center [618, 299] width 45 height 37
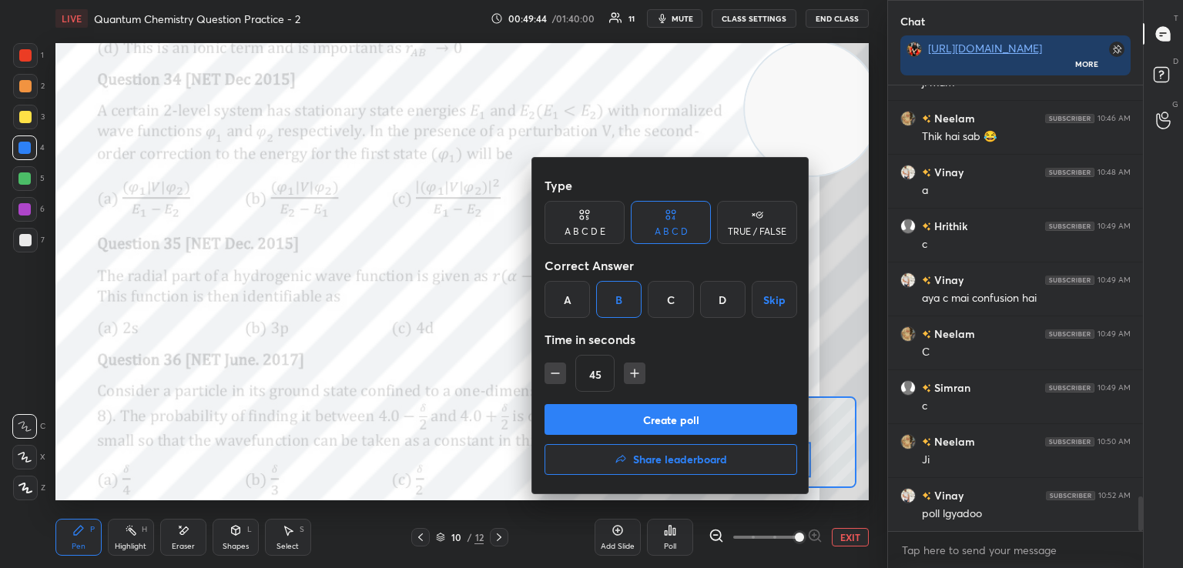
click at [651, 412] on button "Create poll" at bounding box center [670, 419] width 253 height 31
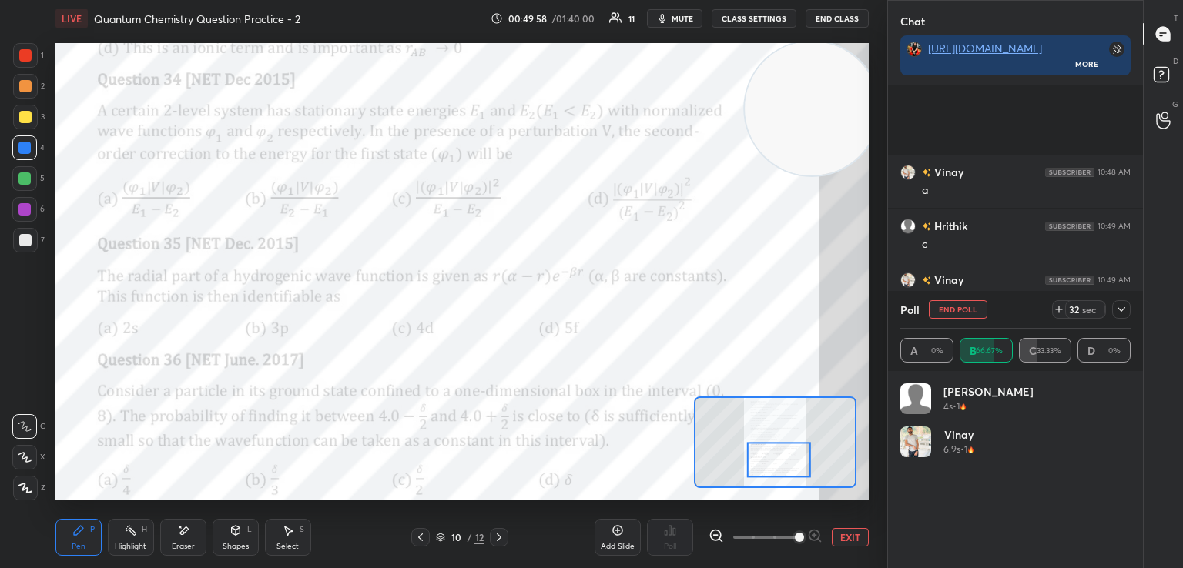
scroll to position [5476, 0]
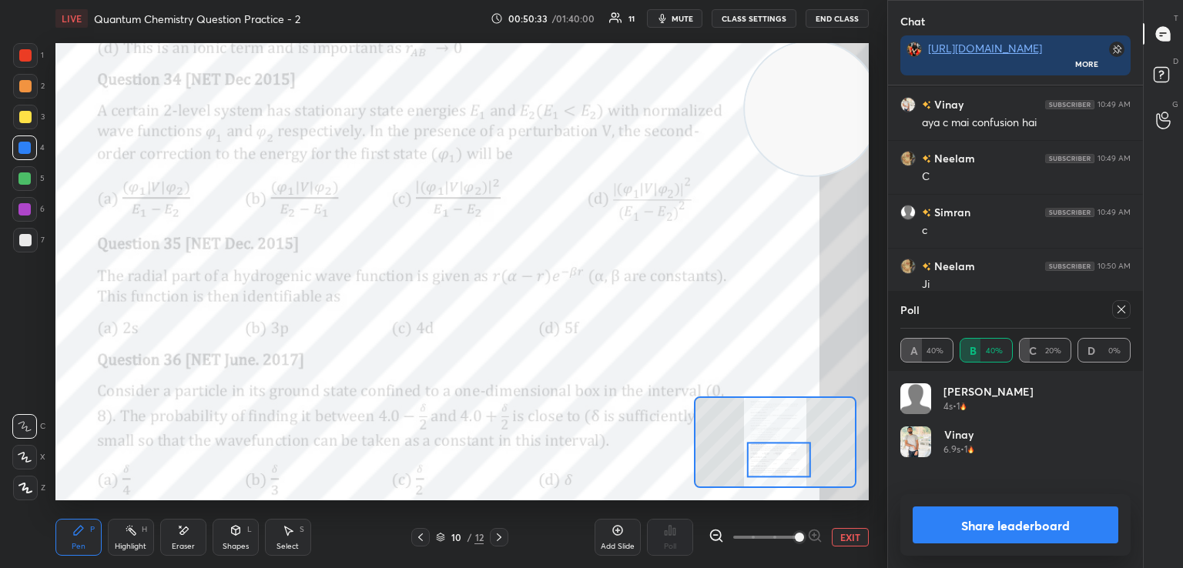
click at [951, 528] on button "Share leaderboard" at bounding box center [1016, 525] width 206 height 37
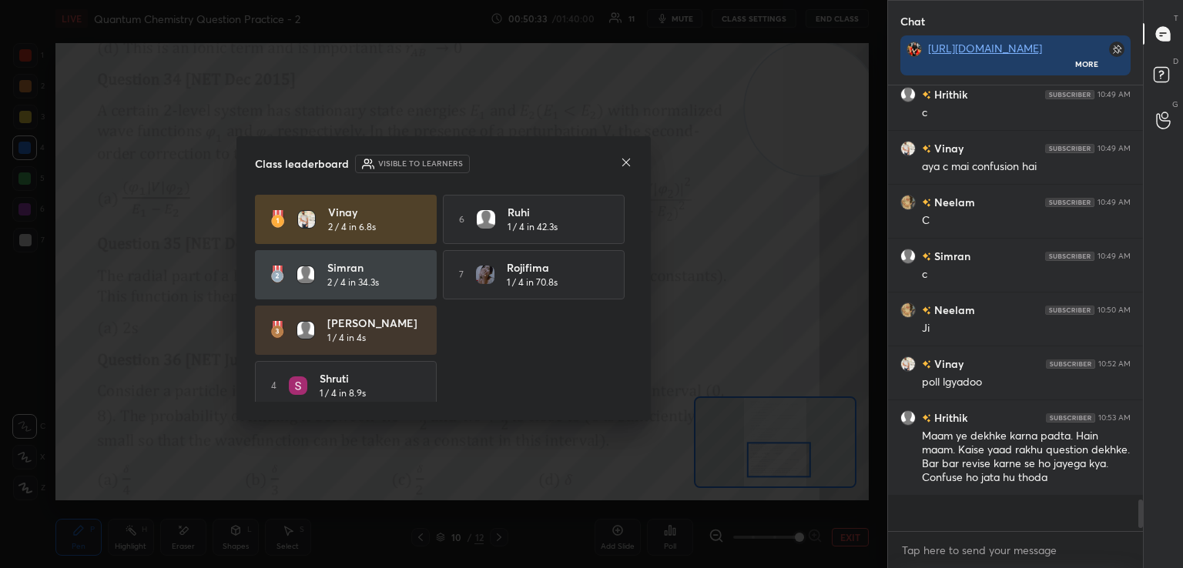
scroll to position [416, 250]
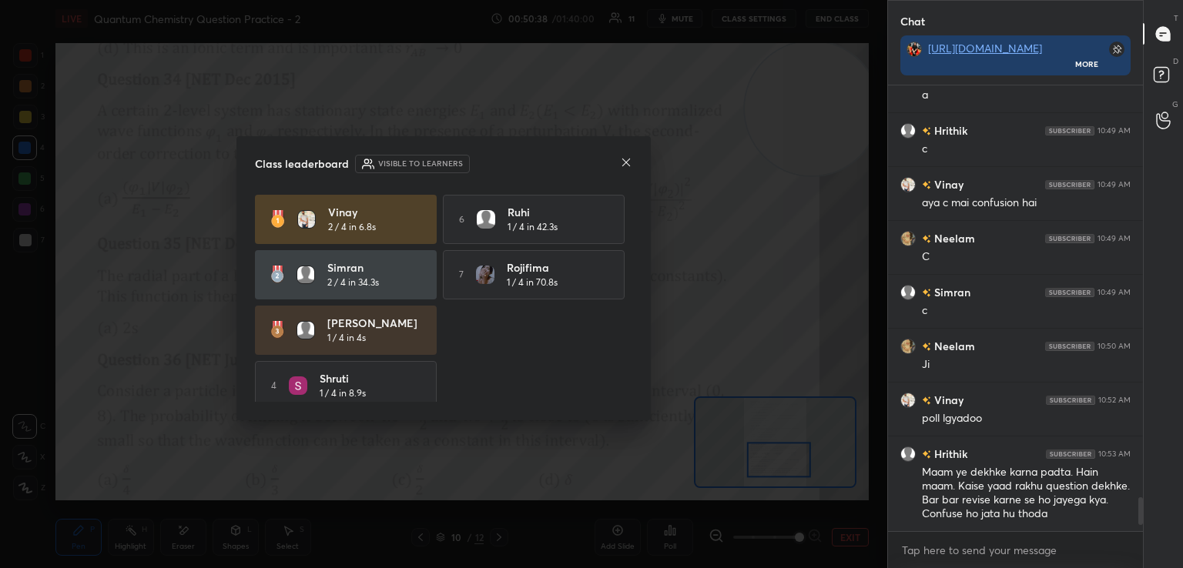
click at [624, 159] on icon at bounding box center [626, 163] width 8 height 8
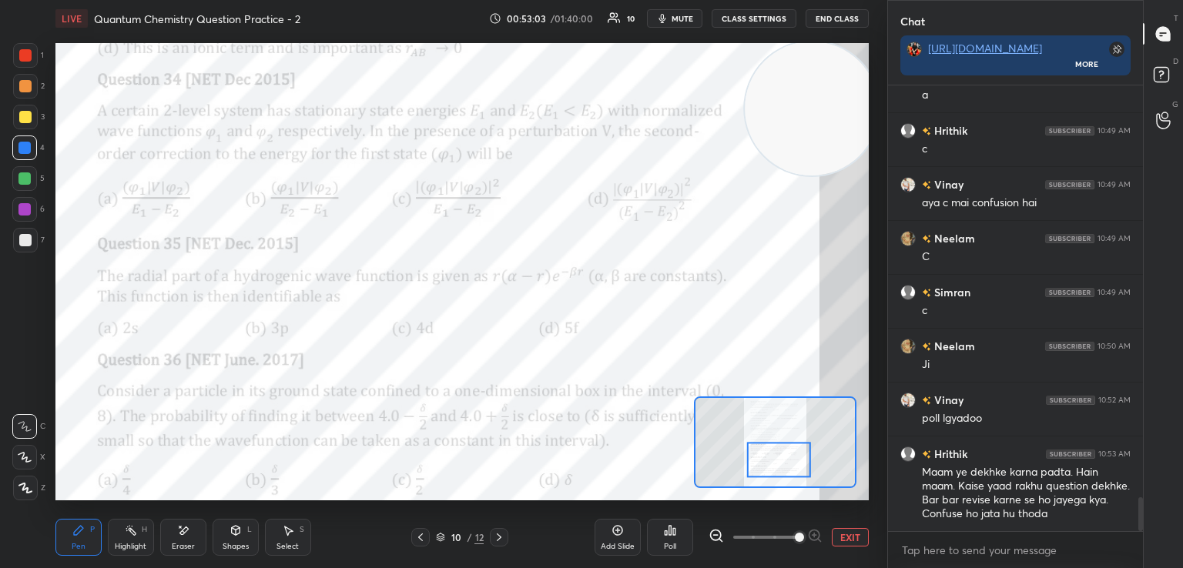
scroll to position [5449, 0]
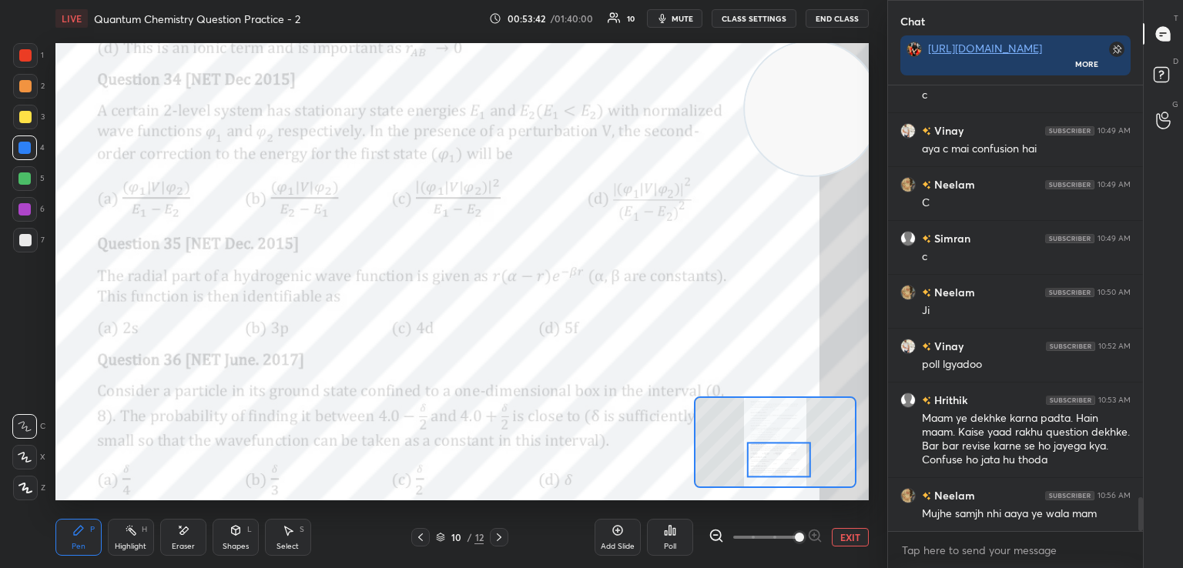
click at [678, 19] on span "mute" at bounding box center [683, 18] width 22 height 11
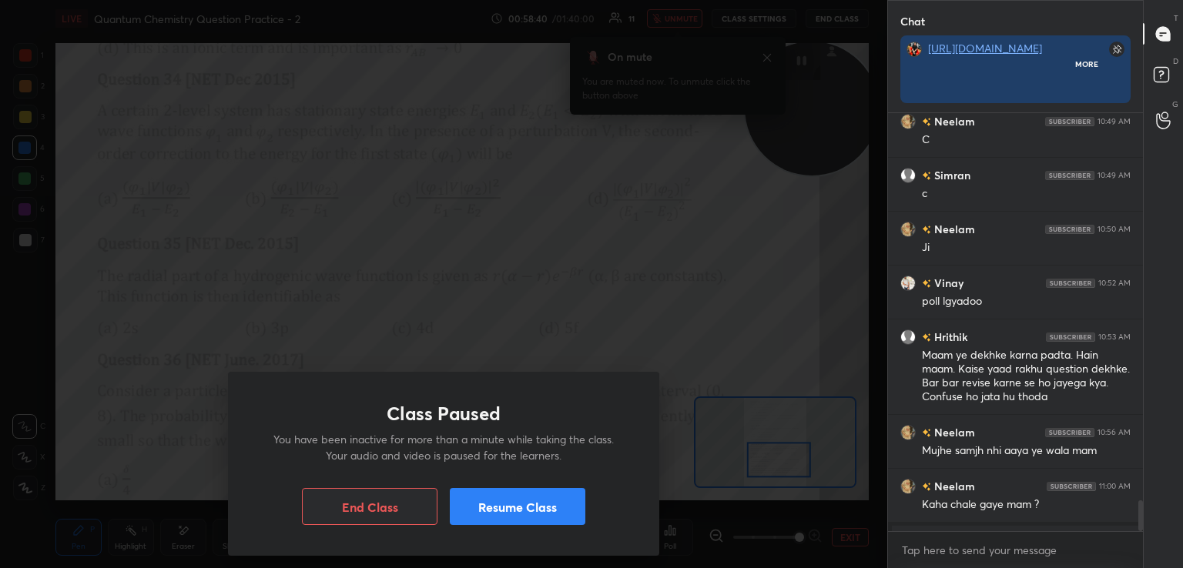
scroll to position [5, 5]
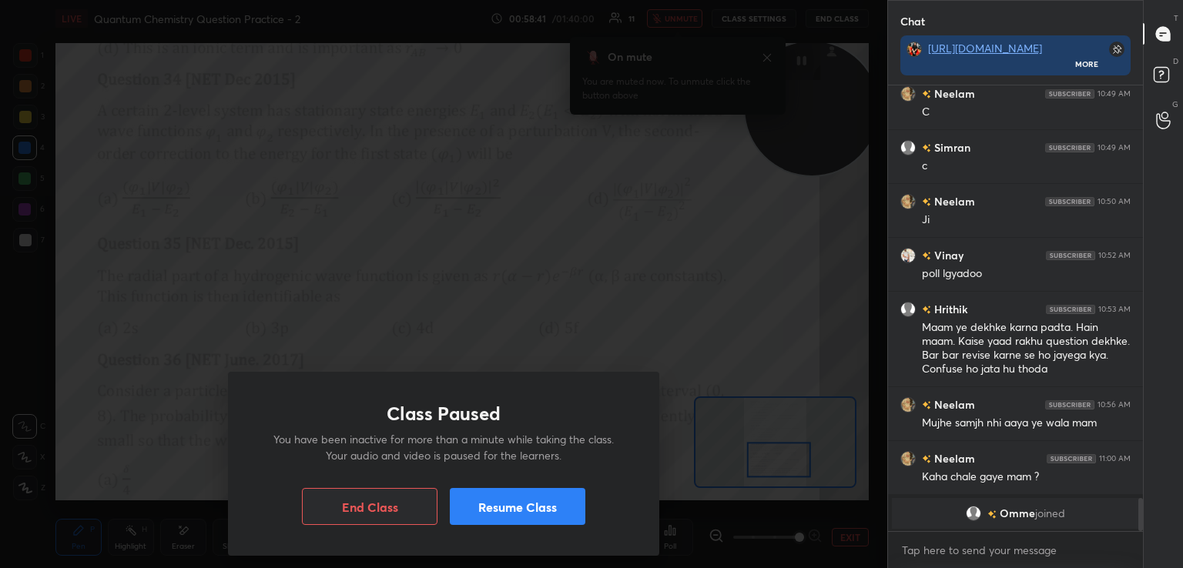
click at [501, 505] on button "Resume Class" at bounding box center [518, 506] width 136 height 37
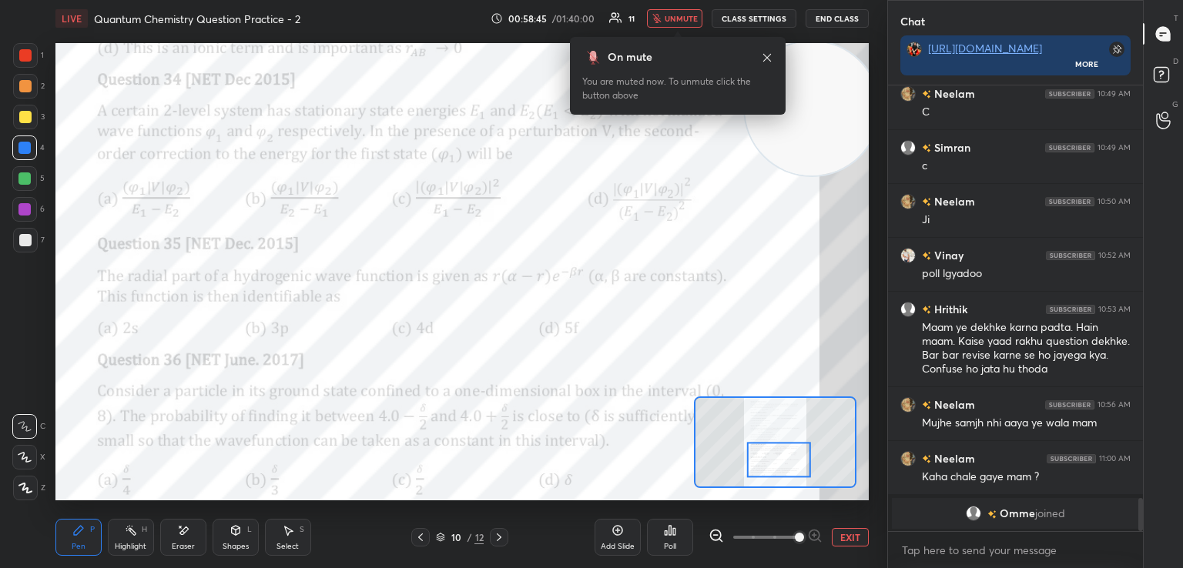
click at [668, 16] on span "unmute" at bounding box center [681, 18] width 33 height 11
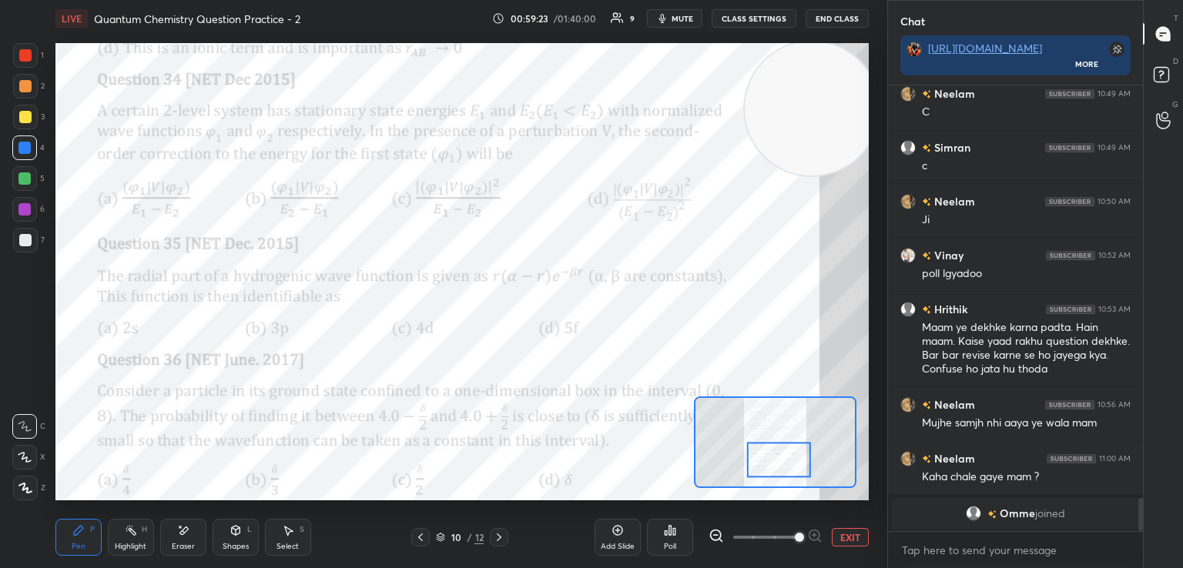
click at [168, 538] on div "Eraser" at bounding box center [183, 537] width 46 height 37
click at [605, 539] on div "Add Slide" at bounding box center [618, 537] width 46 height 37
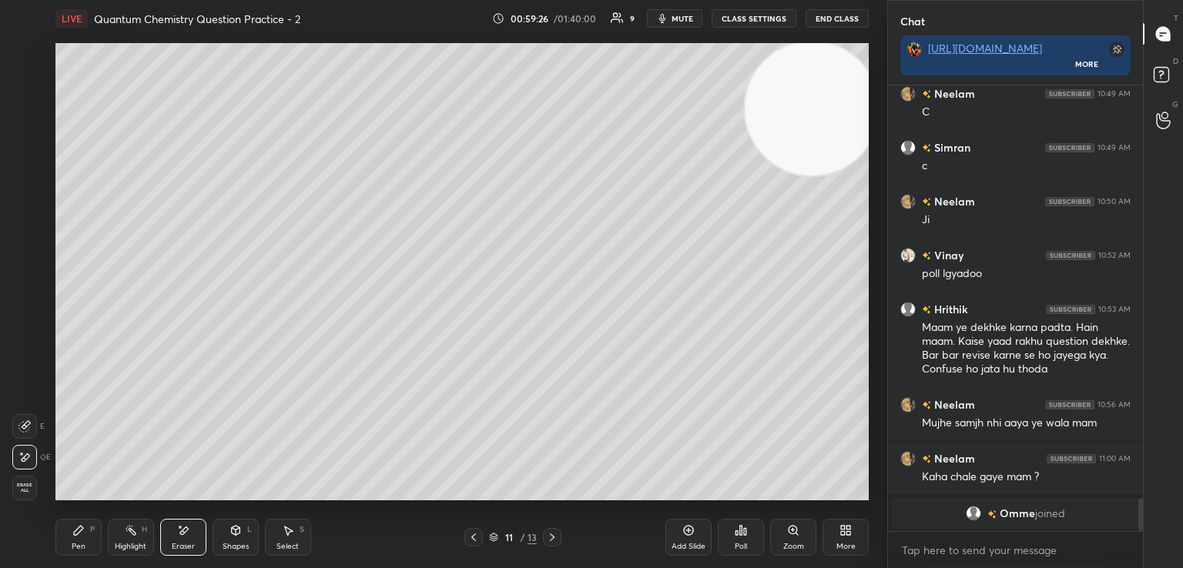
click at [75, 533] on icon at bounding box center [78, 530] width 9 height 9
click at [21, 243] on div at bounding box center [25, 240] width 12 height 12
click at [27, 481] on div at bounding box center [25, 488] width 25 height 25
click at [179, 534] on icon at bounding box center [183, 530] width 12 height 13
click at [67, 538] on div "Pen P" at bounding box center [78, 537] width 46 height 37
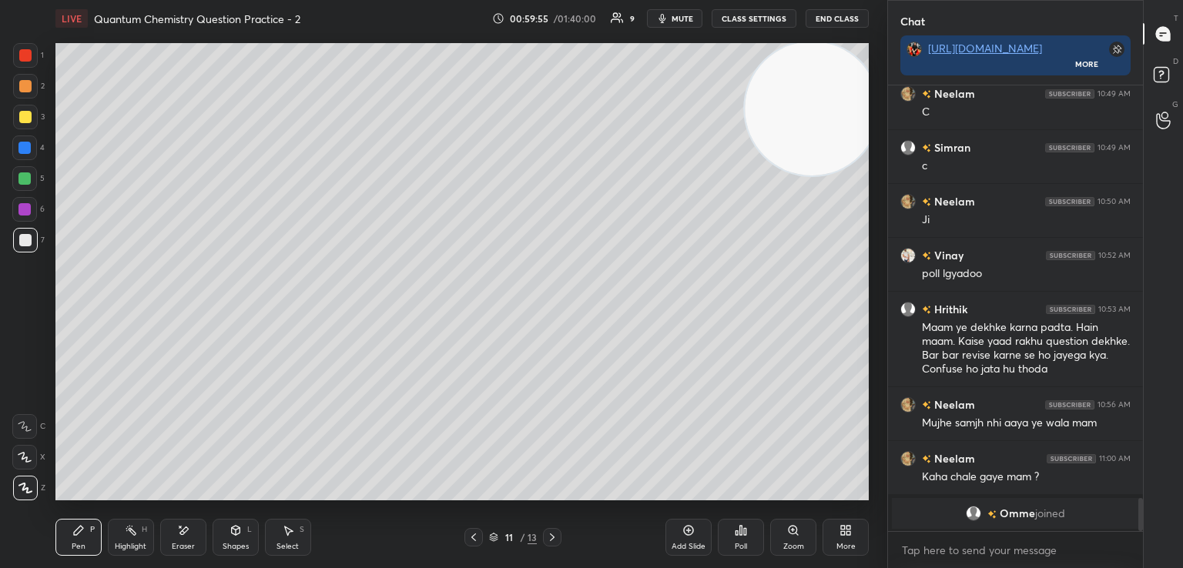
click at [469, 535] on icon at bounding box center [473, 537] width 12 height 12
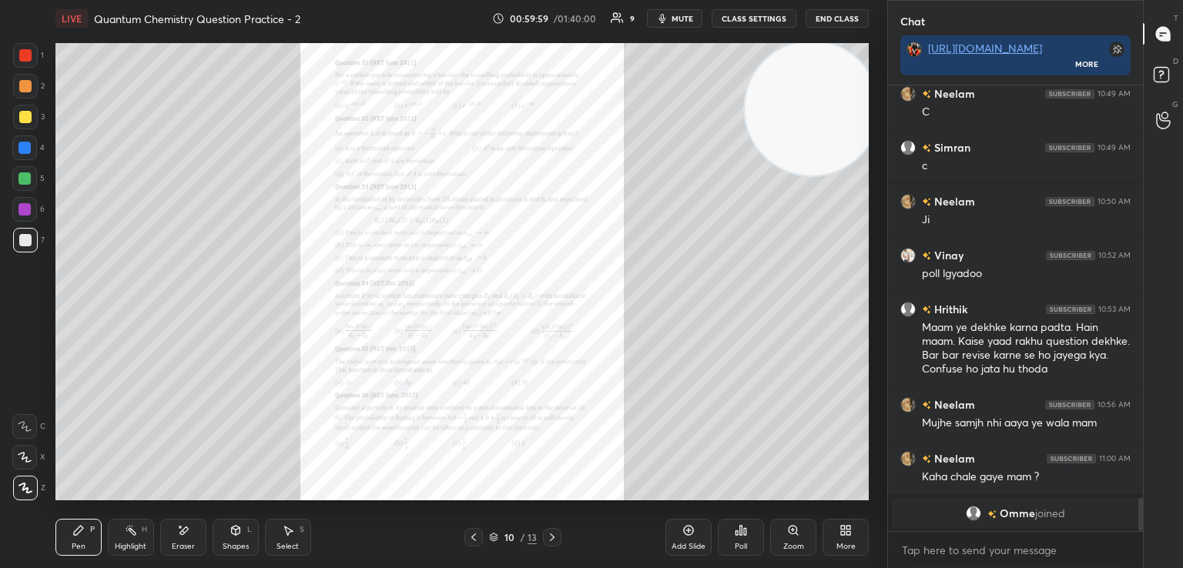
click at [551, 537] on icon at bounding box center [552, 537] width 12 height 12
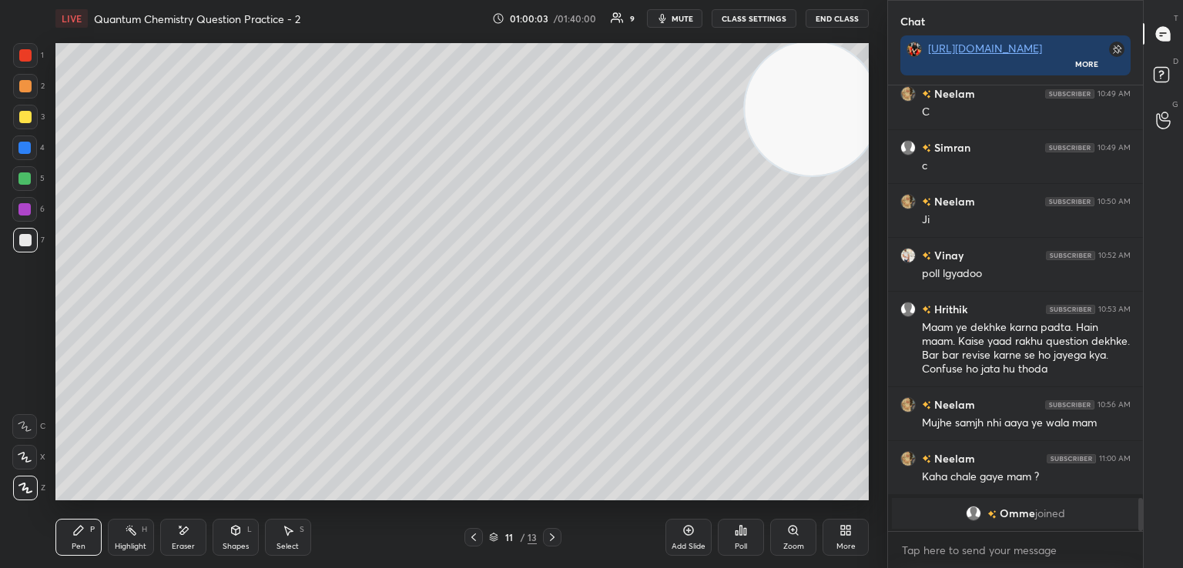
click at [468, 539] on icon at bounding box center [473, 537] width 12 height 12
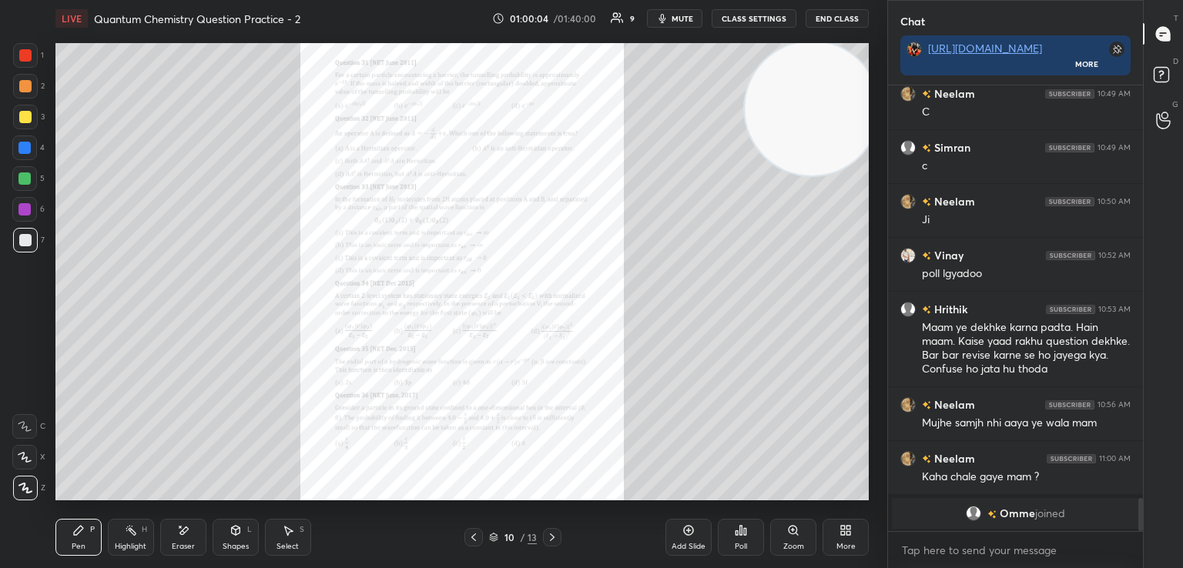
click at [792, 529] on icon at bounding box center [792, 529] width 0 height 3
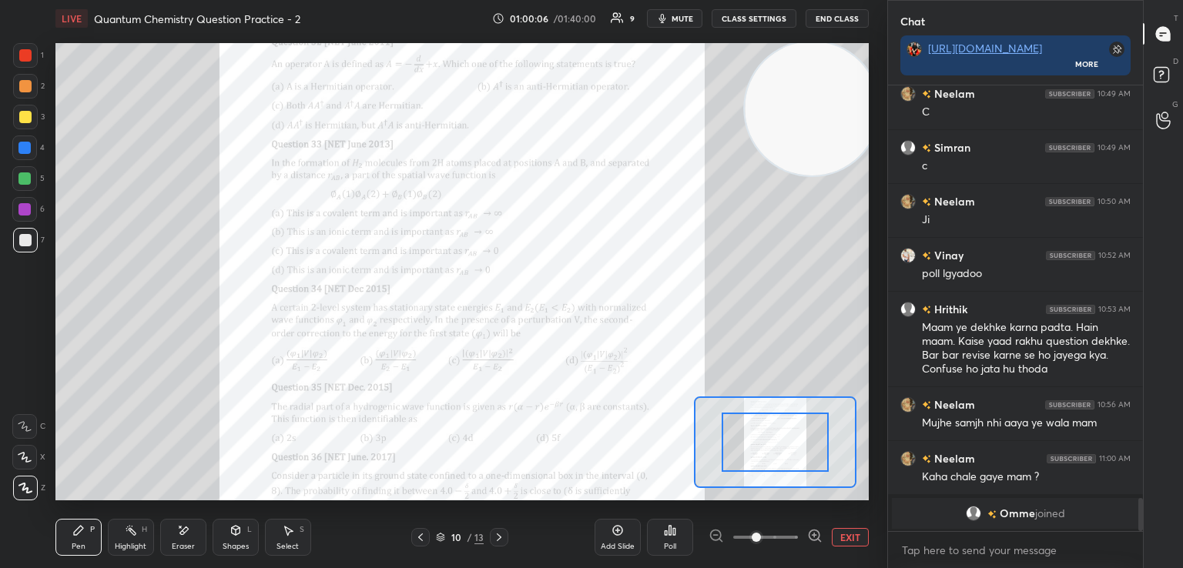
click at [809, 531] on icon at bounding box center [814, 535] width 15 height 15
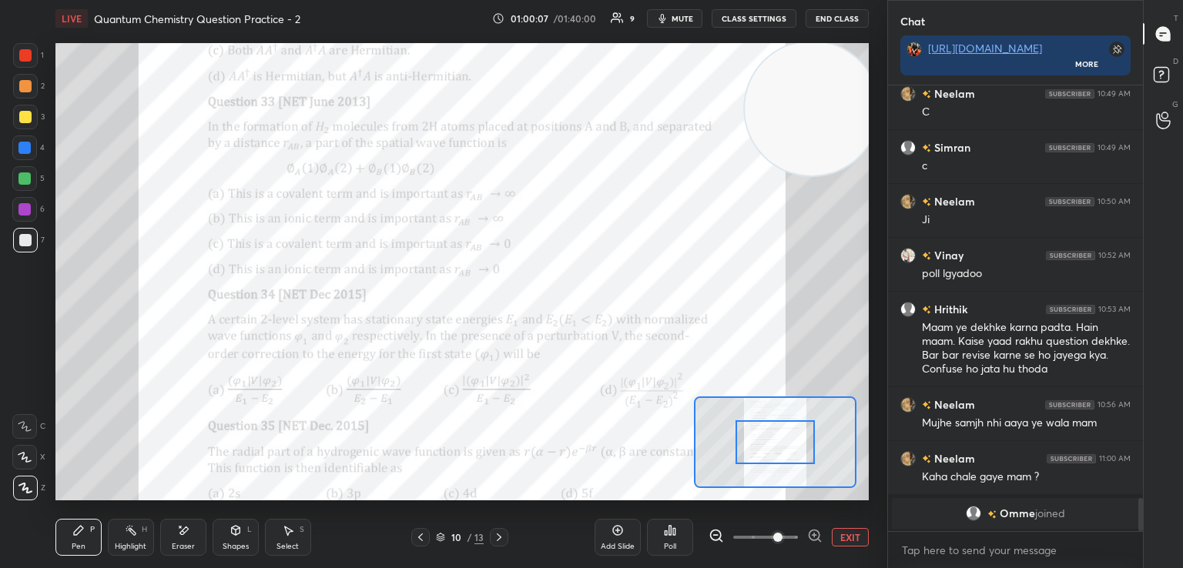
click at [811, 534] on icon at bounding box center [814, 535] width 15 height 15
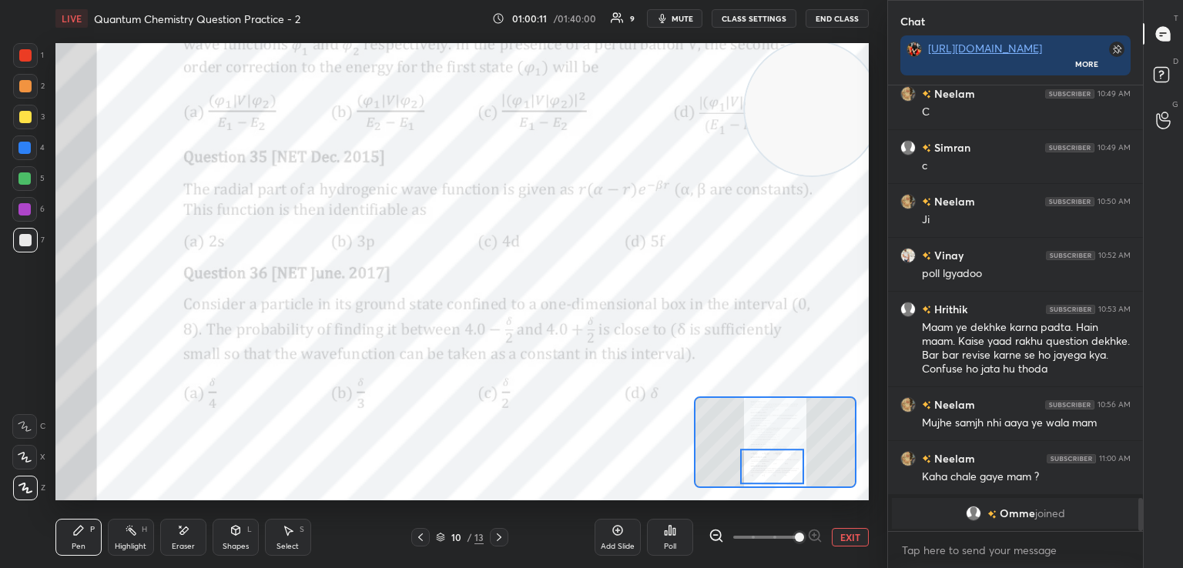
click at [25, 53] on div at bounding box center [25, 55] width 12 height 12
click at [23, 424] on icon at bounding box center [25, 426] width 14 height 11
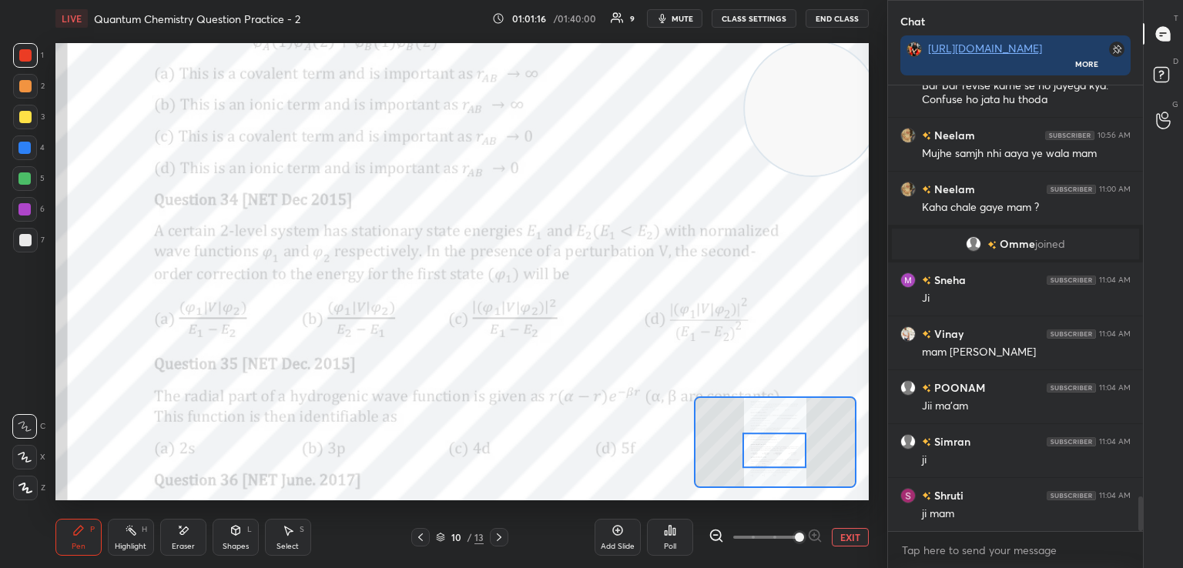
scroll to position [5331, 0]
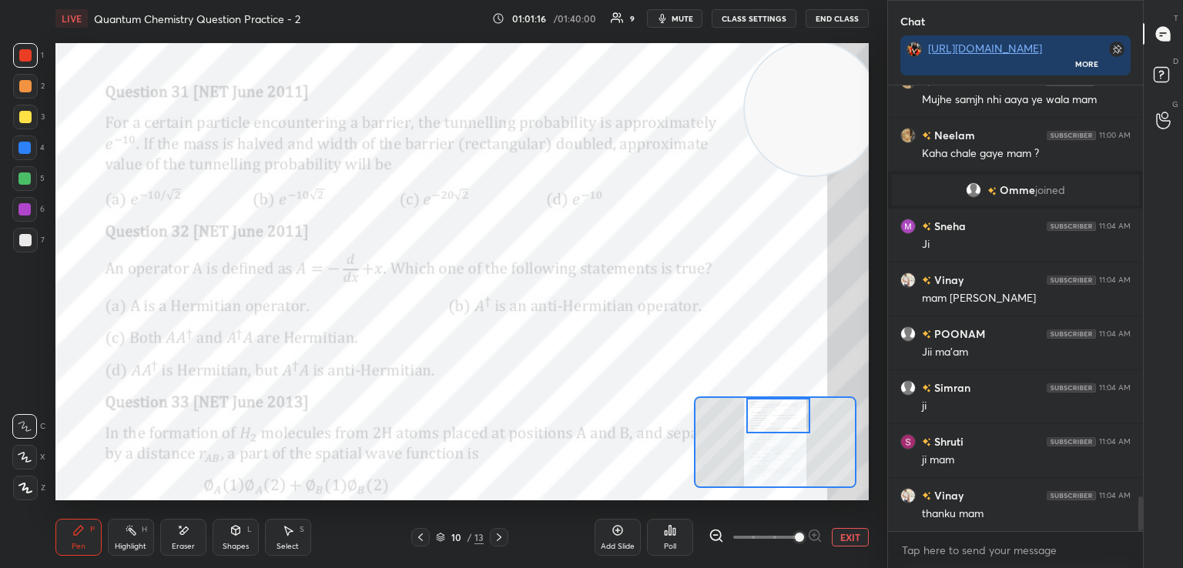
drag, startPoint x: 758, startPoint y: 467, endPoint x: 764, endPoint y: 410, distance: 56.6
click at [764, 410] on div at bounding box center [778, 415] width 64 height 35
click at [417, 534] on icon at bounding box center [420, 537] width 12 height 12
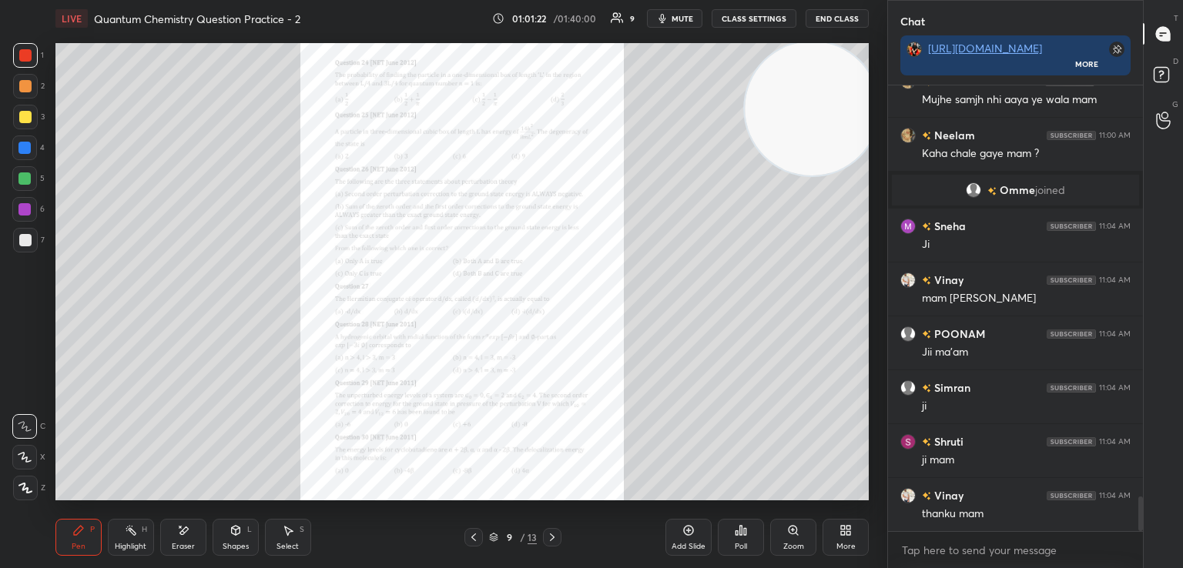
click at [556, 531] on icon at bounding box center [552, 537] width 12 height 12
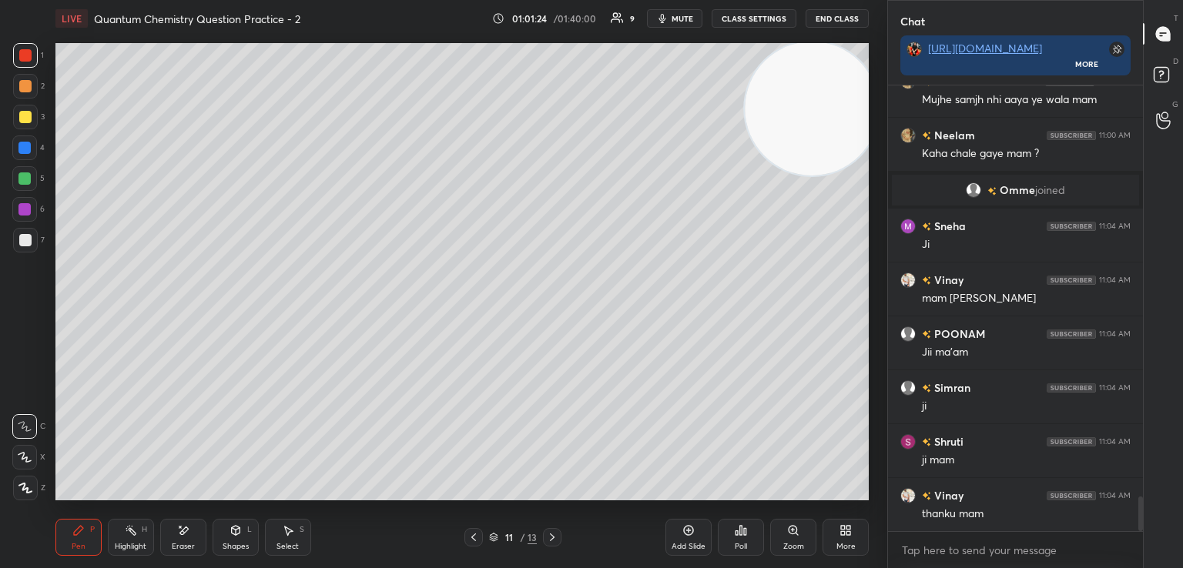
click at [556, 531] on icon at bounding box center [552, 537] width 12 height 12
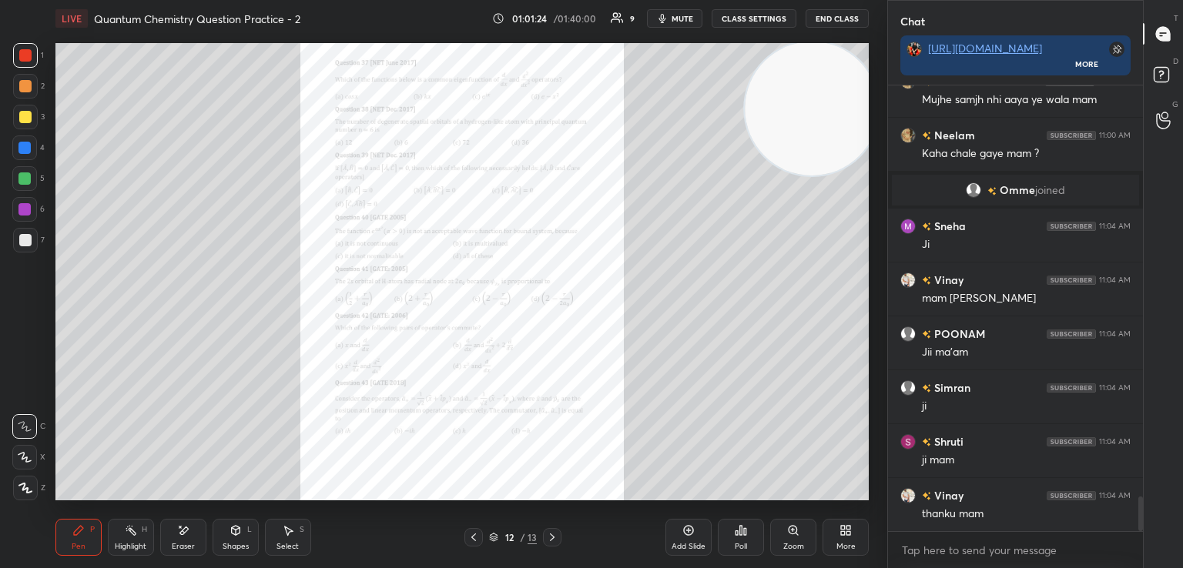
click at [556, 531] on icon at bounding box center [552, 537] width 12 height 12
click at [499, 534] on div "13 / 13" at bounding box center [513, 538] width 48 height 14
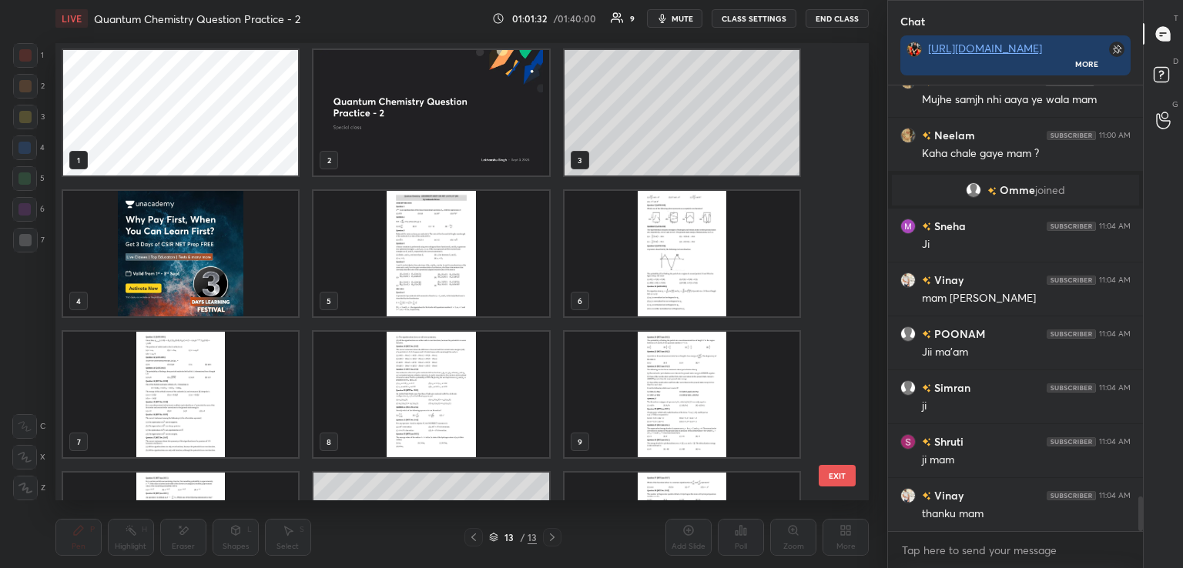
scroll to position [0, 0]
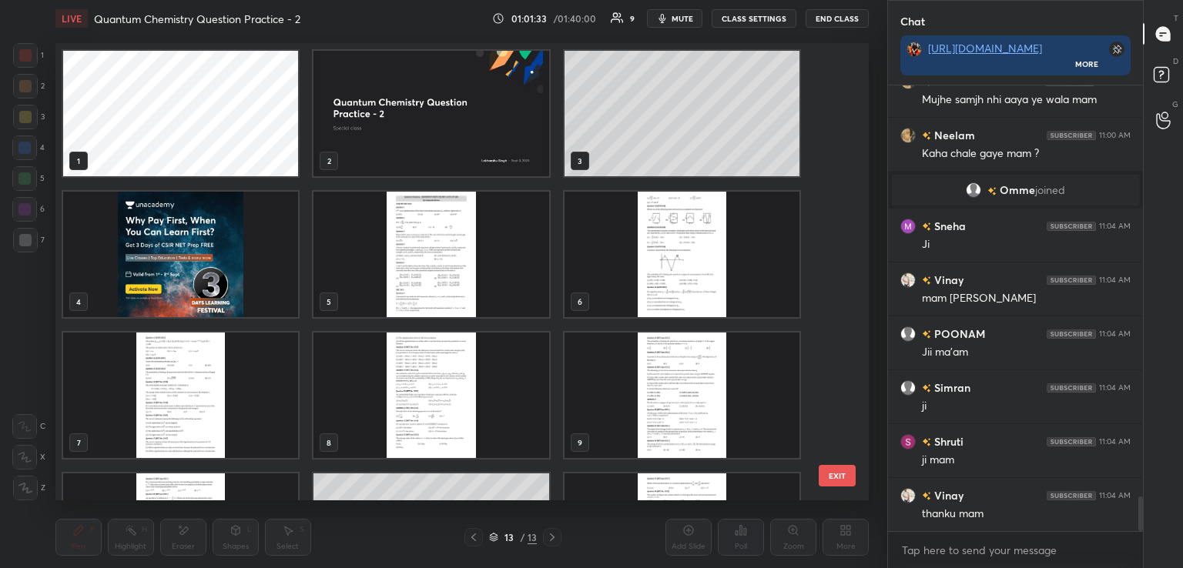
click at [193, 261] on img "grid" at bounding box center [180, 255] width 235 height 126
click at [191, 261] on img "grid" at bounding box center [180, 255] width 235 height 126
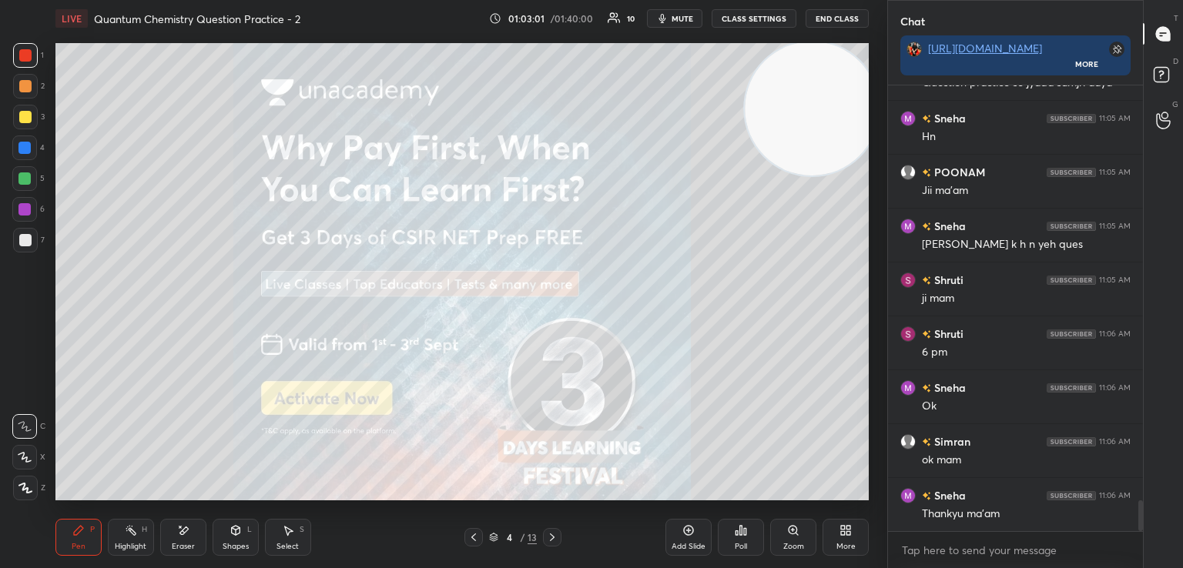
scroll to position [6086, 0]
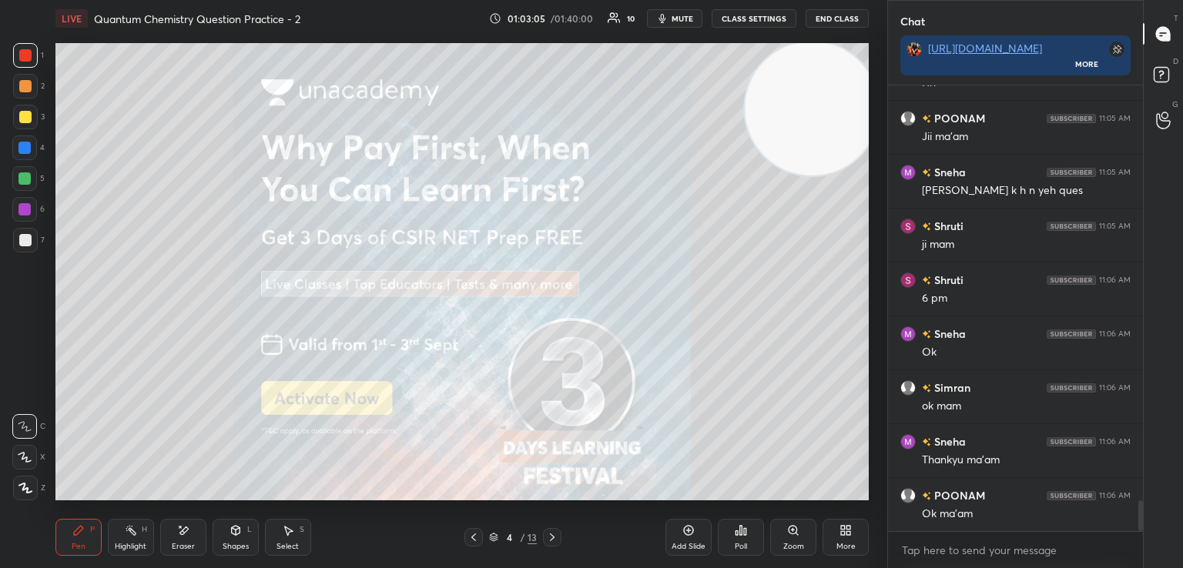
click at [828, 17] on button "End Class" at bounding box center [837, 18] width 63 height 18
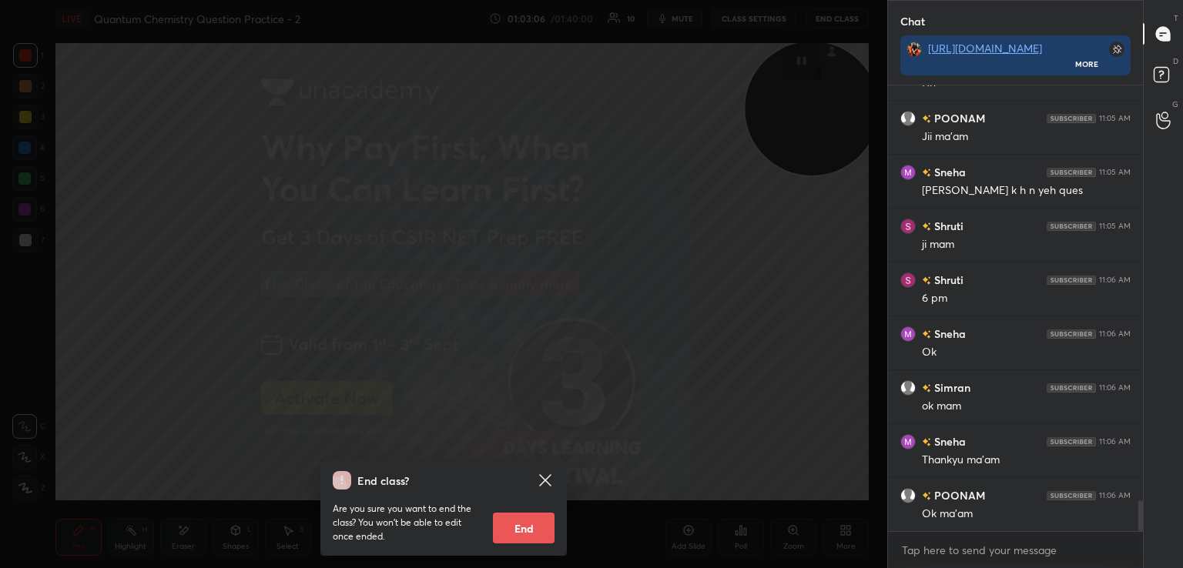
scroll to position [6101, 0]
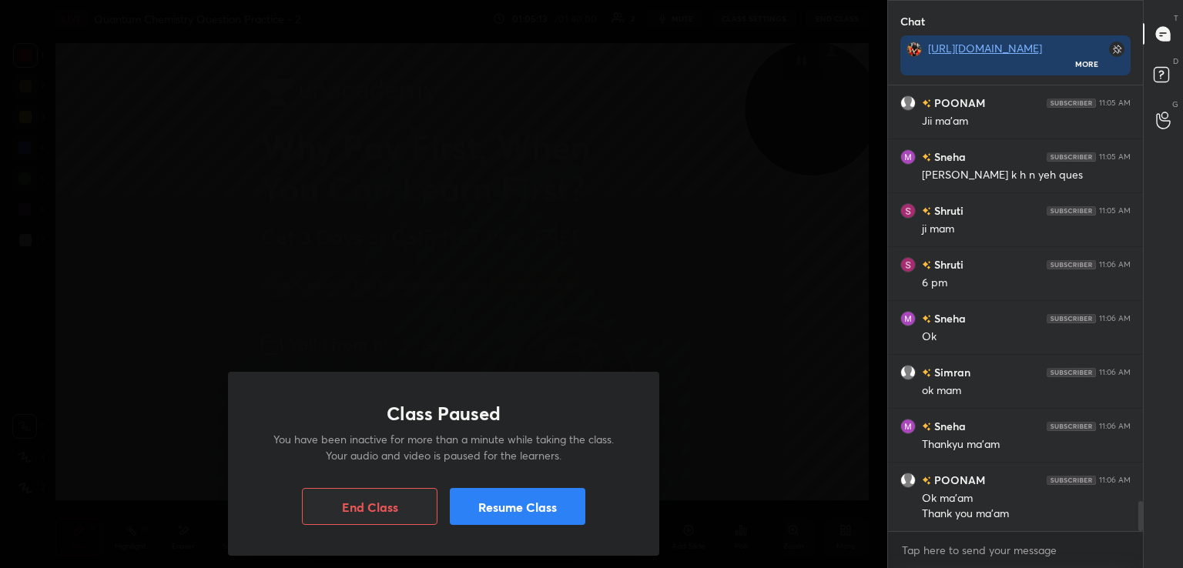
click at [382, 513] on button "End Class" at bounding box center [370, 506] width 136 height 37
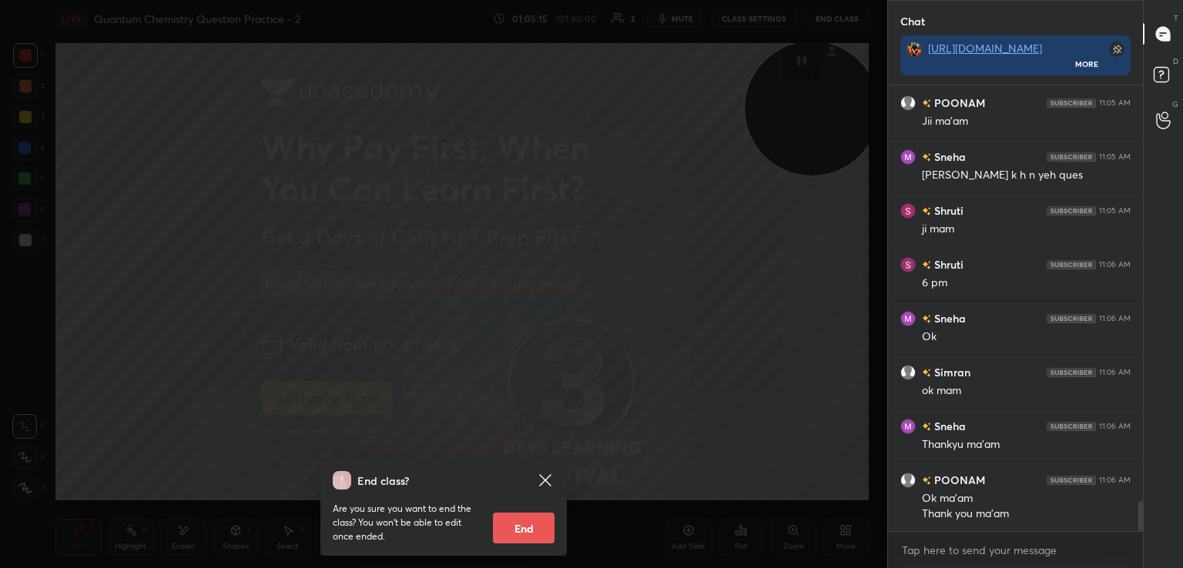
click at [528, 534] on button "End" at bounding box center [524, 528] width 62 height 31
type textarea "x"
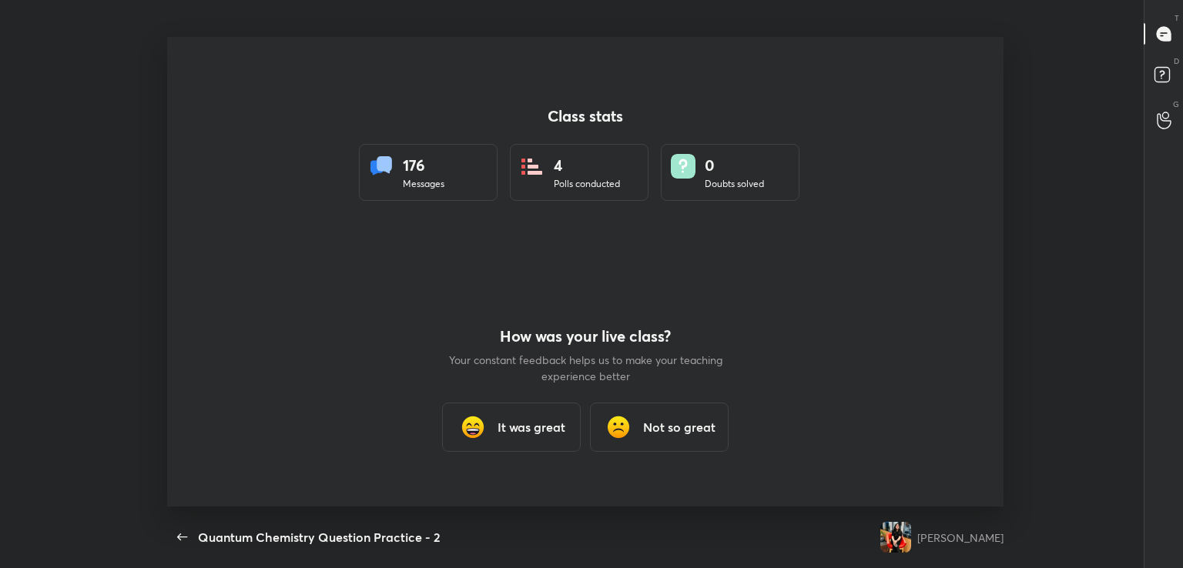
scroll to position [5, 0]
